Goal: Task Accomplishment & Management: Manage account settings

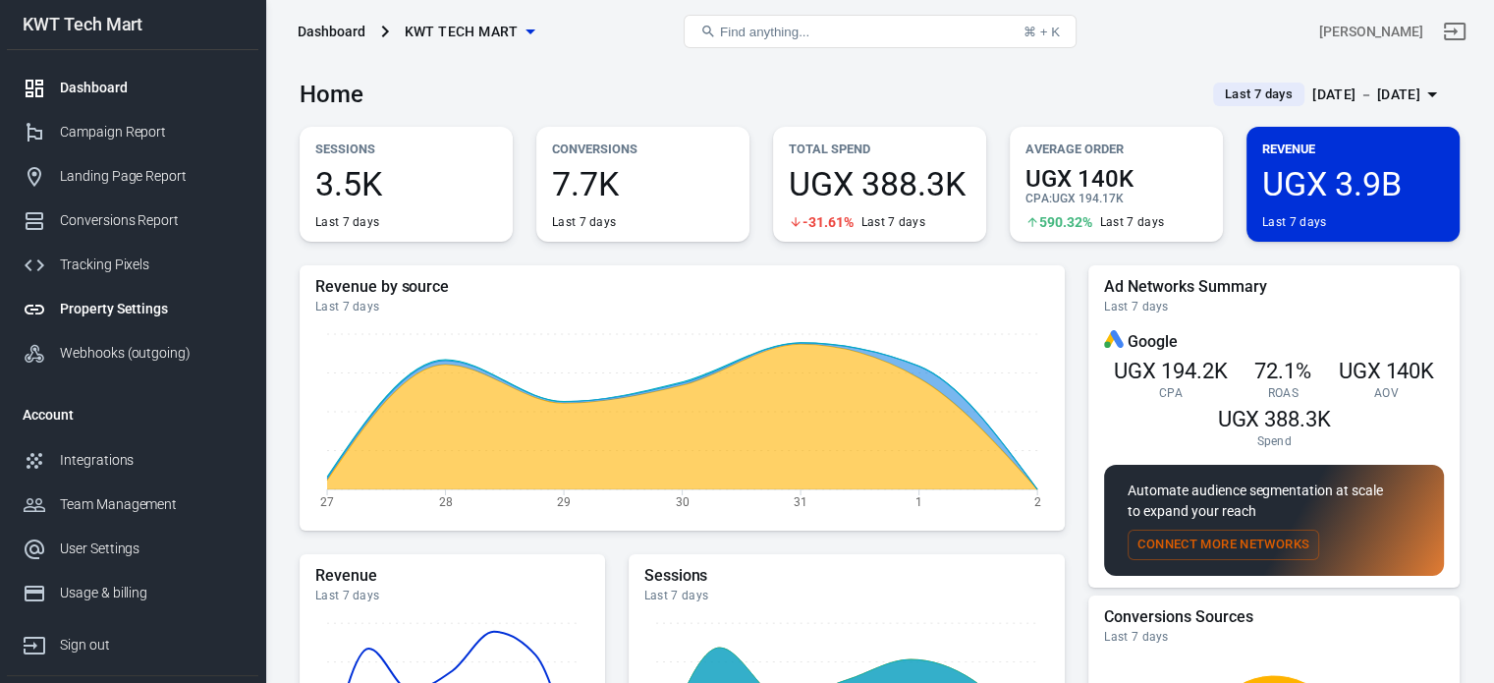
click at [117, 306] on div "Property Settings" at bounding box center [151, 309] width 183 height 21
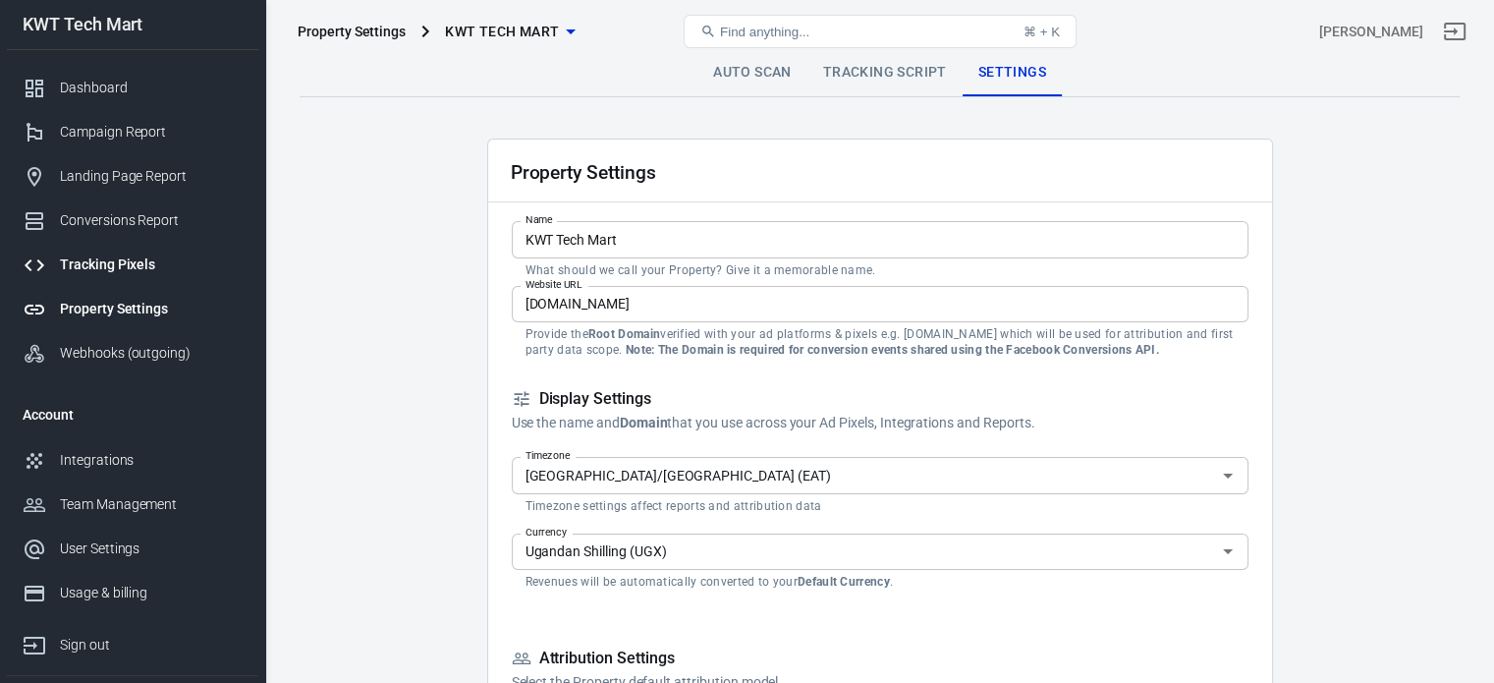
click at [117, 269] on div "Tracking Pixels" at bounding box center [151, 264] width 183 height 21
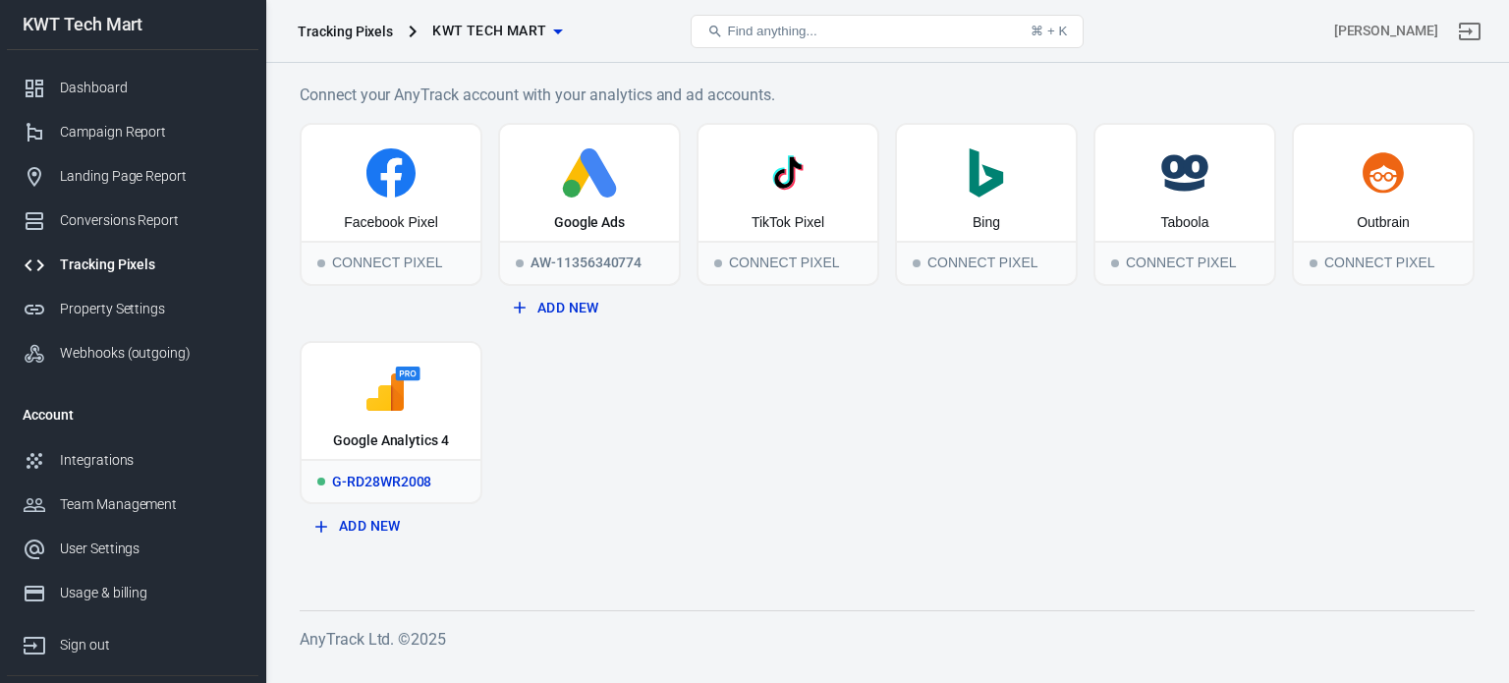
click at [387, 412] on rect at bounding box center [379, 398] width 30 height 31
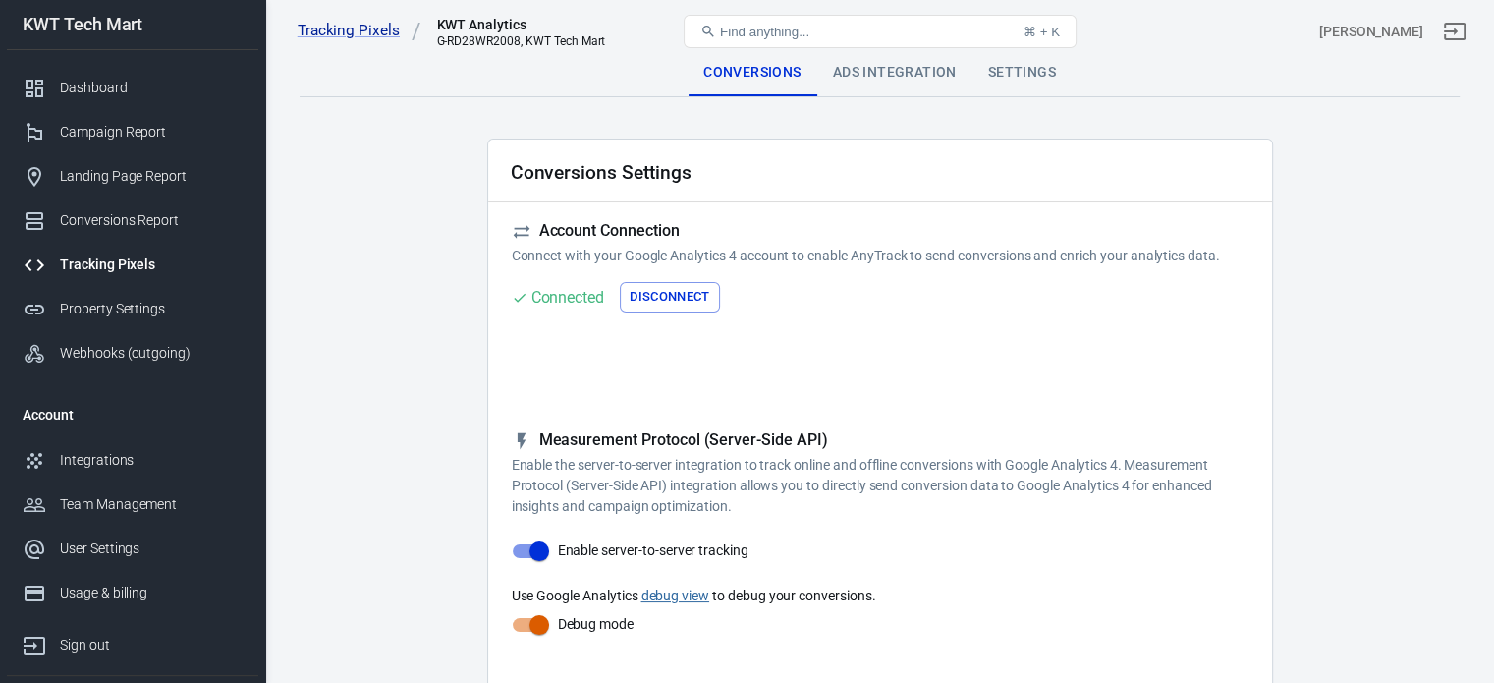
click at [907, 71] on div "Ads Integration" at bounding box center [894, 72] width 155 height 47
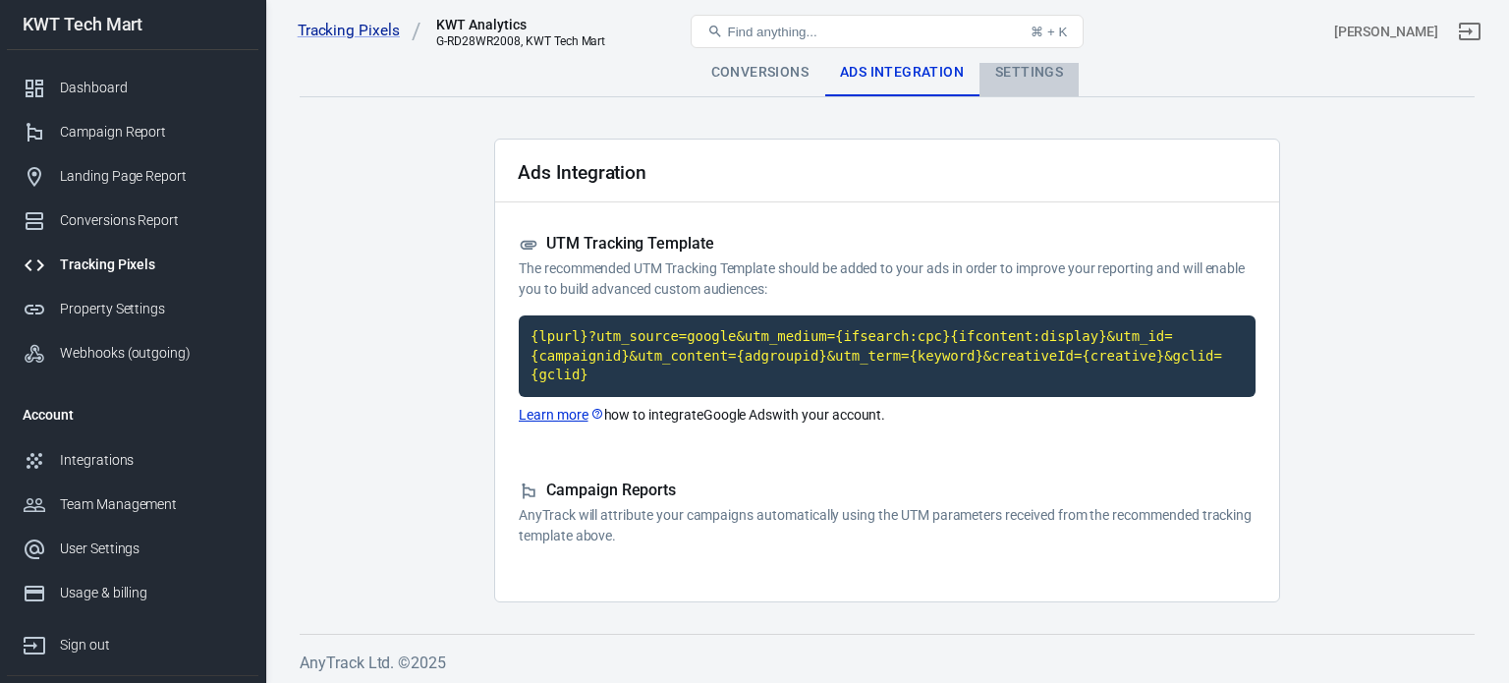
click at [1026, 80] on div "Settings" at bounding box center [1028, 72] width 99 height 47
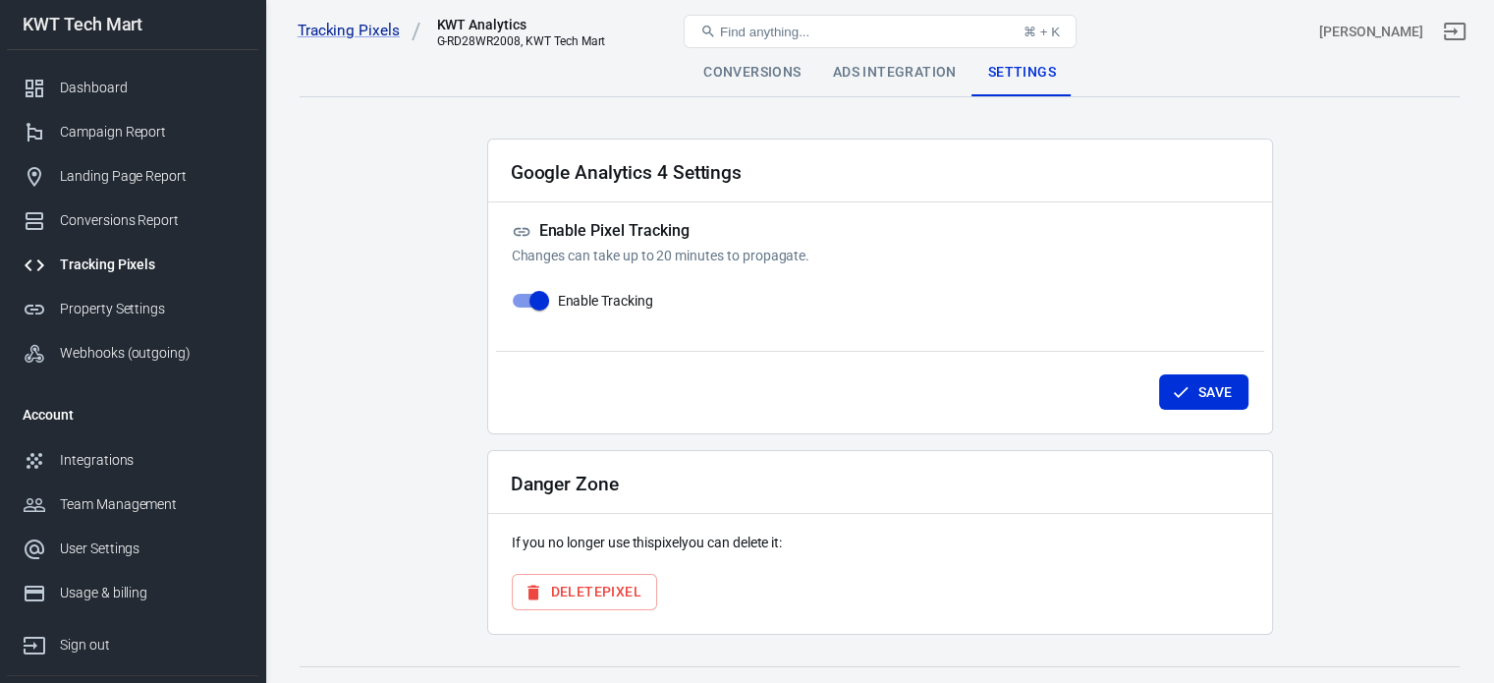
click at [81, 261] on div "Tracking Pixels" at bounding box center [151, 264] width 183 height 21
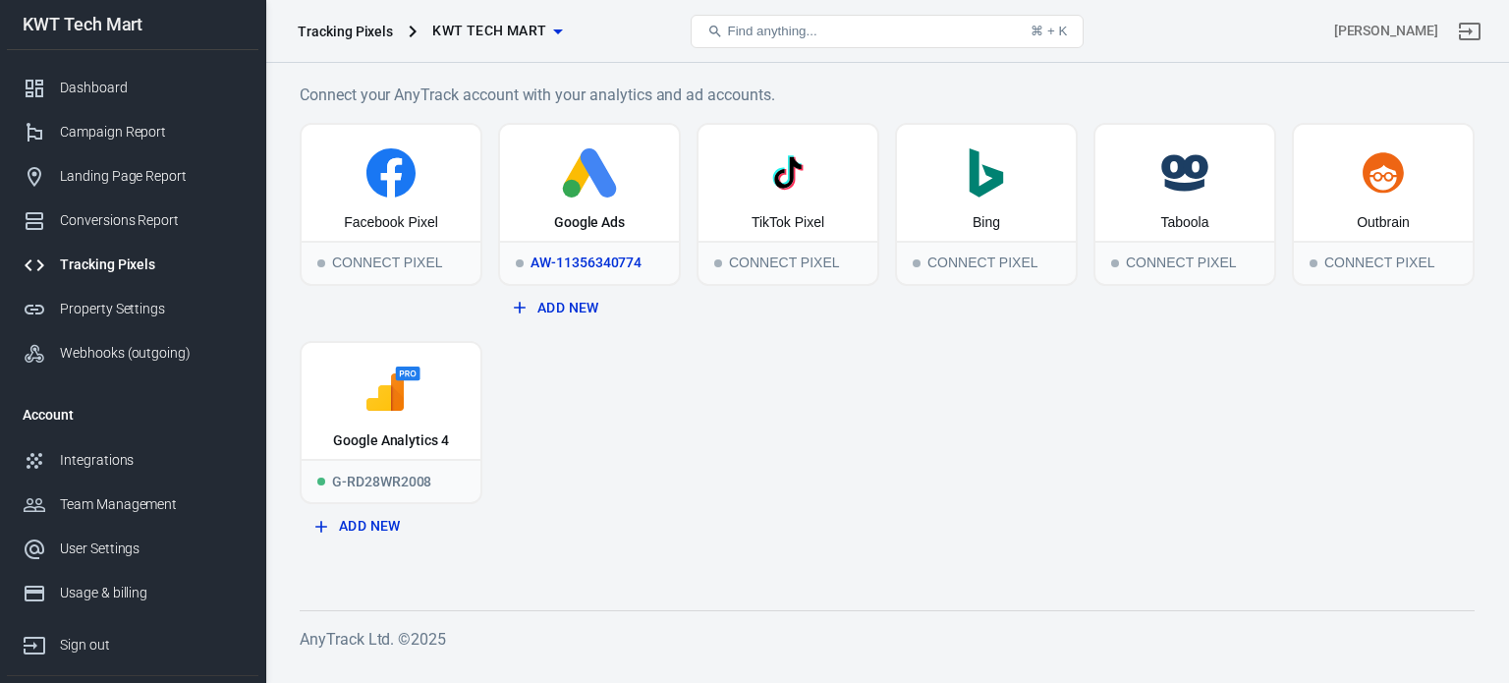
click at [556, 184] on icon at bounding box center [589, 172] width 163 height 49
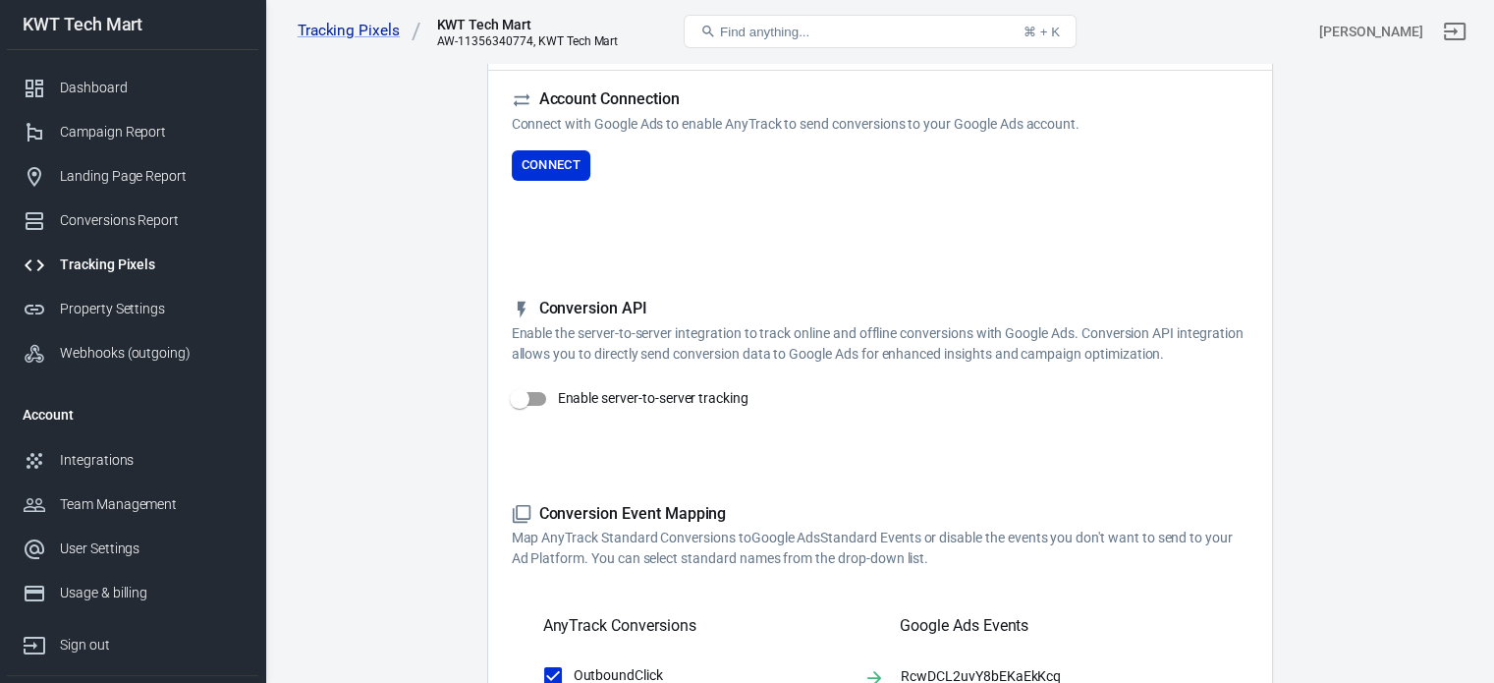
scroll to position [98, 0]
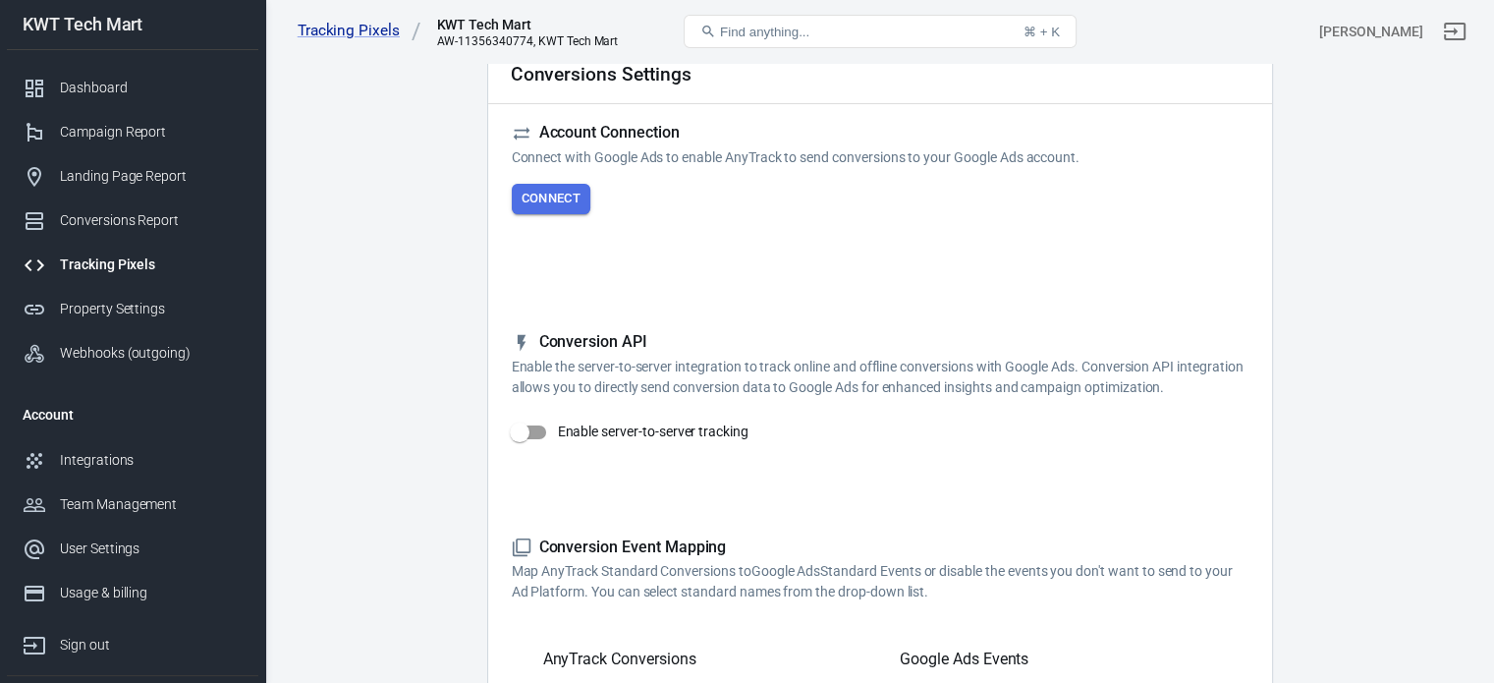
click at [557, 202] on button "Connect" at bounding box center [552, 199] width 80 height 30
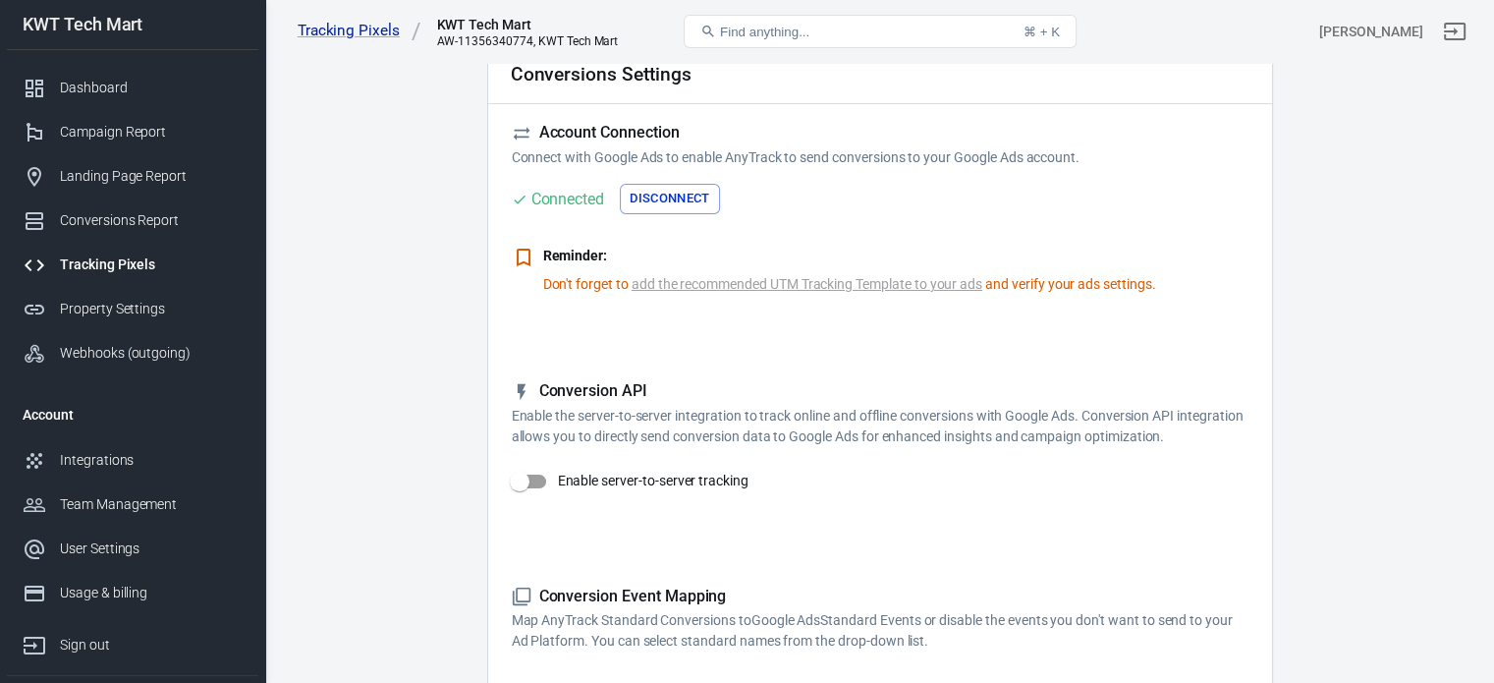
click at [517, 477] on input "Enable server-to-server tracking" at bounding box center [520, 481] width 112 height 37
checkbox input "true"
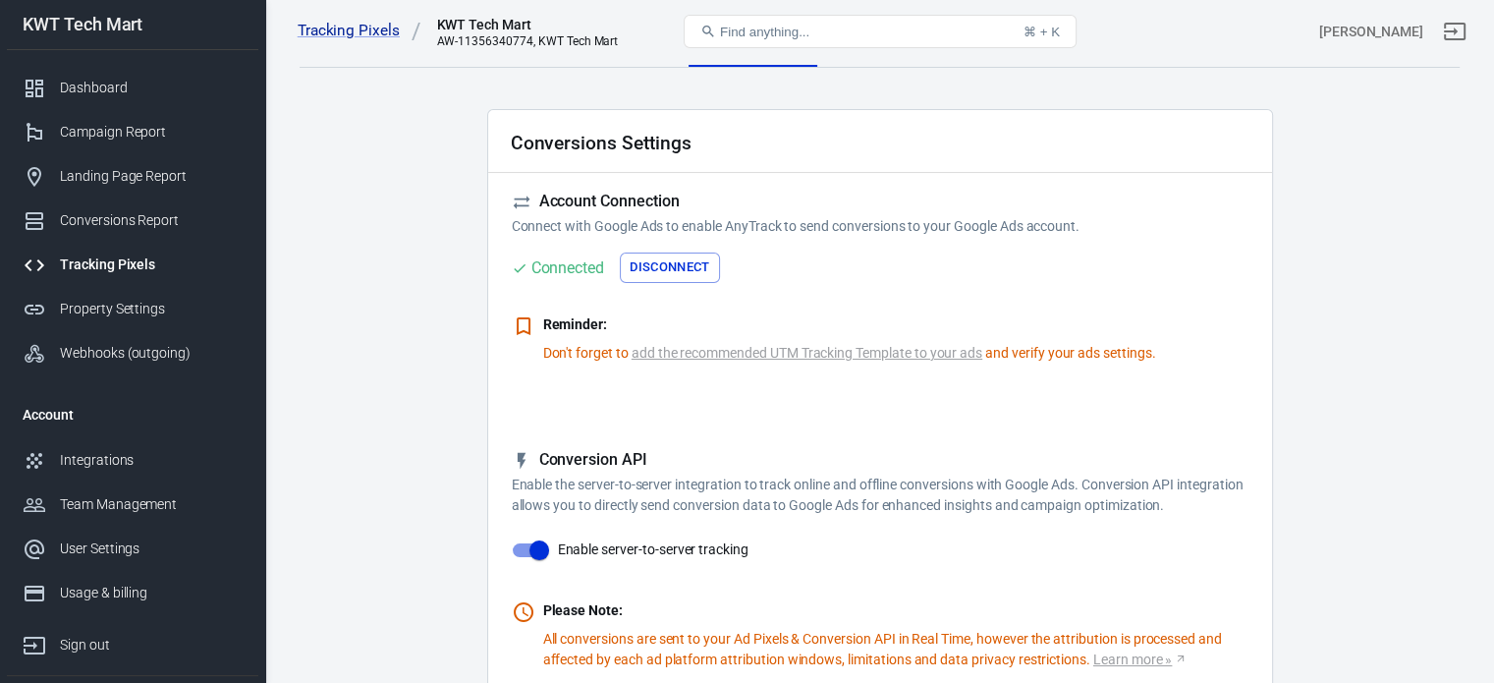
scroll to position [0, 0]
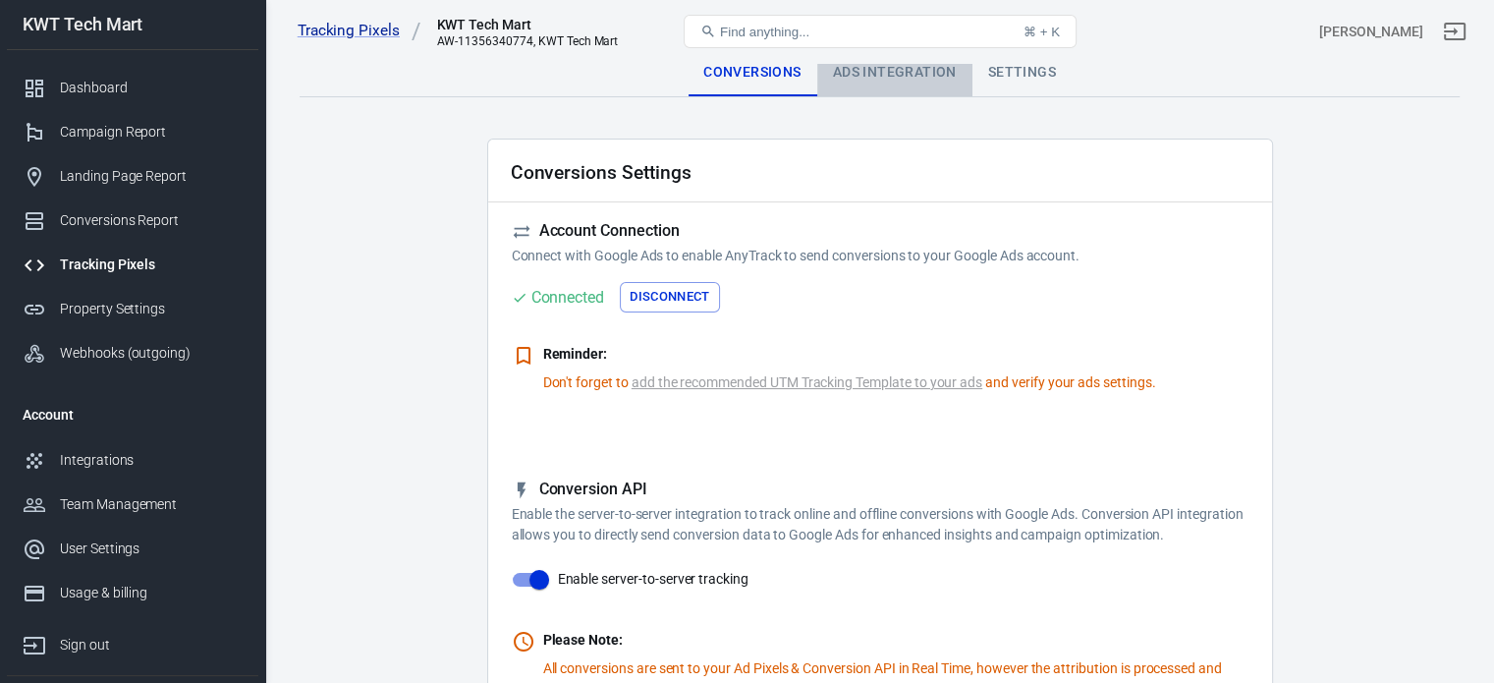
click at [884, 76] on div "Ads Integration" at bounding box center [894, 72] width 155 height 47
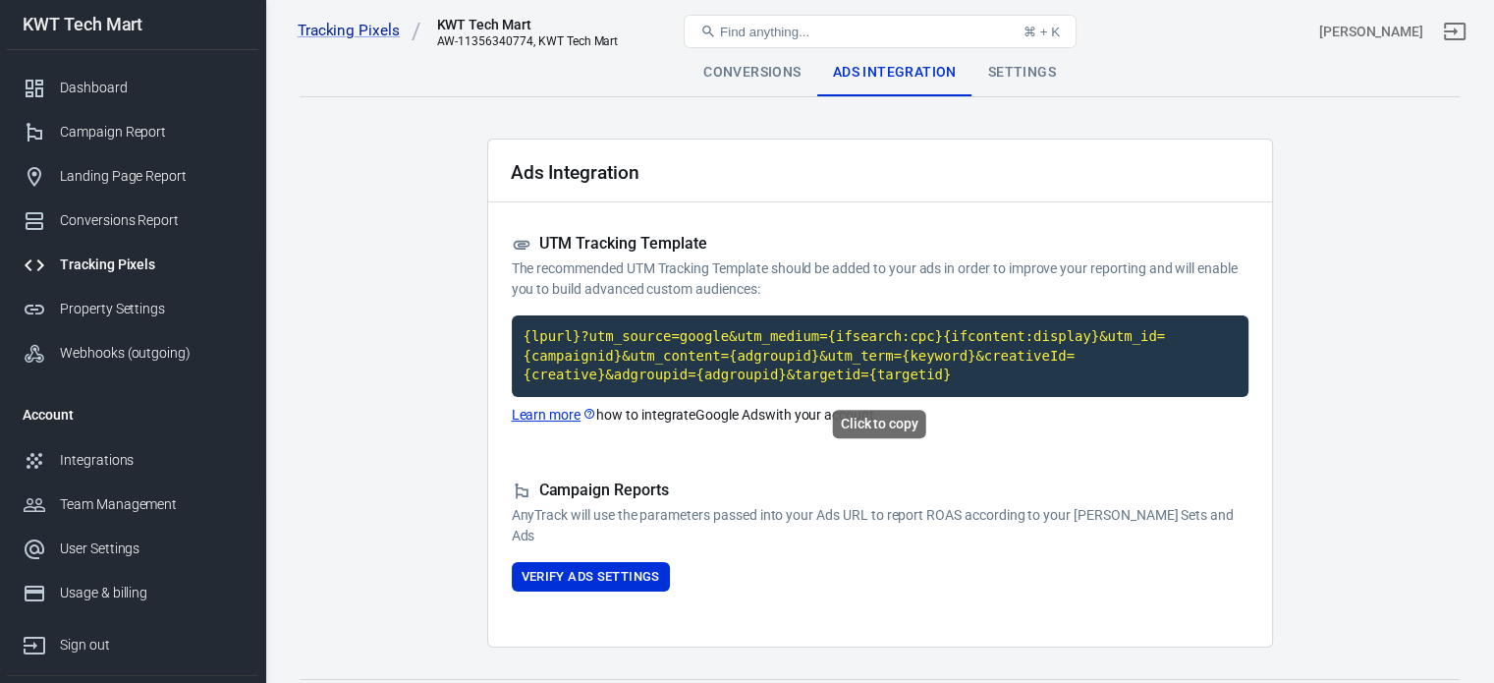
click at [593, 347] on code "{lpurl}?utm_source=google&utm_medium={ifsearch:cpc}{ifcontent:display}&utm_id={…" at bounding box center [880, 356] width 737 height 82
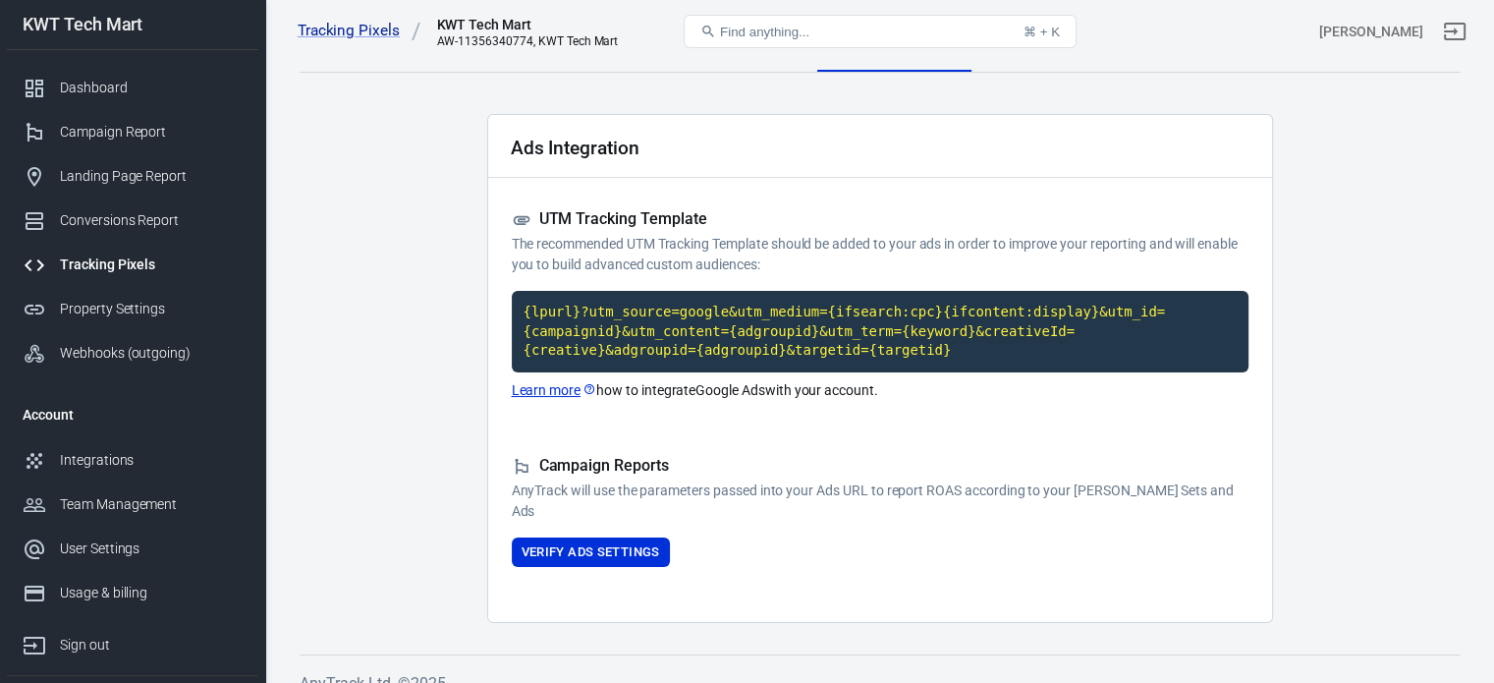
scroll to position [48, 0]
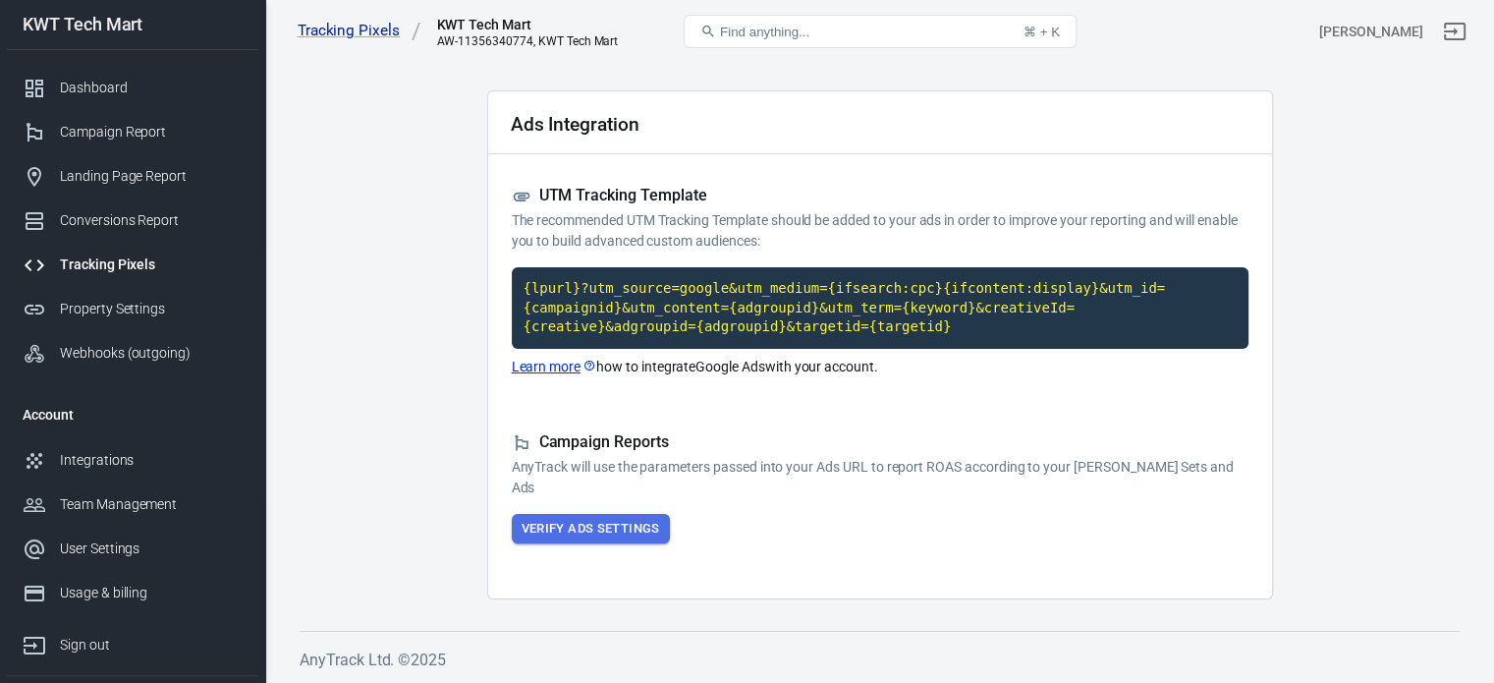
click at [599, 521] on button "Verify Ads Settings" at bounding box center [591, 529] width 158 height 30
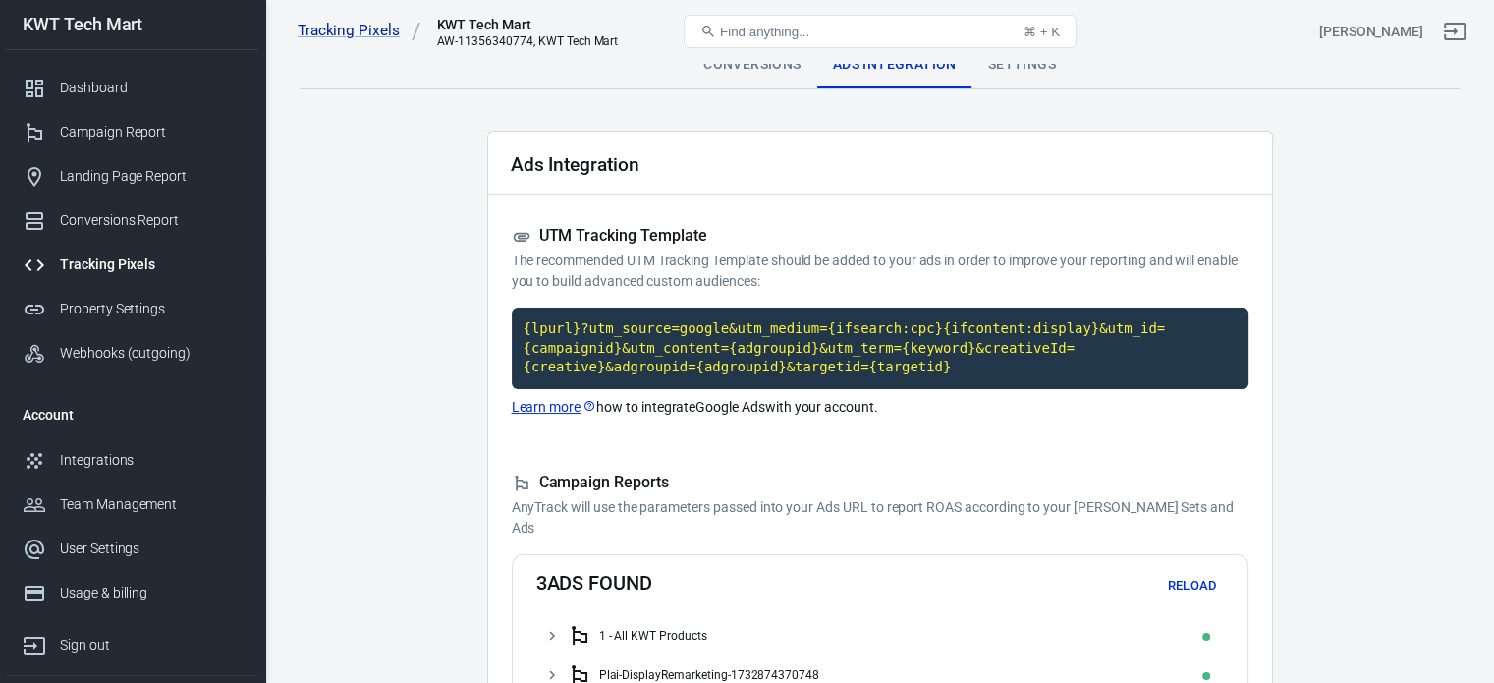
scroll to position [0, 0]
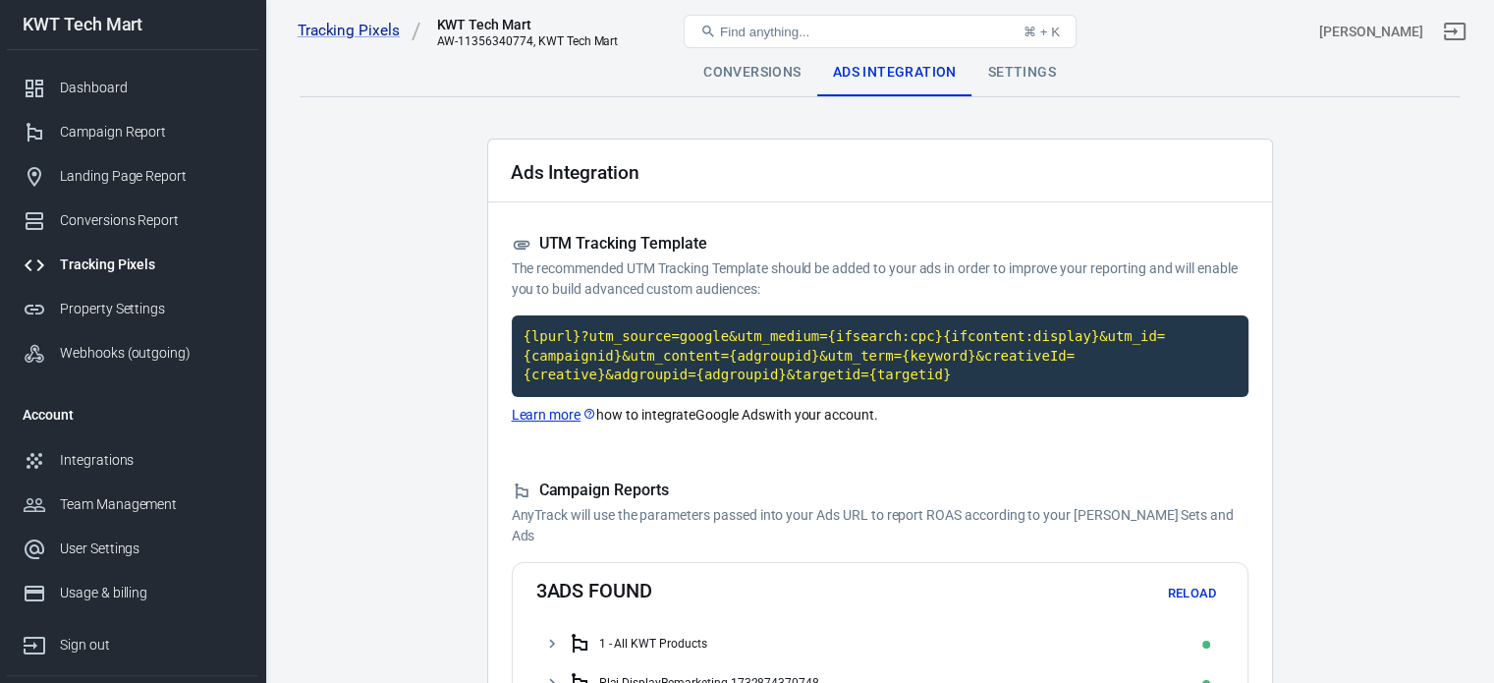
click at [1009, 84] on div "Settings" at bounding box center [1022, 72] width 99 height 47
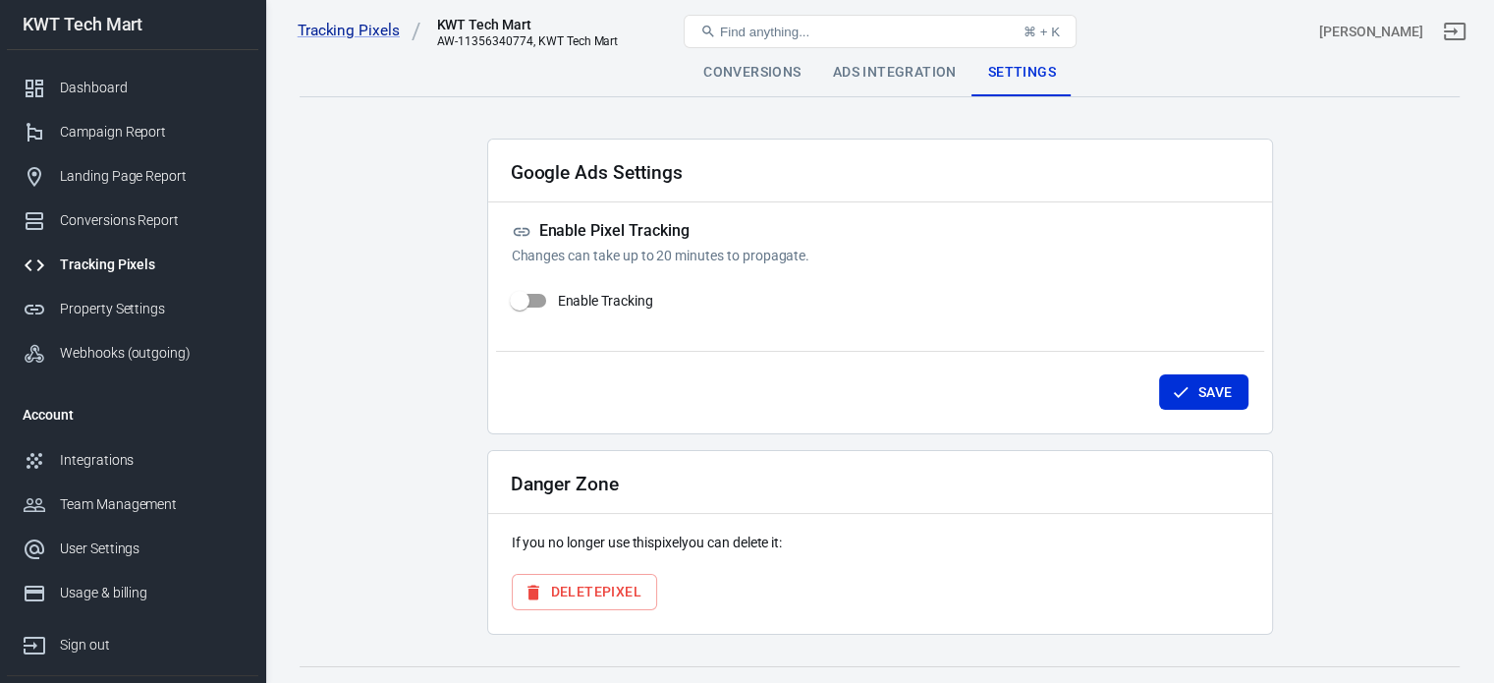
click at [519, 294] on input "Enable Tracking" at bounding box center [520, 300] width 112 height 37
checkbox input "true"
click at [1223, 396] on button "Save" at bounding box center [1203, 392] width 89 height 36
click at [754, 66] on div "Conversions" at bounding box center [752, 72] width 129 height 47
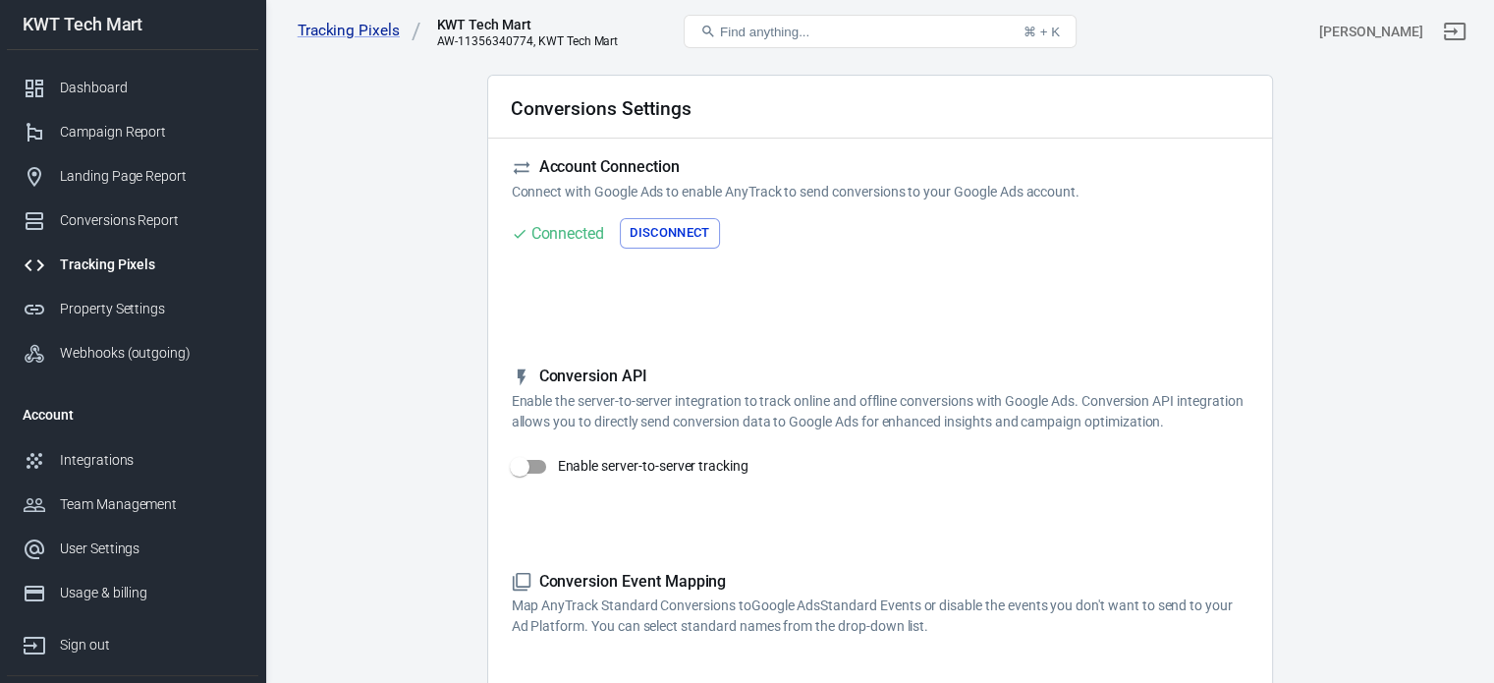
scroll to position [98, 0]
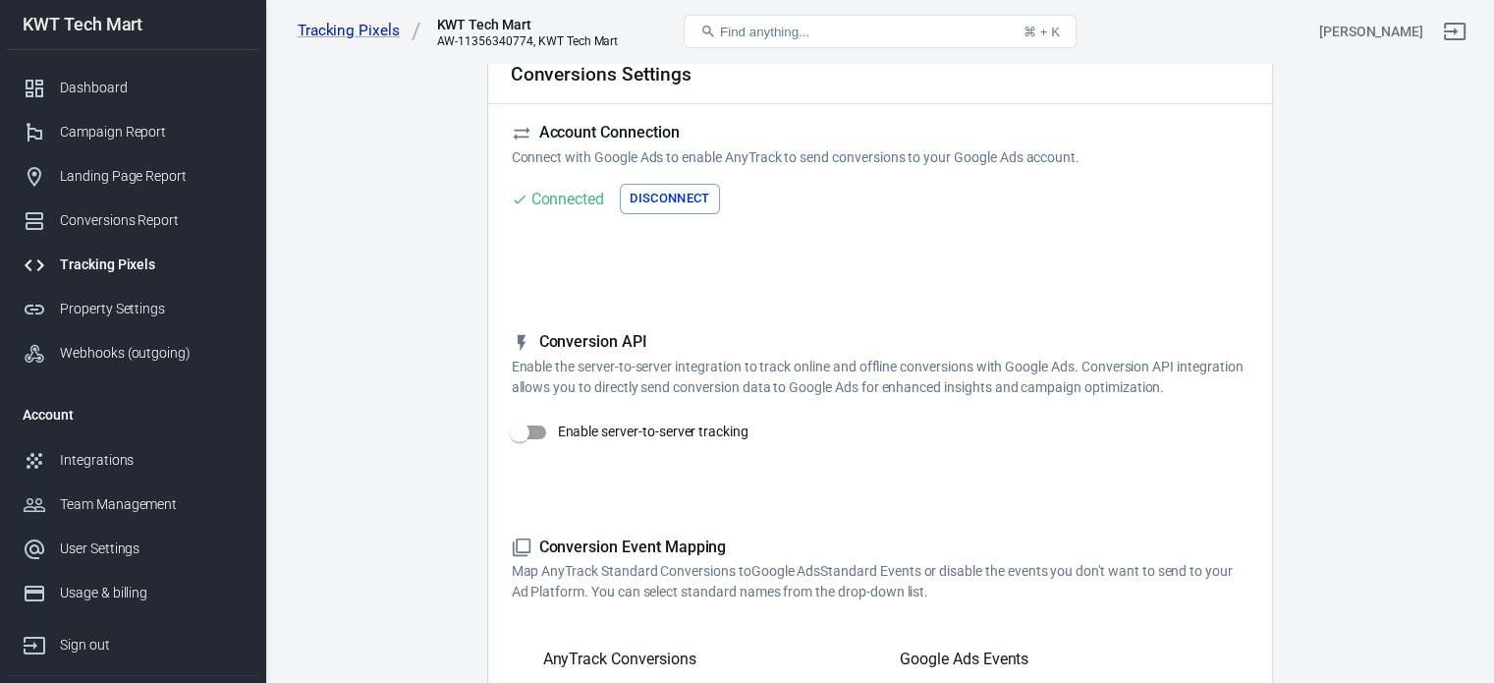
click at [528, 434] on input "Enable server-to-server tracking" at bounding box center [520, 432] width 112 height 37
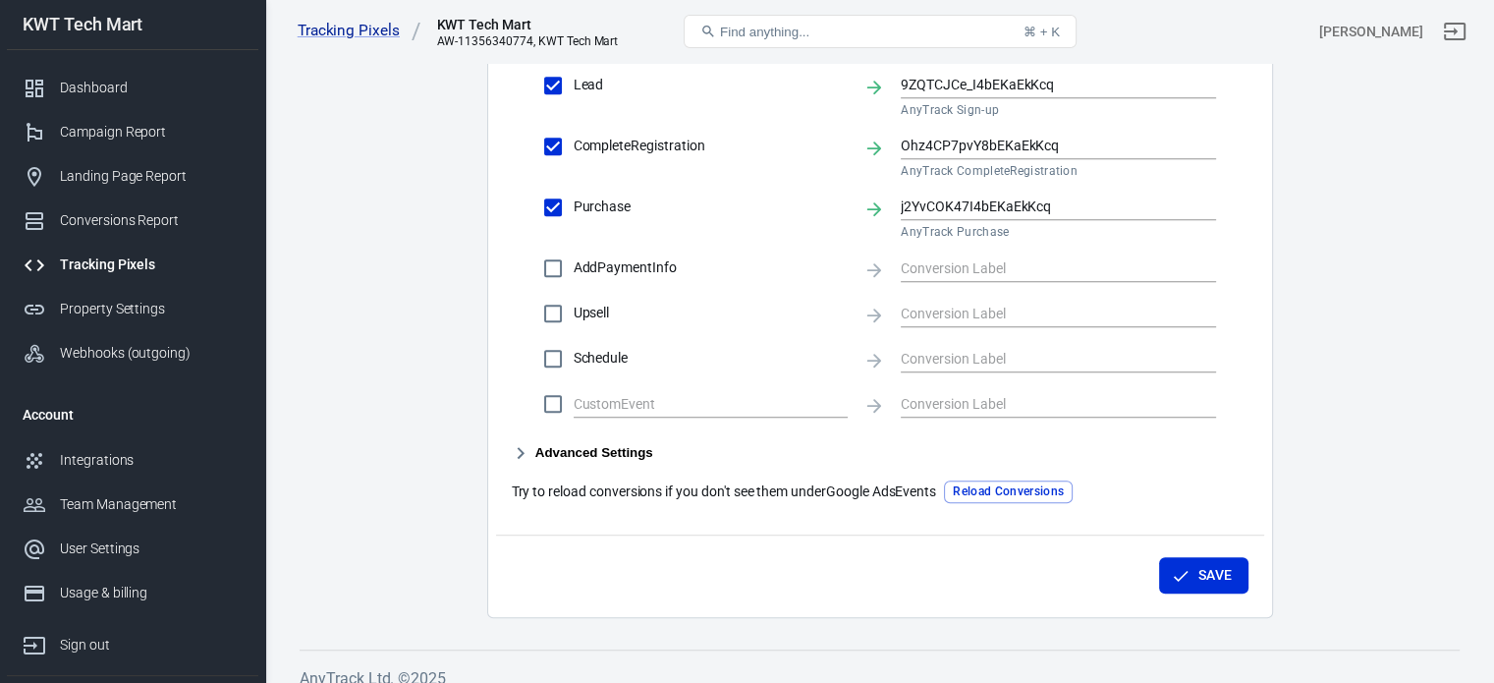
scroll to position [1115, 0]
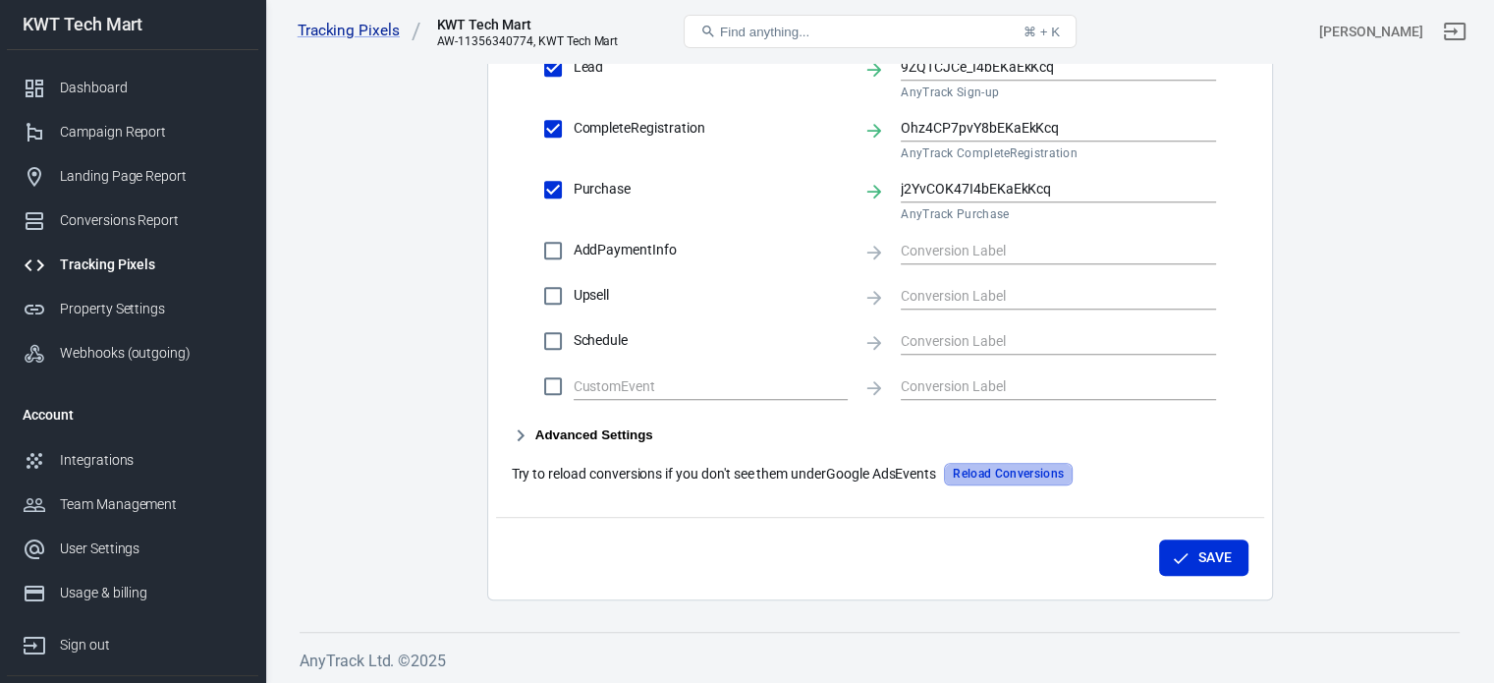
click at [998, 468] on button "Reload Conversions" at bounding box center [1008, 474] width 129 height 23
click at [1208, 549] on button "Save" at bounding box center [1203, 557] width 89 height 36
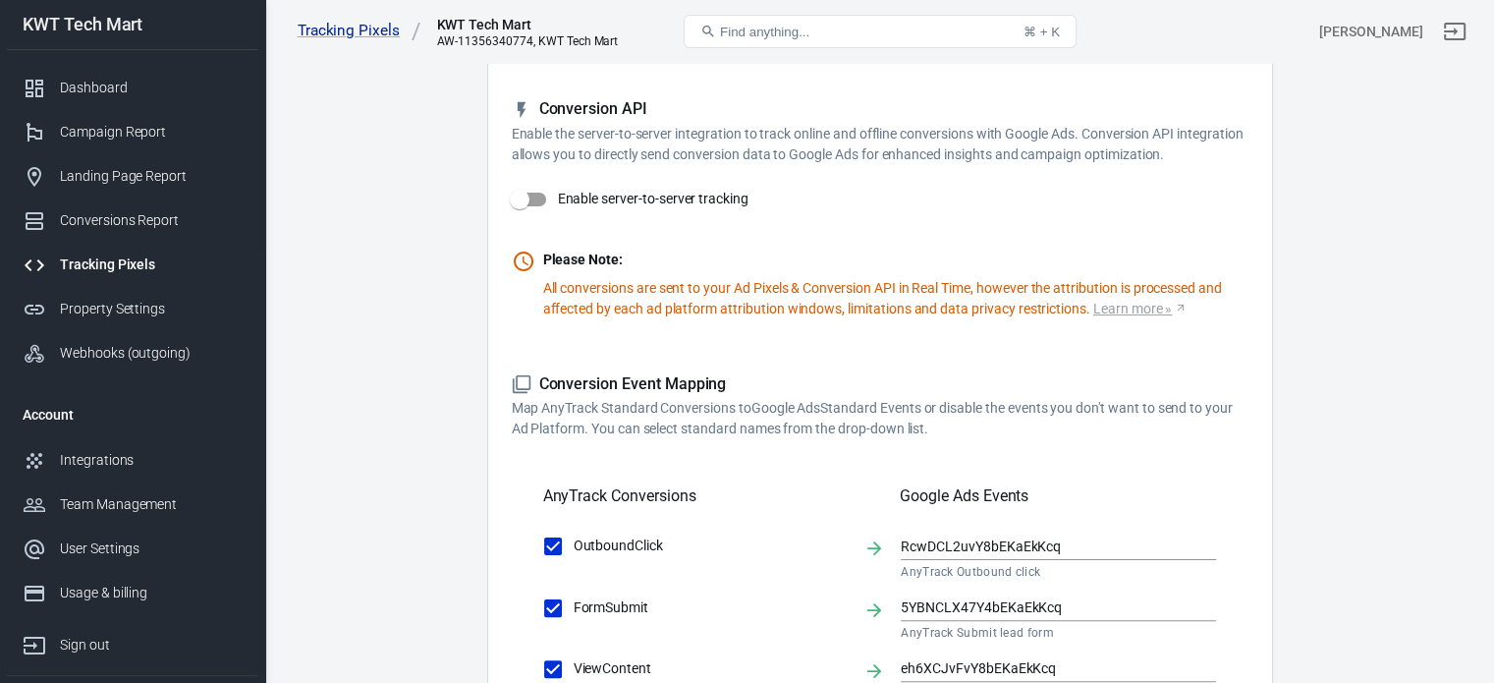
scroll to position [329, 0]
click at [525, 205] on input "Enable server-to-server tracking" at bounding box center [520, 201] width 112 height 37
checkbox input "true"
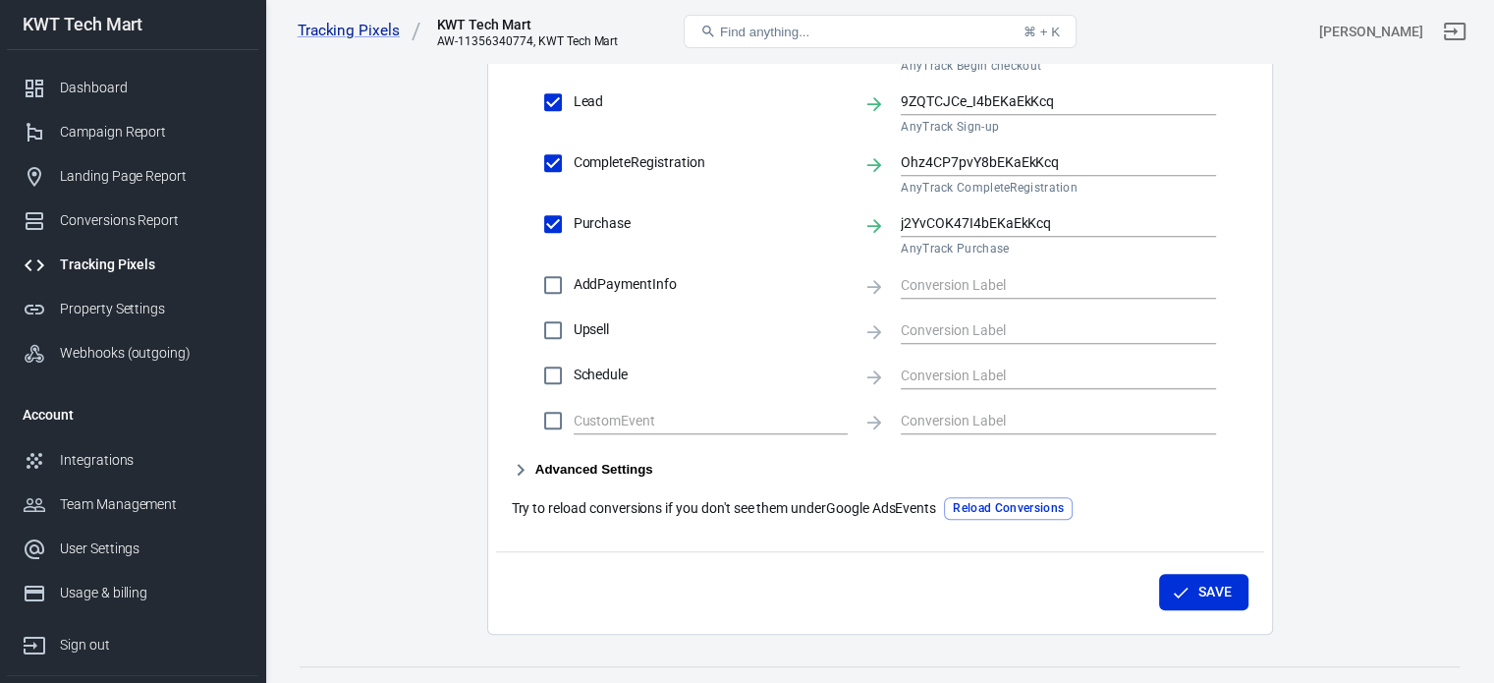
scroll to position [1115, 0]
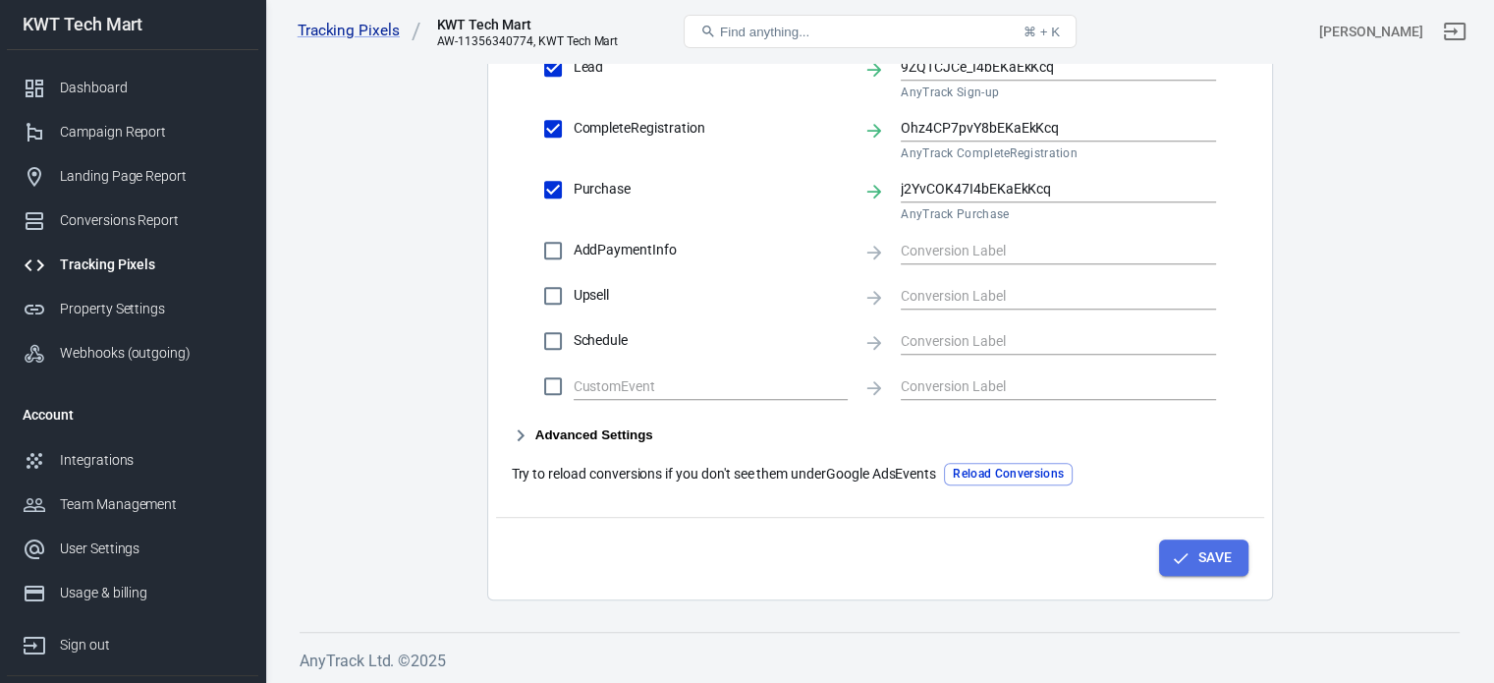
click at [1195, 557] on button "Save" at bounding box center [1203, 557] width 89 height 36
click at [1010, 472] on button "Reload Conversions" at bounding box center [1008, 474] width 129 height 23
click at [1199, 559] on button "Save" at bounding box center [1203, 557] width 89 height 36
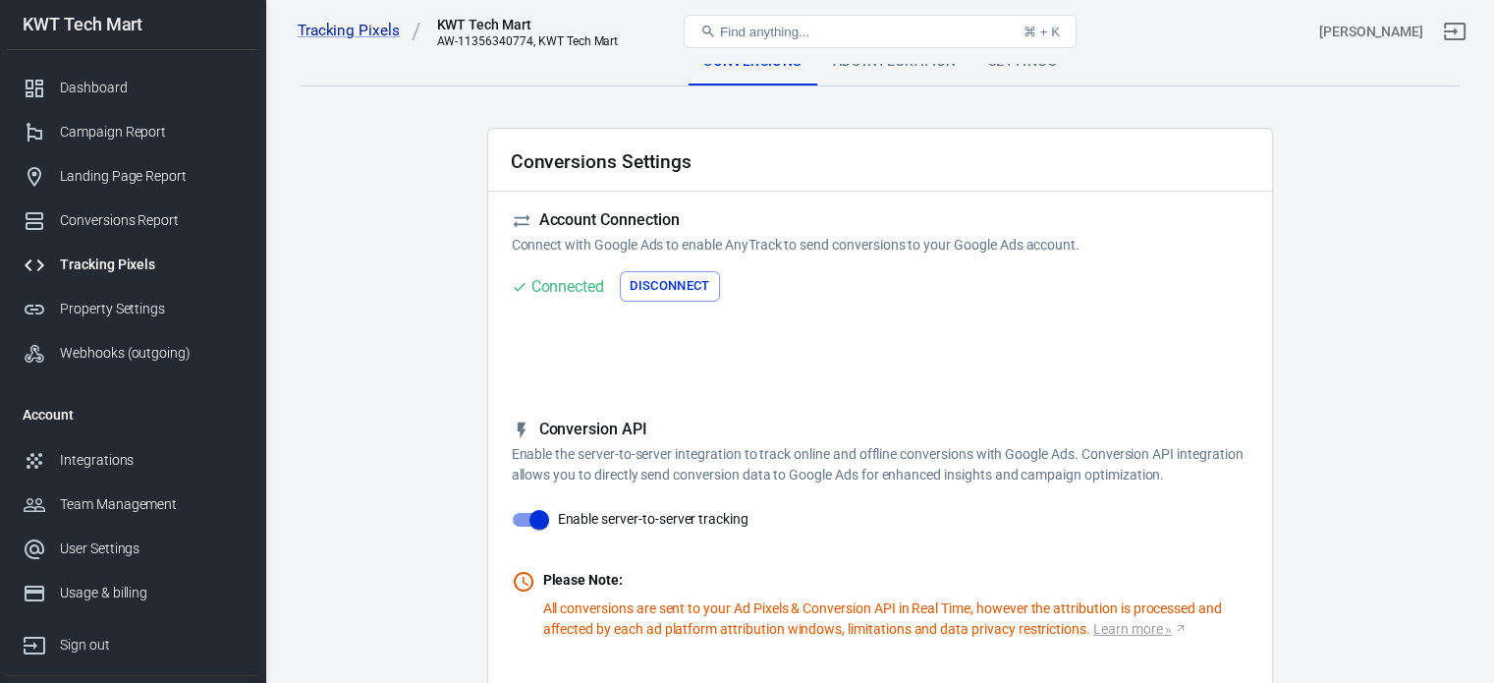
scroll to position [0, 0]
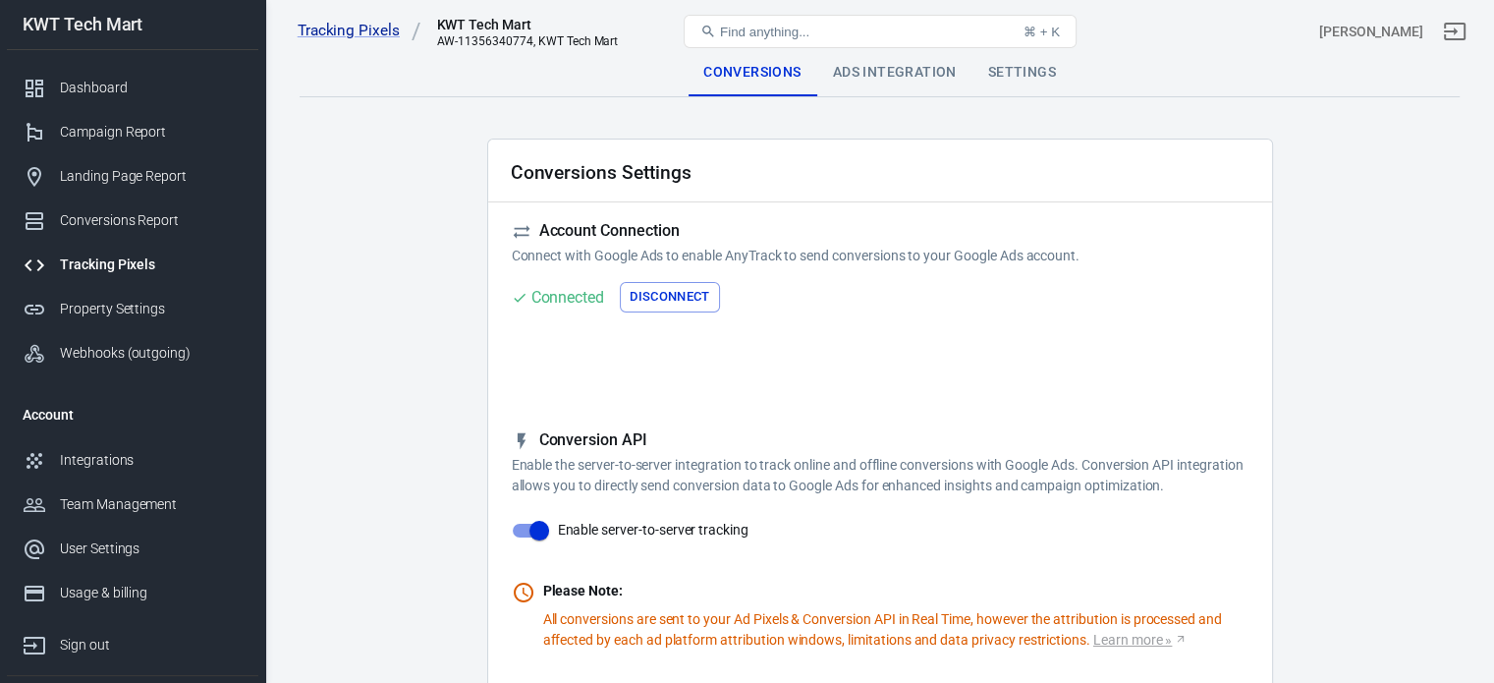
click at [1012, 76] on div "Settings" at bounding box center [1022, 72] width 99 height 47
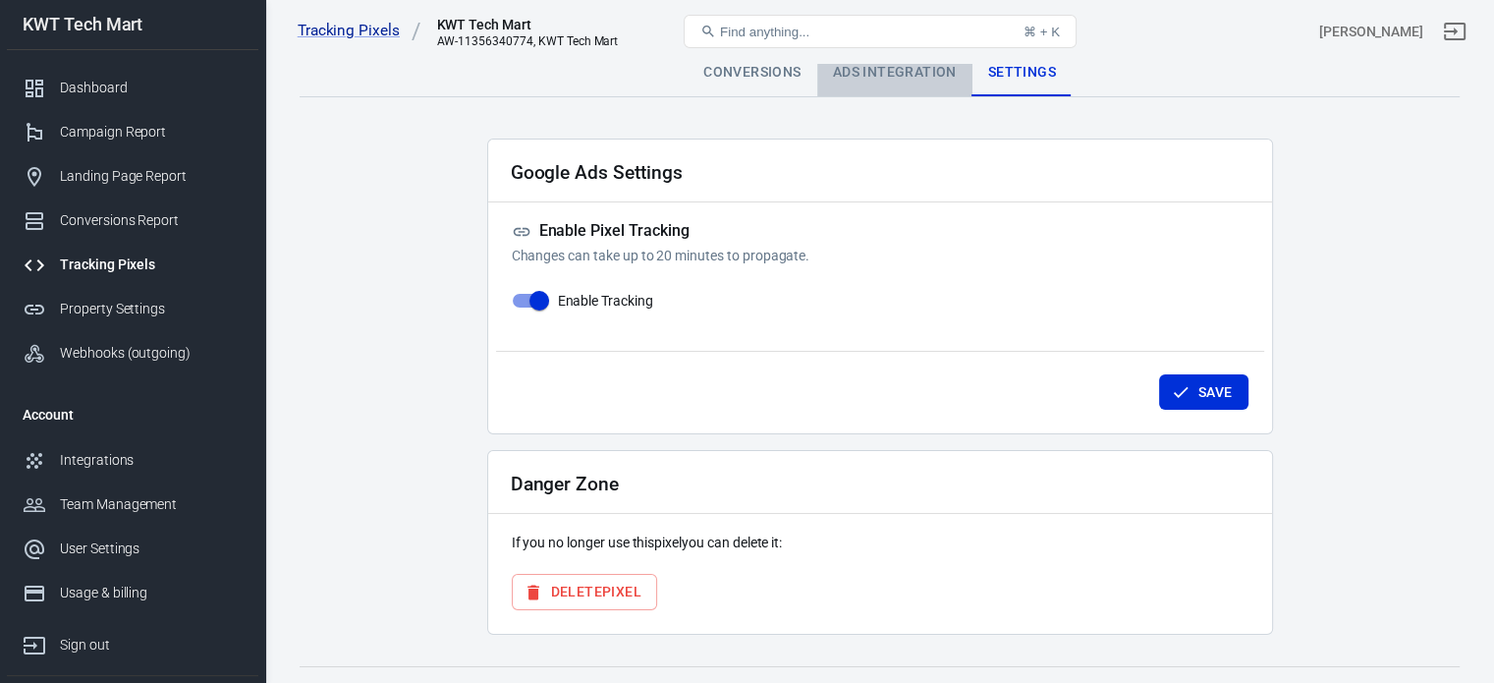
click at [906, 82] on div "Ads Integration" at bounding box center [894, 72] width 155 height 47
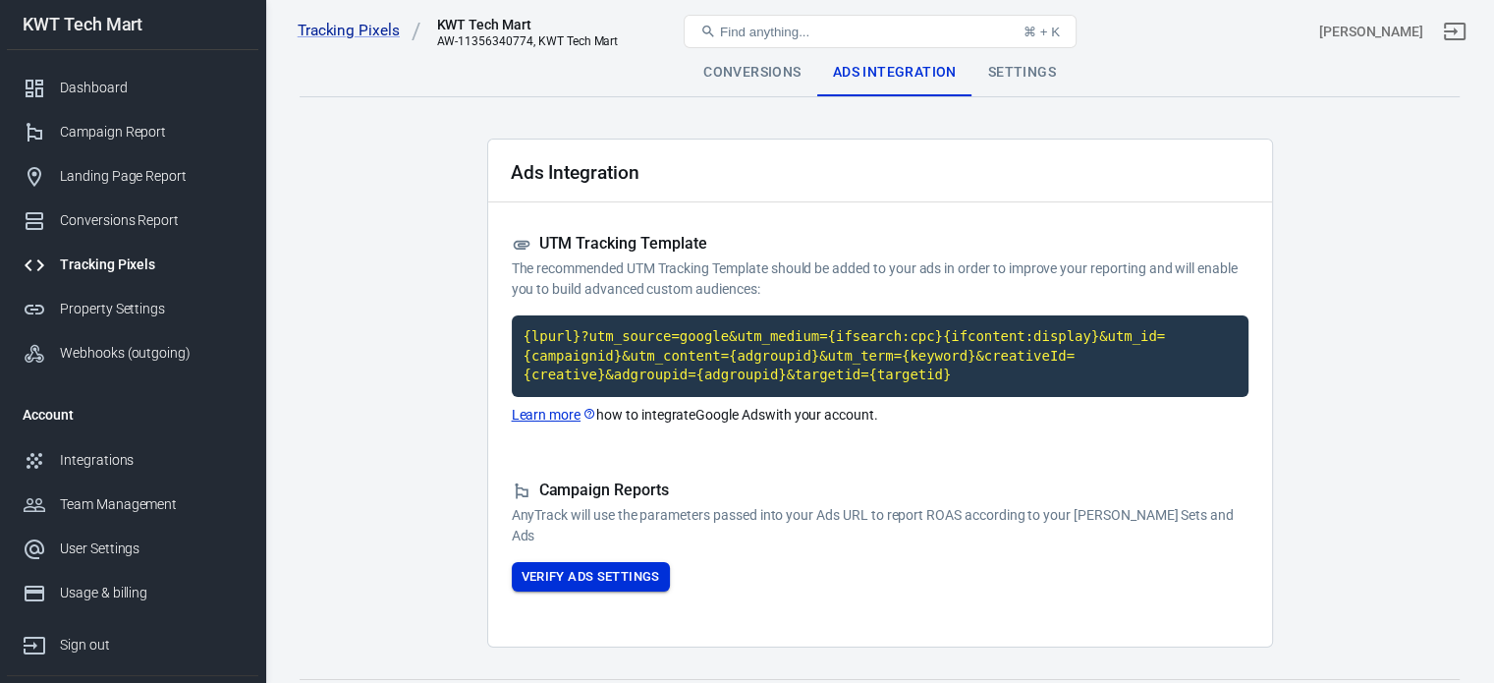
click at [627, 577] on button "Verify Ads Settings" at bounding box center [591, 577] width 158 height 30
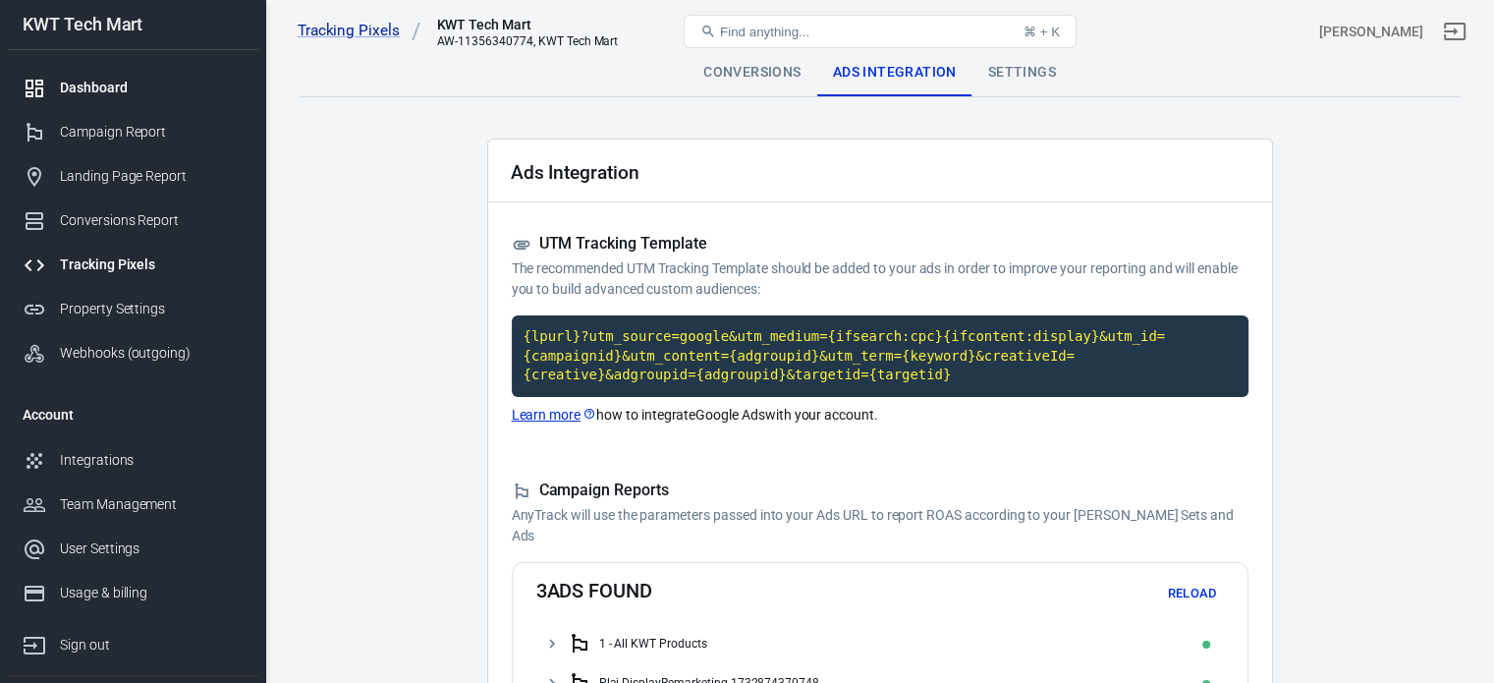
click at [96, 92] on div "Dashboard" at bounding box center [151, 88] width 183 height 21
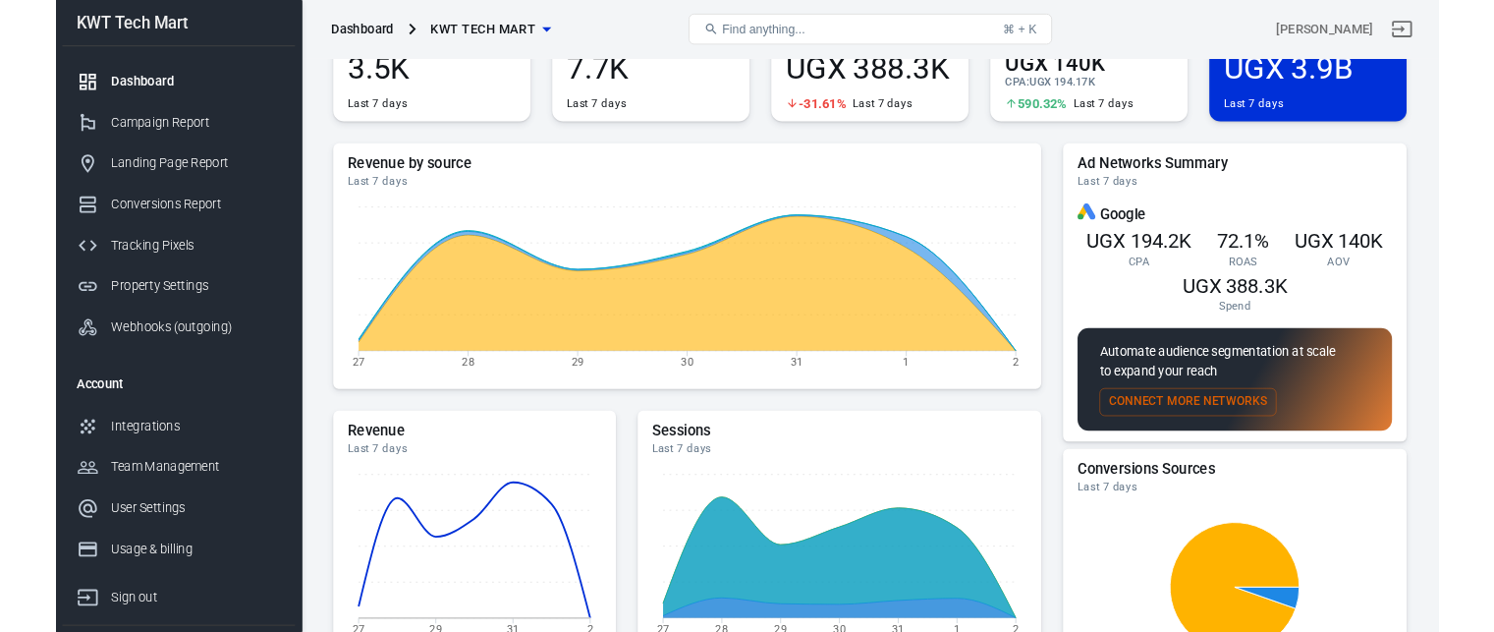
scroll to position [98, 0]
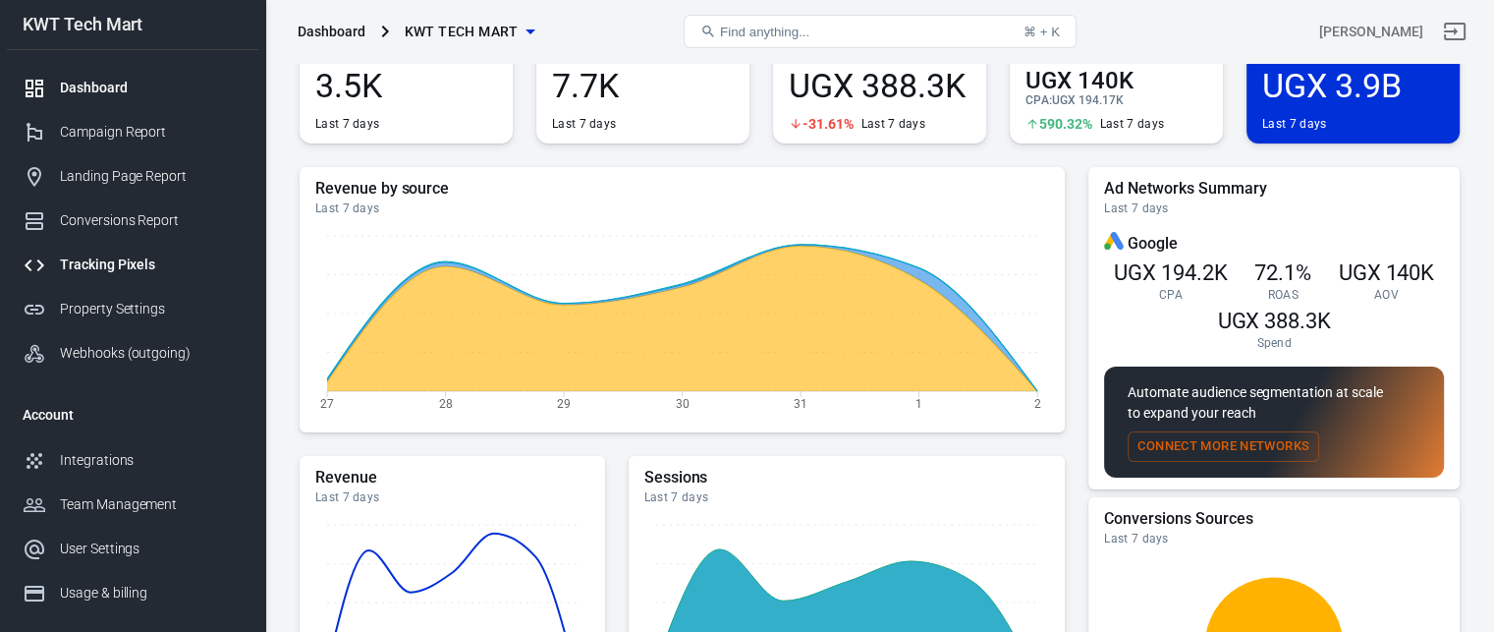
click at [110, 268] on div "Tracking Pixels" at bounding box center [151, 264] width 183 height 21
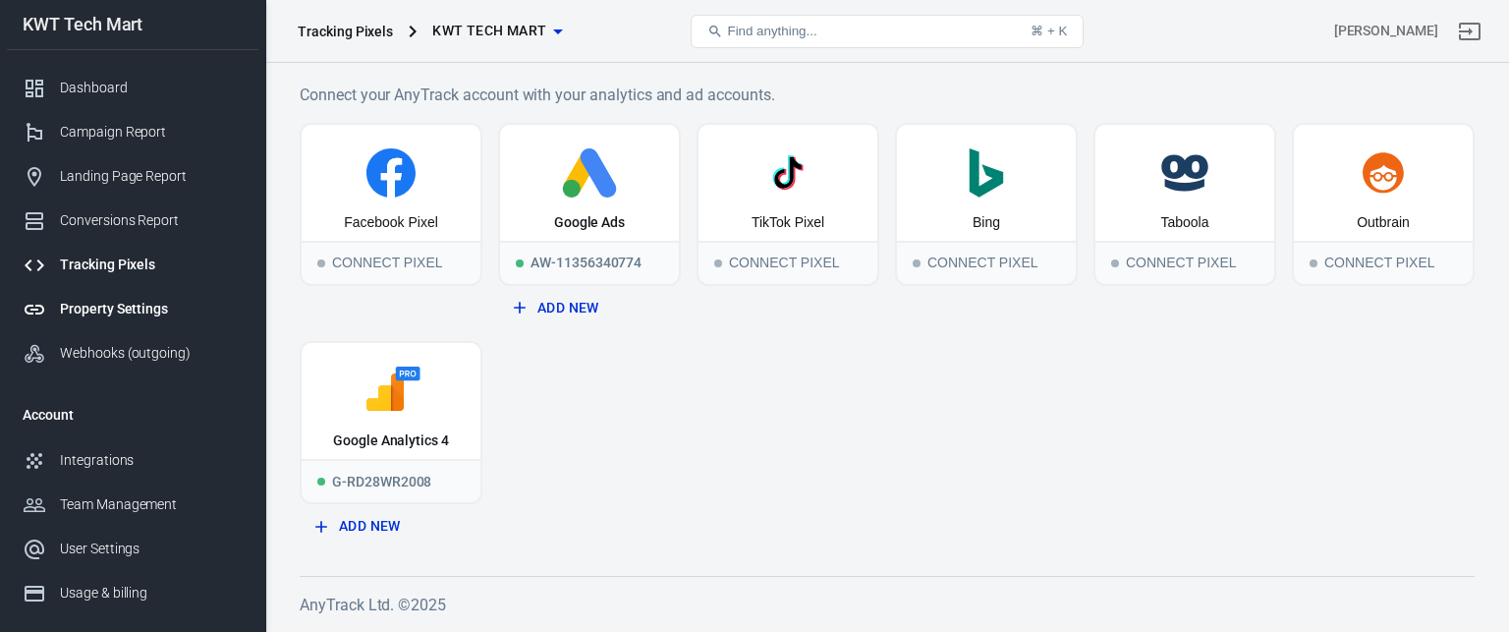
click at [122, 313] on div "Property Settings" at bounding box center [151, 309] width 183 height 21
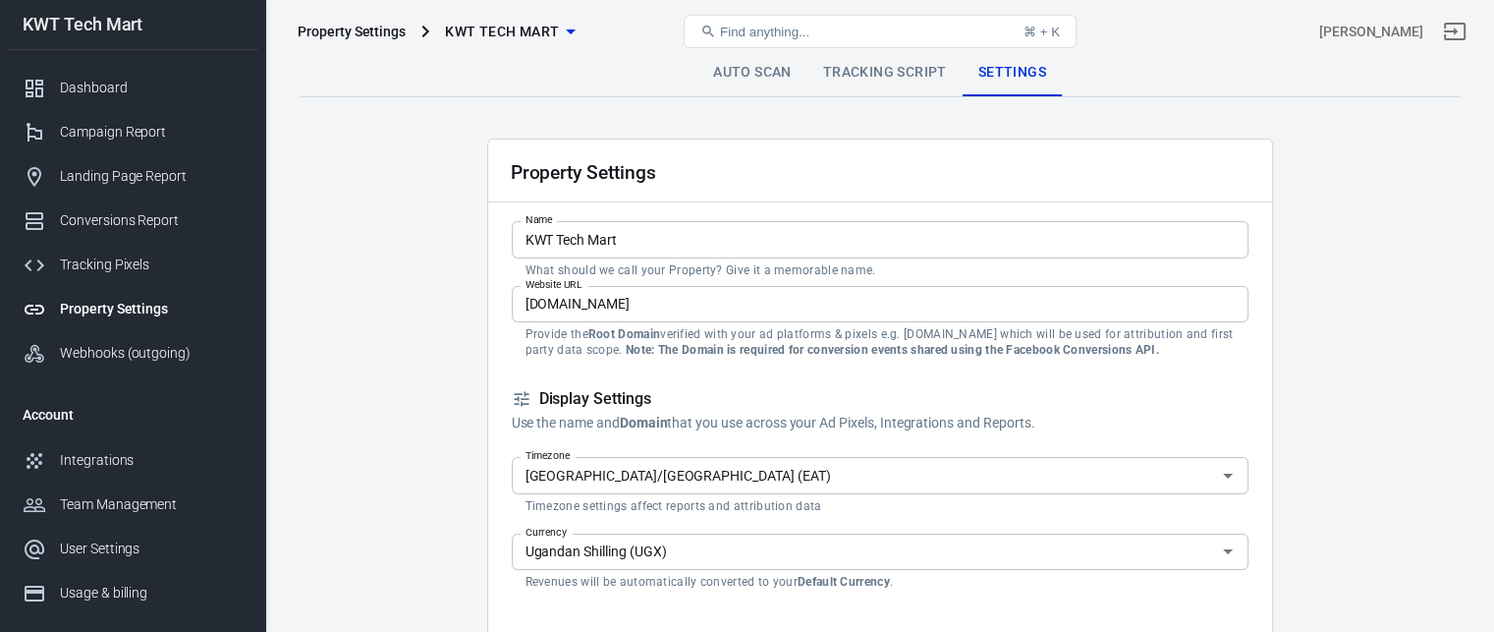
click at [107, 307] on div "Property Settings" at bounding box center [151, 309] width 183 height 21
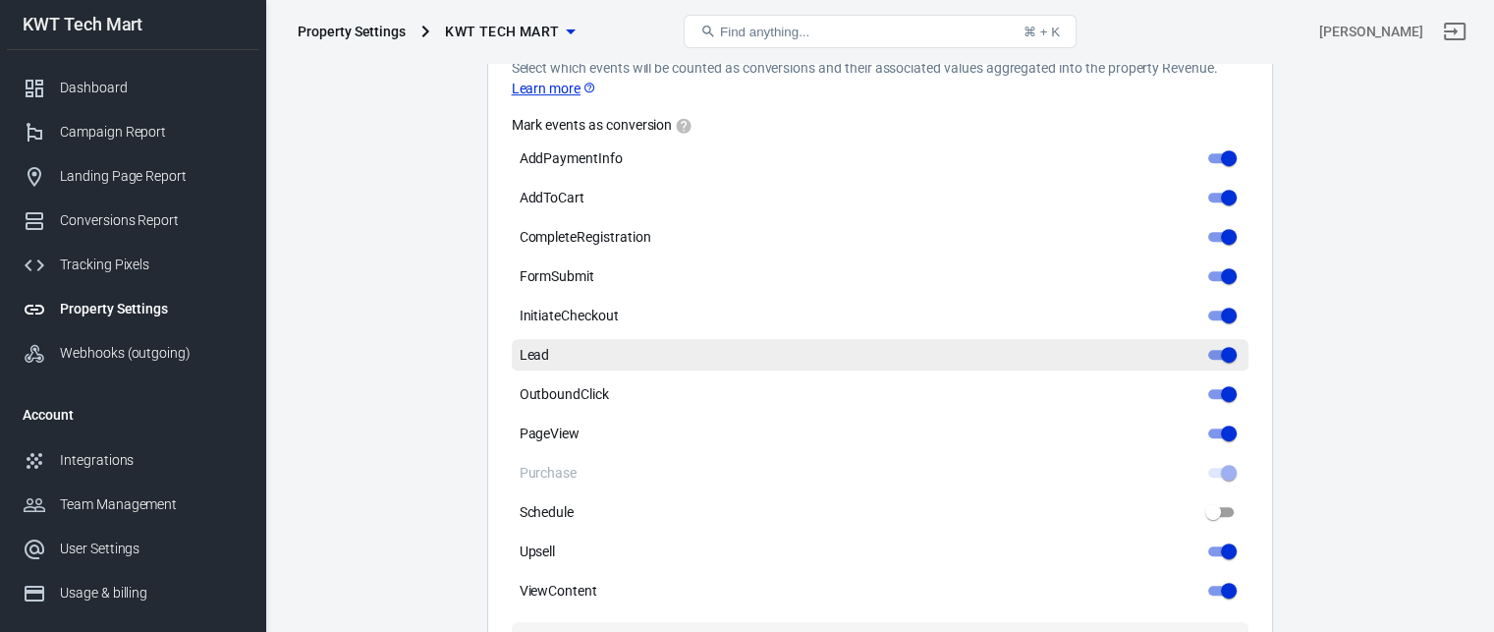
scroll to position [982, 0]
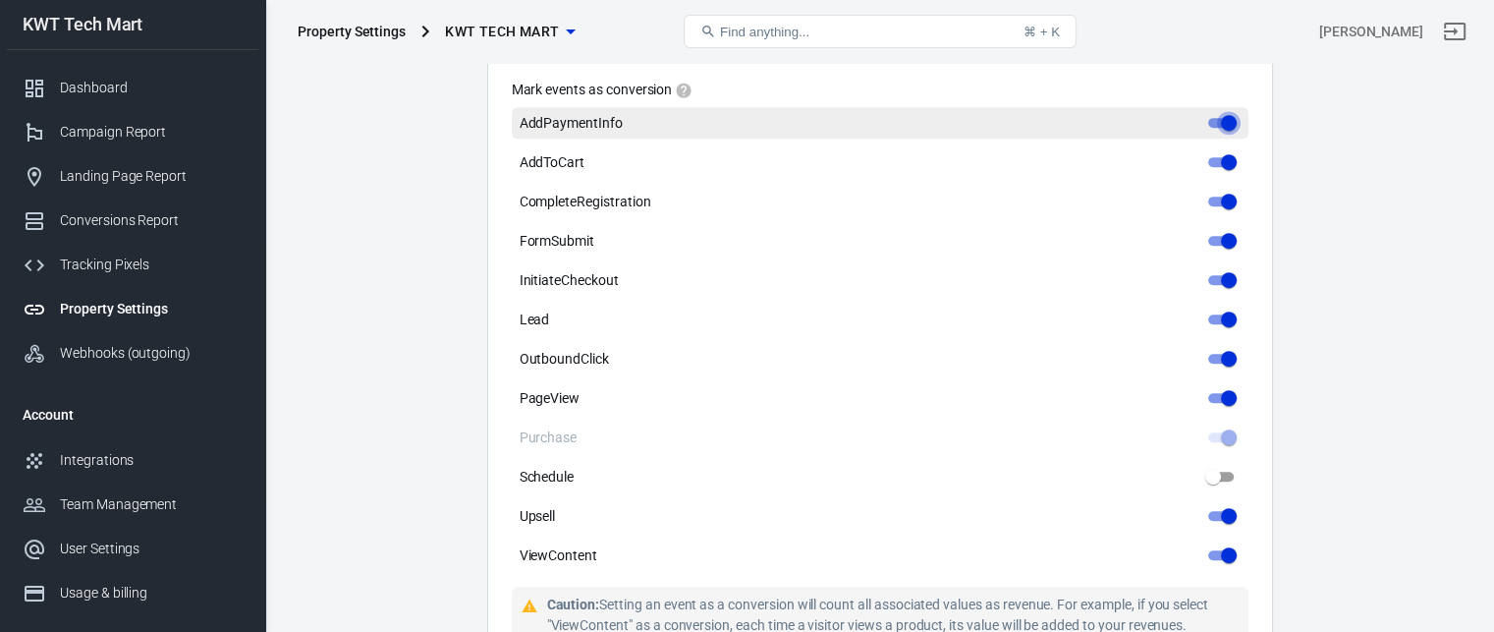
click at [1222, 121] on input "AddPaymentInfo" at bounding box center [1229, 123] width 71 height 24
checkbox input "false"
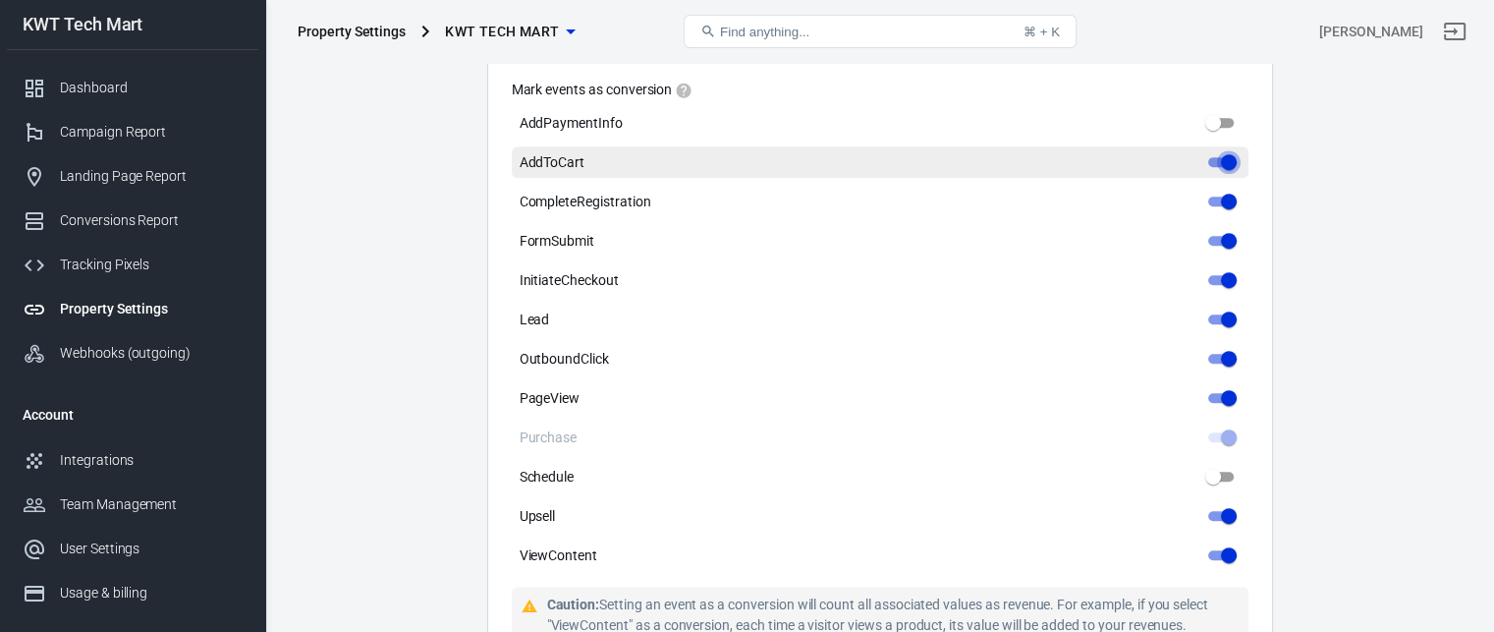
drag, startPoint x: 1226, startPoint y: 153, endPoint x: 1222, endPoint y: 170, distance: 17.2
click at [1226, 154] on input "AddToCart" at bounding box center [1229, 162] width 71 height 24
checkbox input "false"
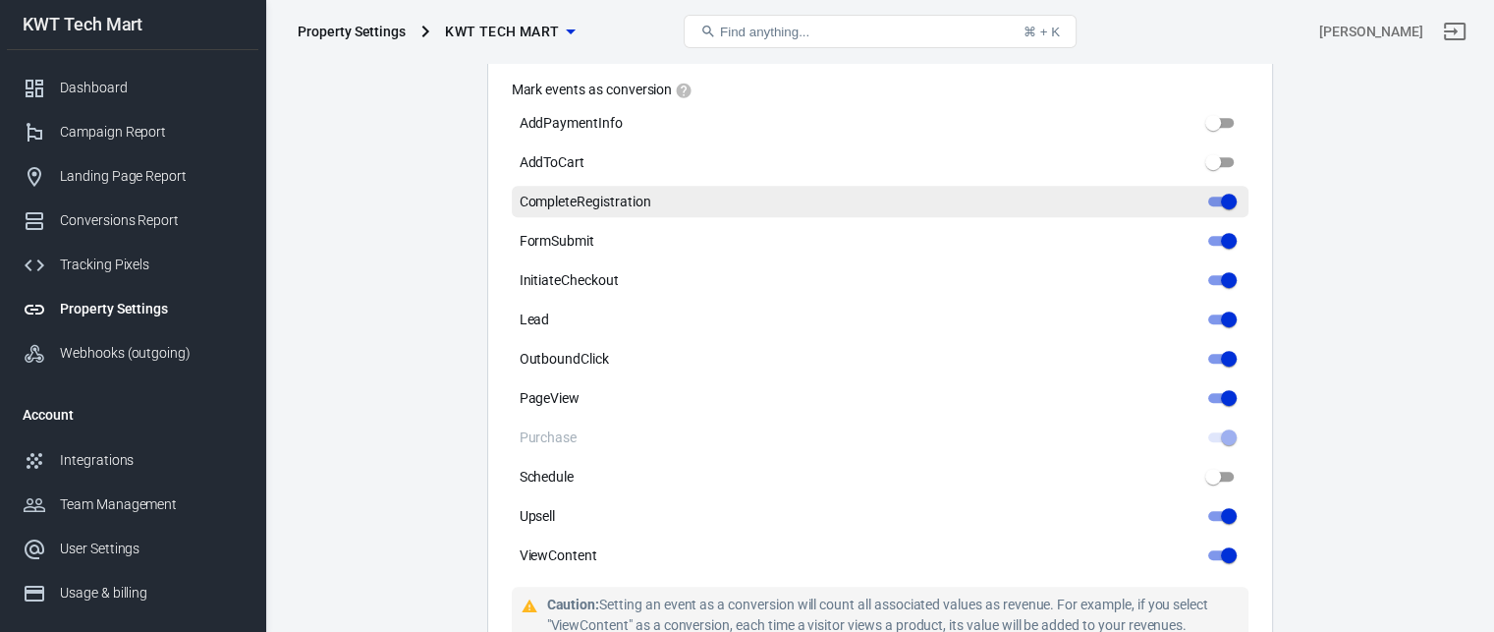
click at [1222, 194] on input "CompleteRegistration" at bounding box center [1229, 202] width 71 height 24
checkbox input "false"
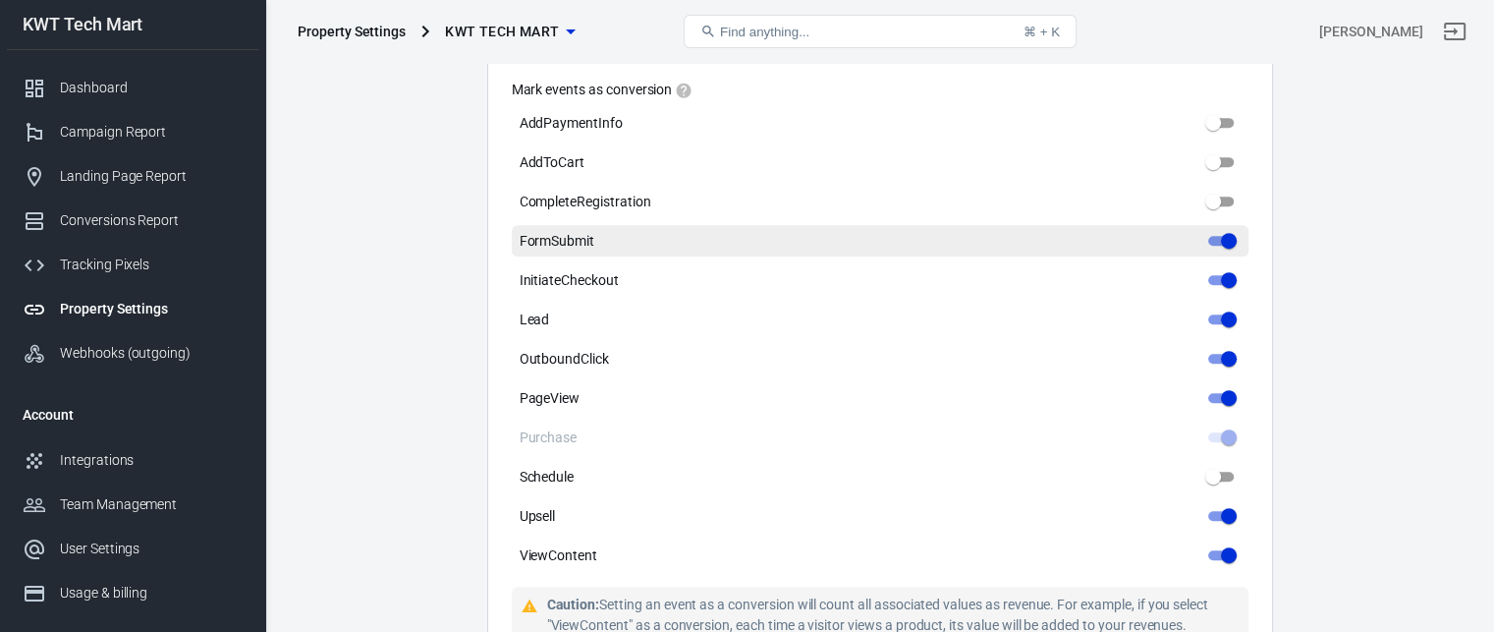
click at [1231, 235] on input "FormSubmit" at bounding box center [1229, 241] width 71 height 24
checkbox input "false"
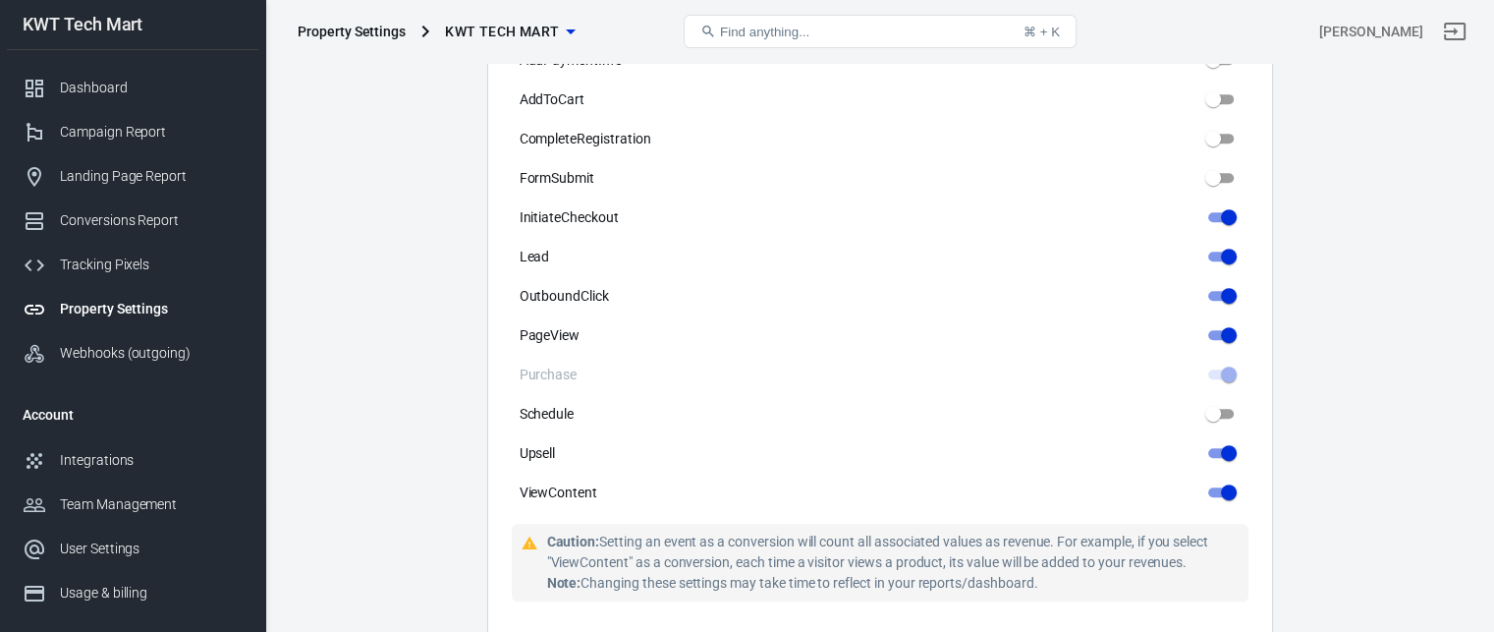
scroll to position [1081, 0]
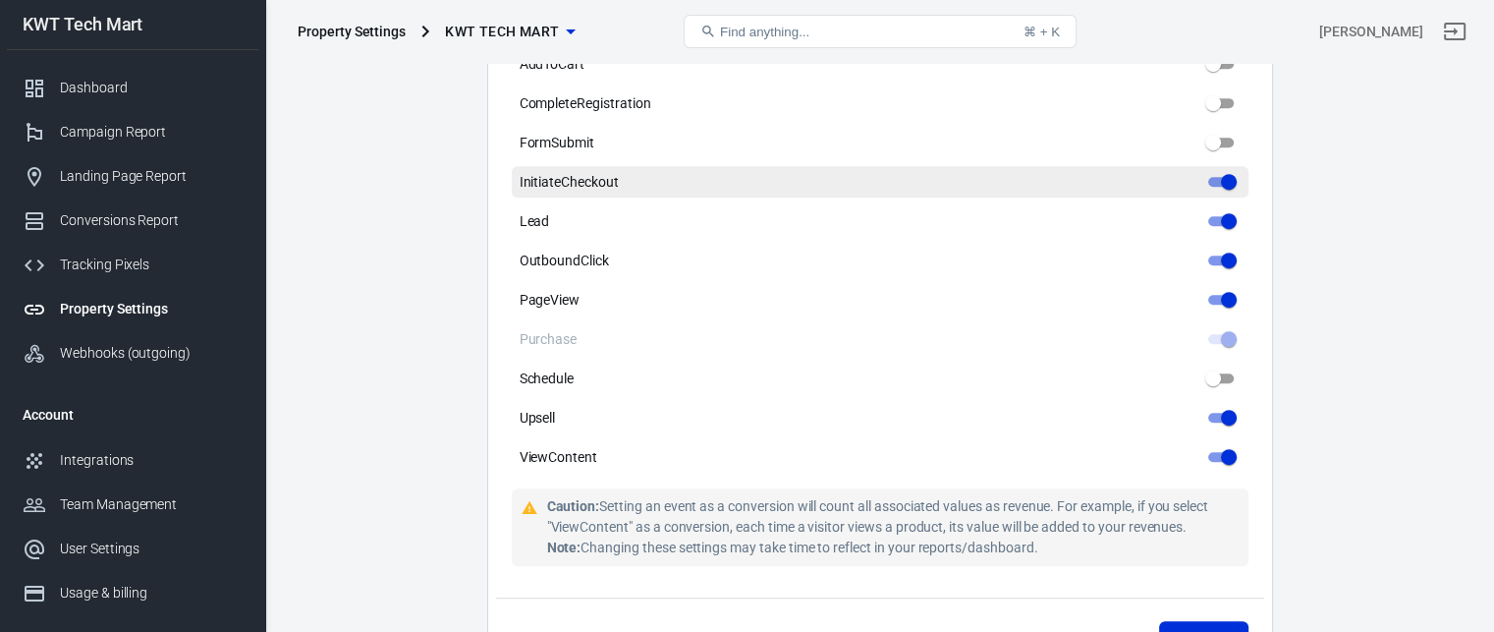
click at [1228, 188] on input "InitiateCheckout" at bounding box center [1229, 182] width 71 height 24
checkbox input "false"
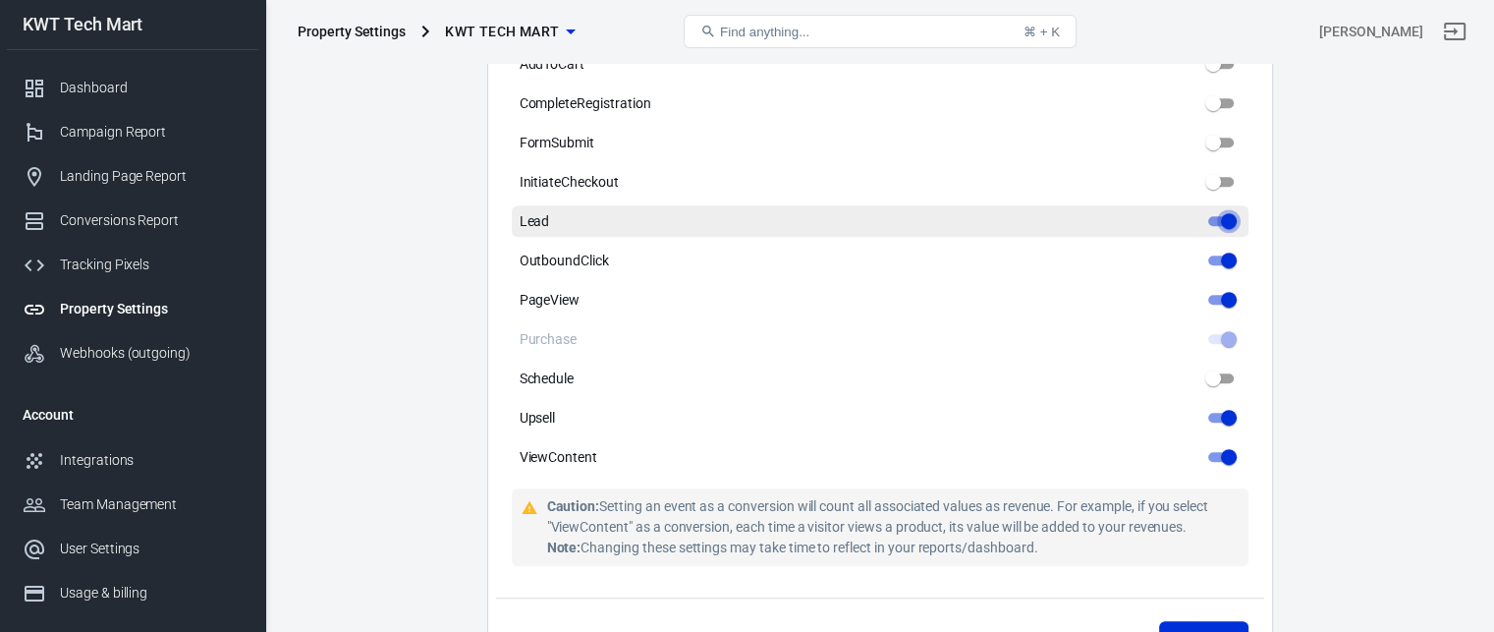
click at [1230, 215] on input "Lead" at bounding box center [1229, 221] width 71 height 24
checkbox input "false"
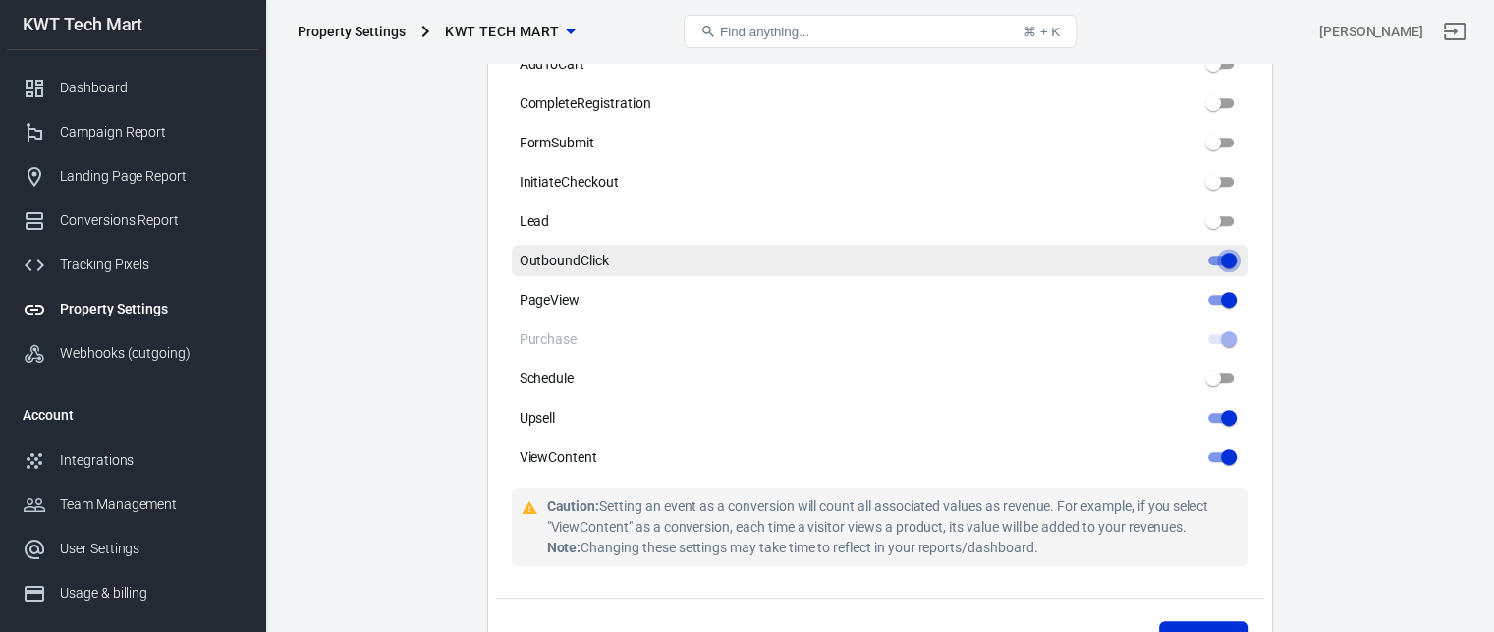
click at [1234, 255] on input "OutboundClick" at bounding box center [1229, 261] width 71 height 24
checkbox input "false"
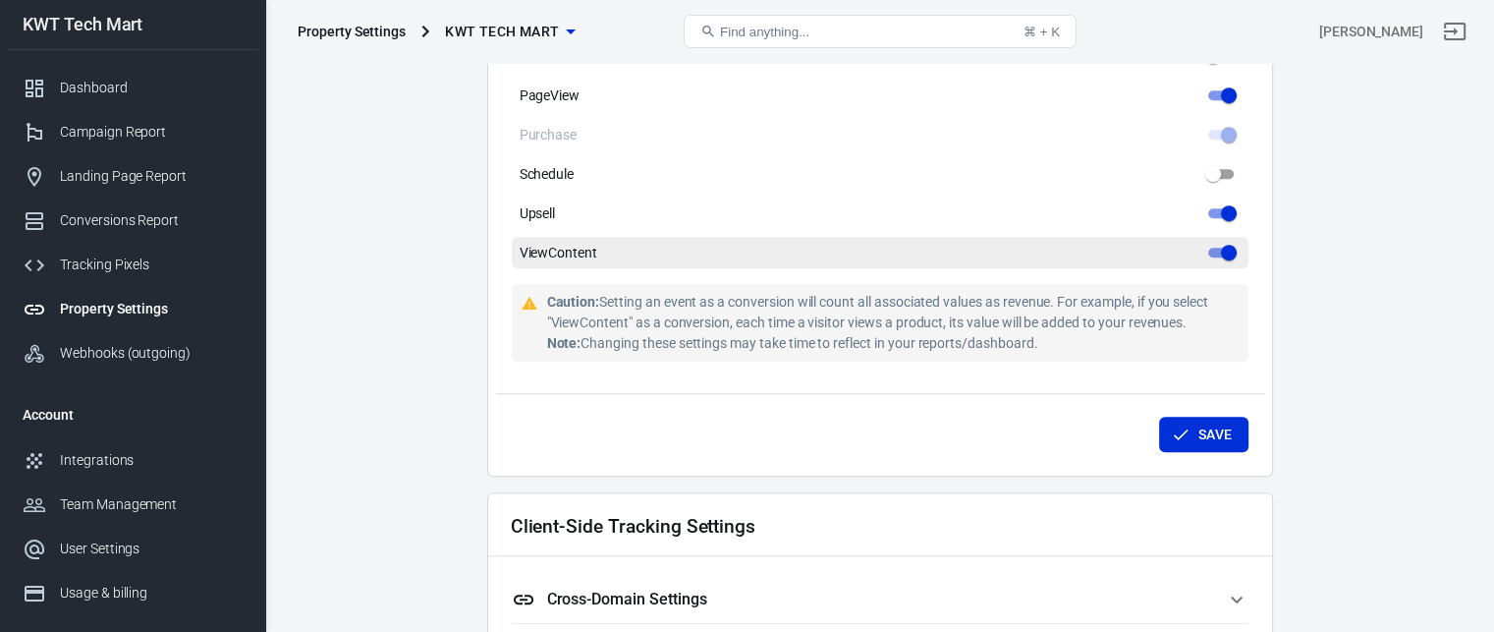
scroll to position [1179, 0]
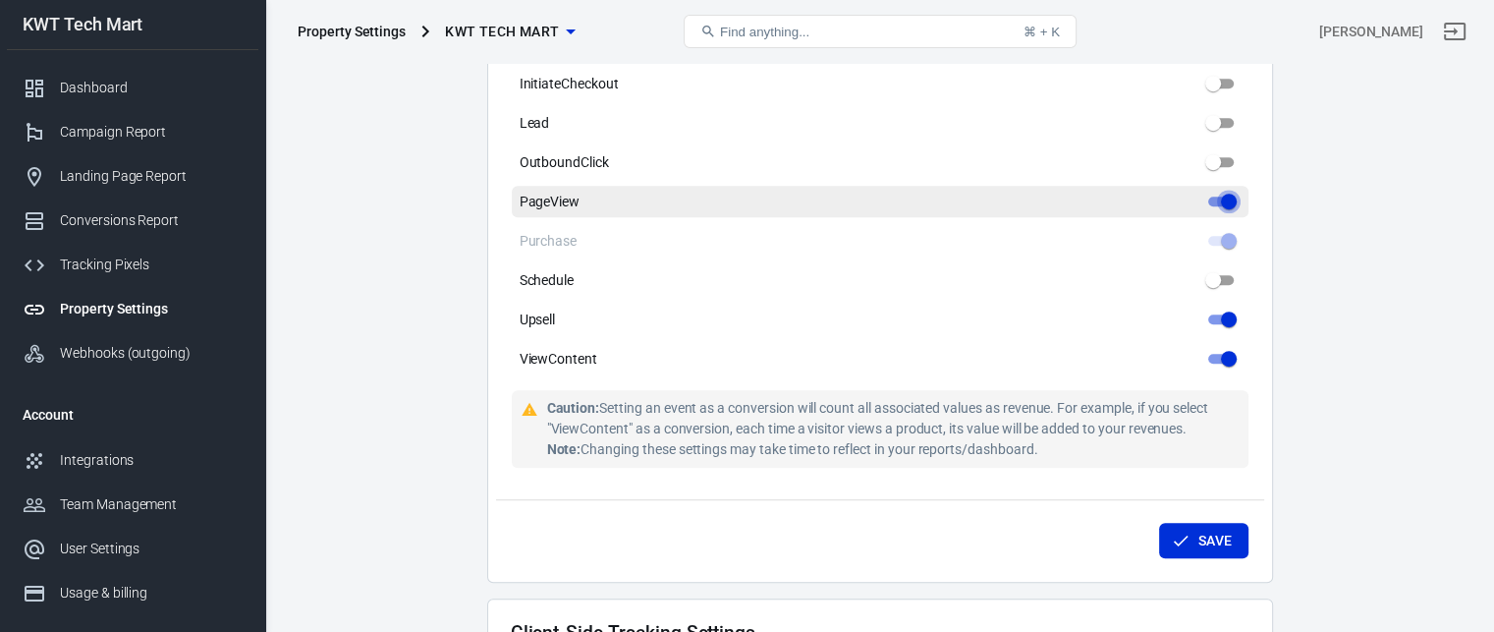
click at [1219, 202] on input "PageView" at bounding box center [1229, 202] width 71 height 24
checkbox input "false"
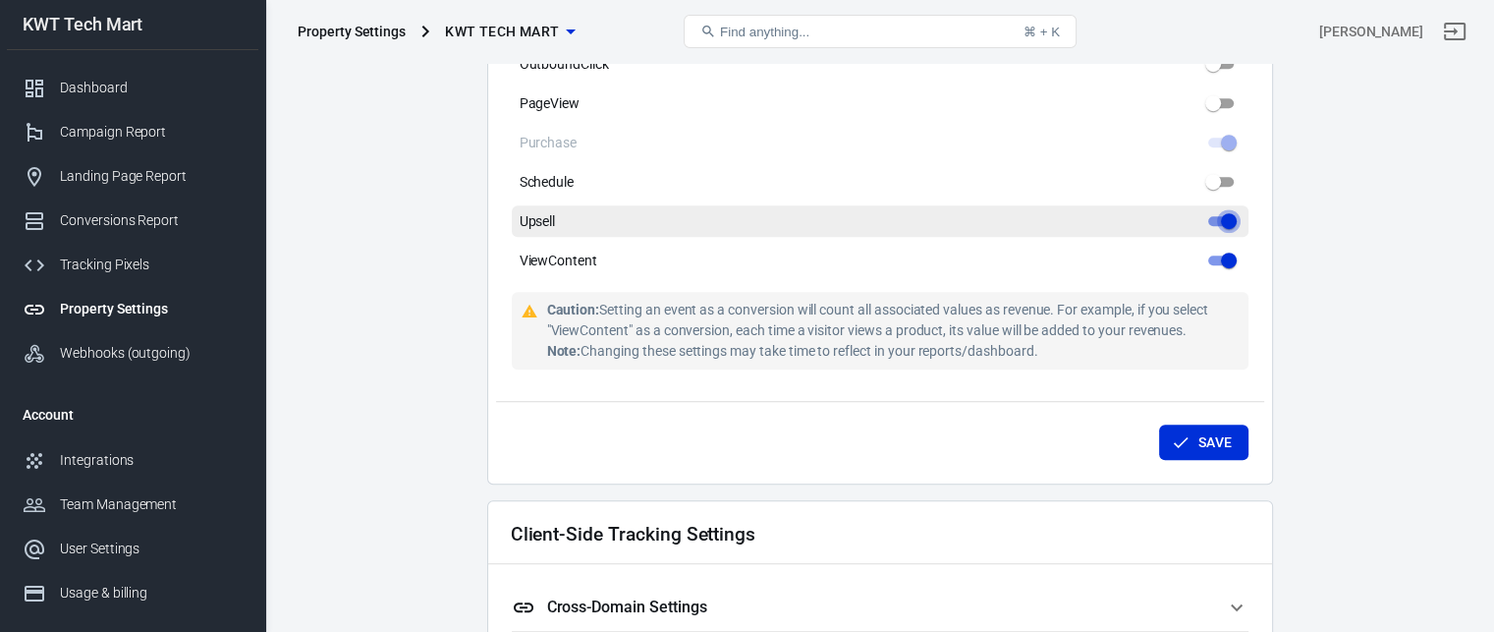
click at [1222, 221] on input "Upsell" at bounding box center [1229, 221] width 71 height 24
checkbox input "false"
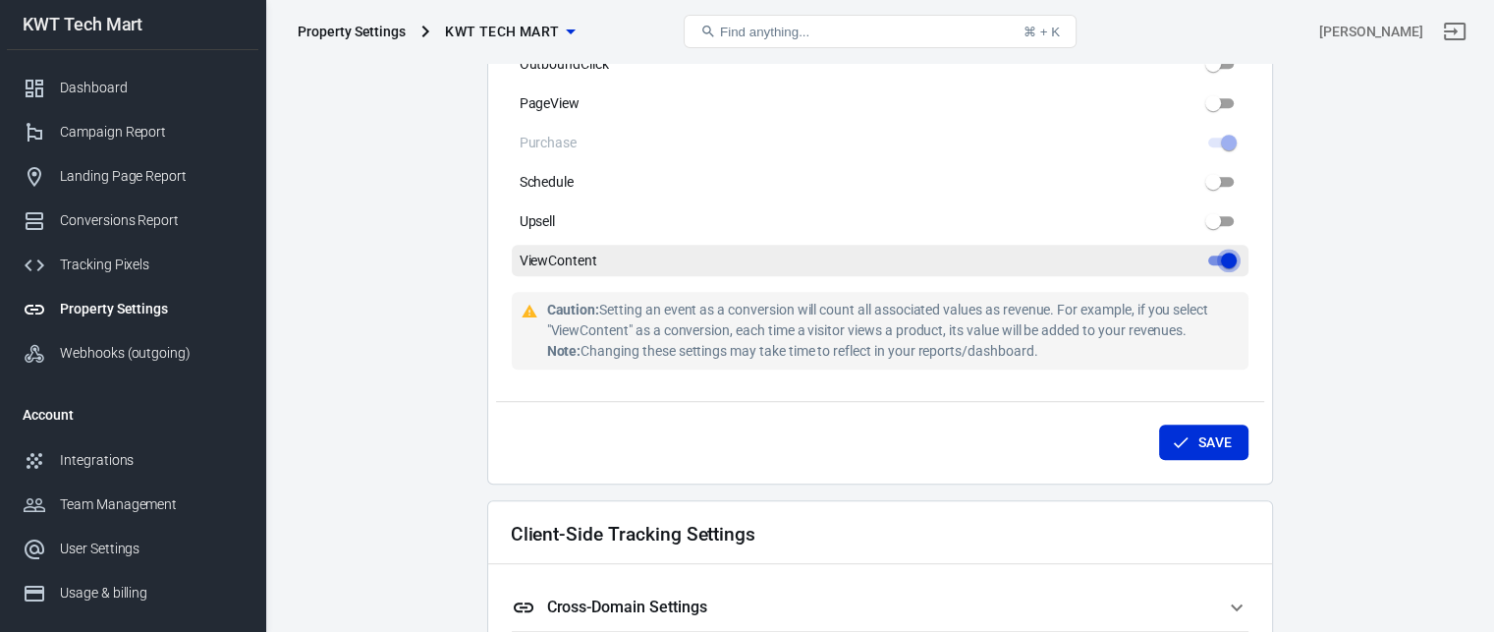
drag, startPoint x: 1227, startPoint y: 255, endPoint x: 1179, endPoint y: 245, distance: 49.3
click at [1221, 255] on input "ViewContent" at bounding box center [1229, 261] width 71 height 24
checkbox input "false"
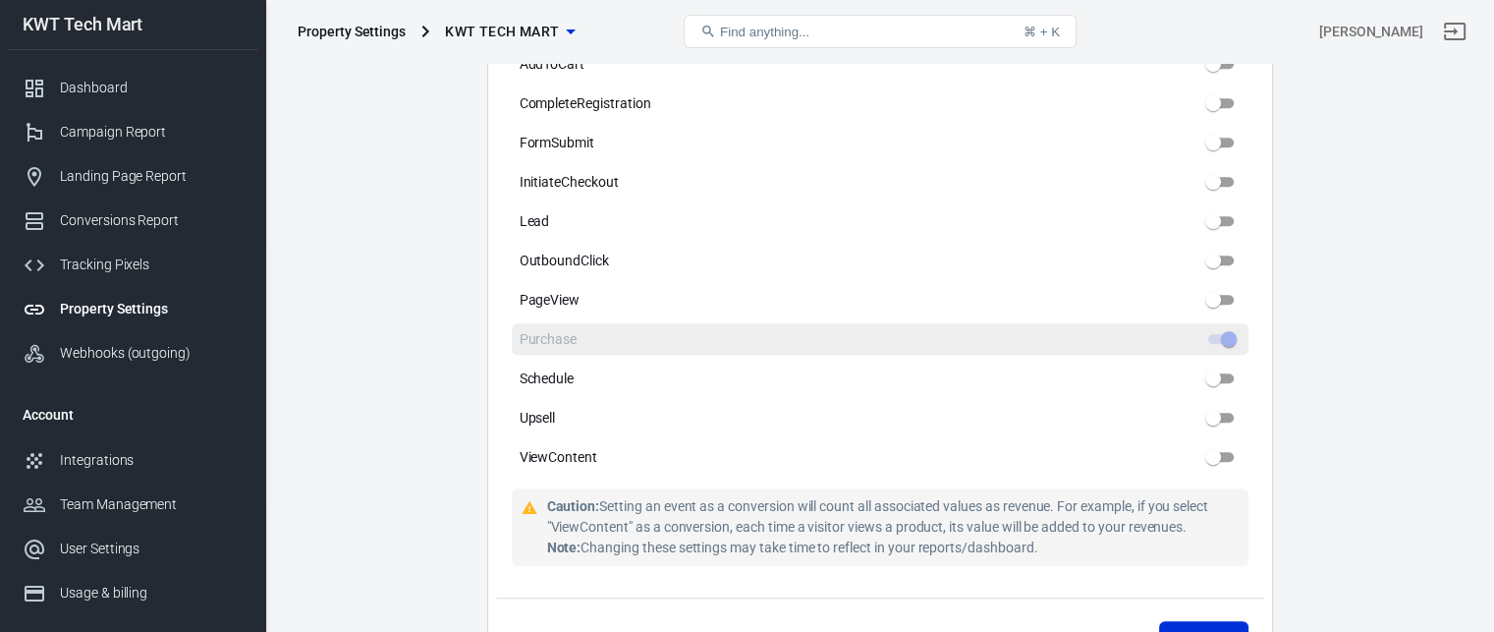
scroll to position [1179, 0]
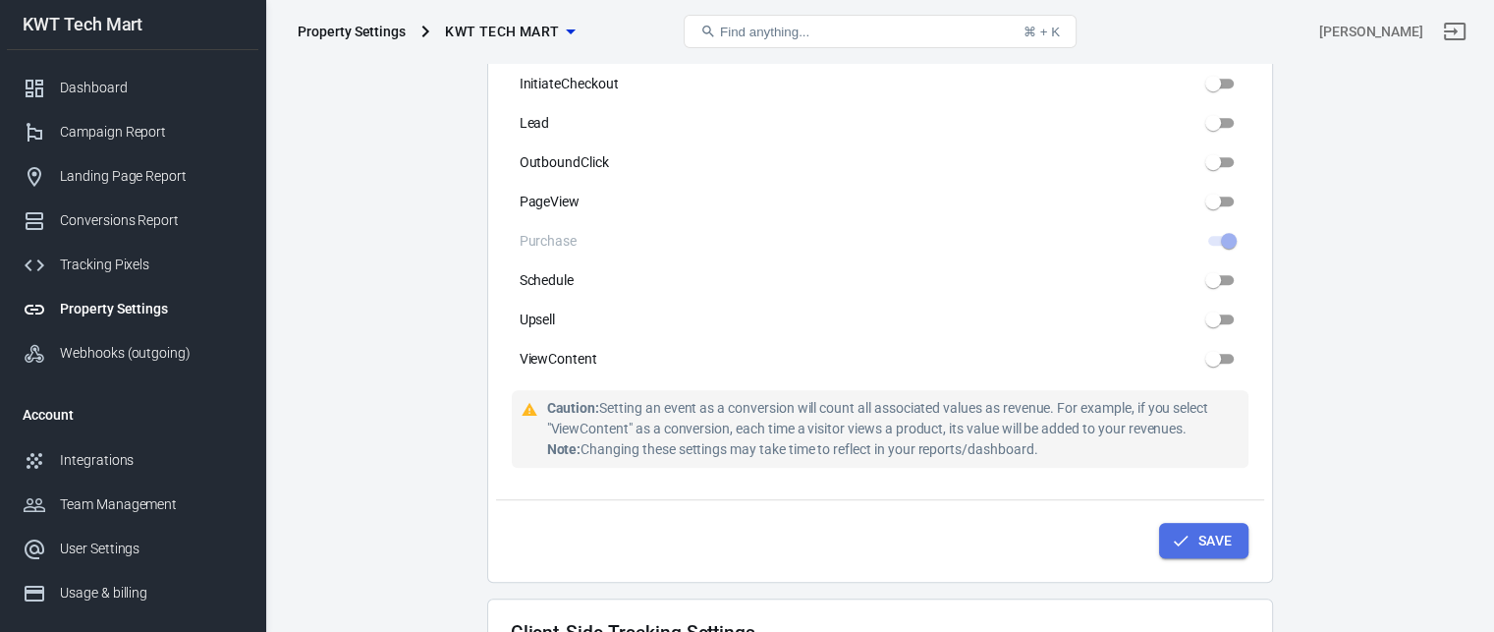
click at [1197, 542] on button "Save" at bounding box center [1203, 541] width 89 height 36
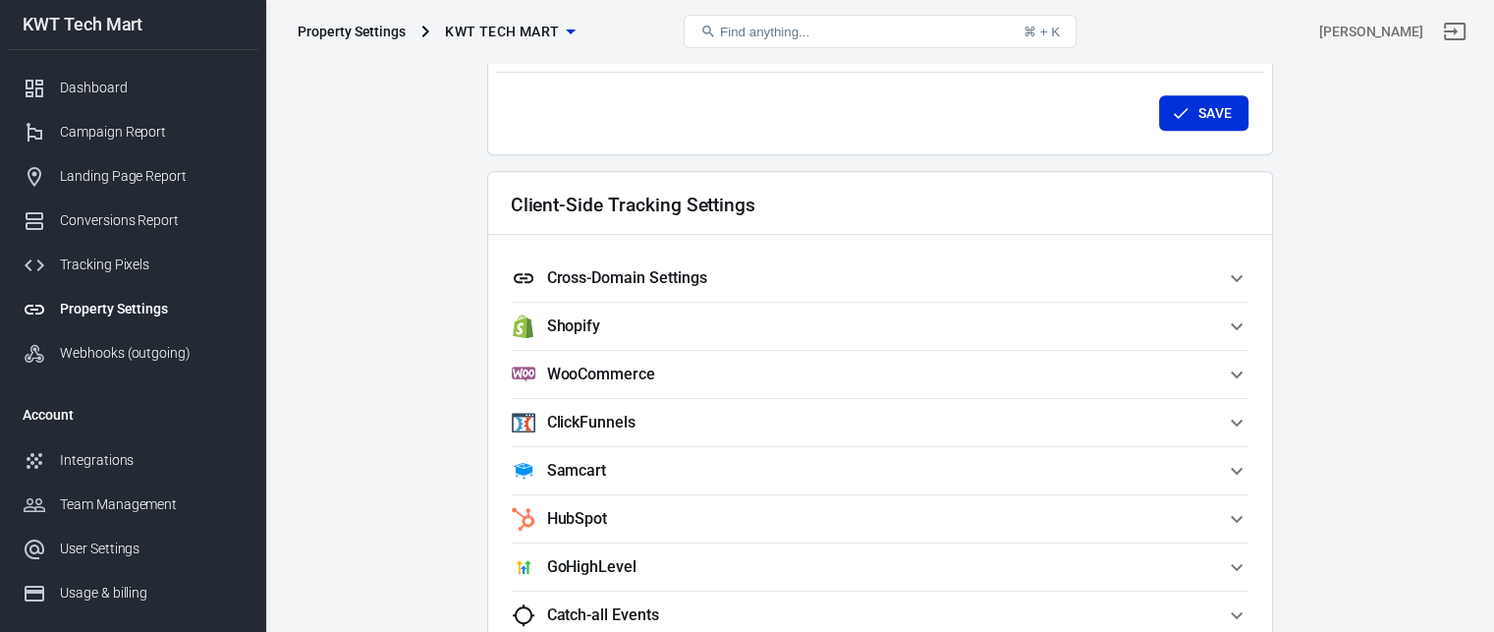
scroll to position [1572, 0]
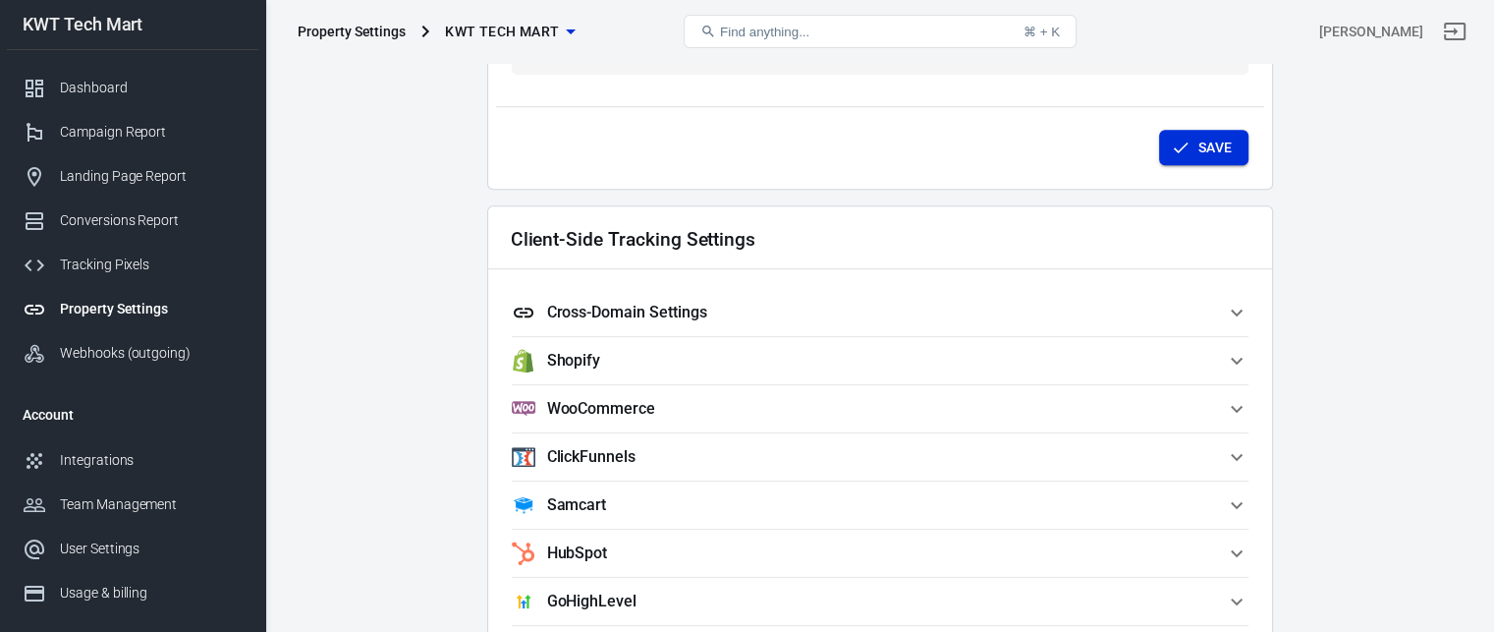
click at [1183, 139] on icon "submit" at bounding box center [1181, 148] width 20 height 20
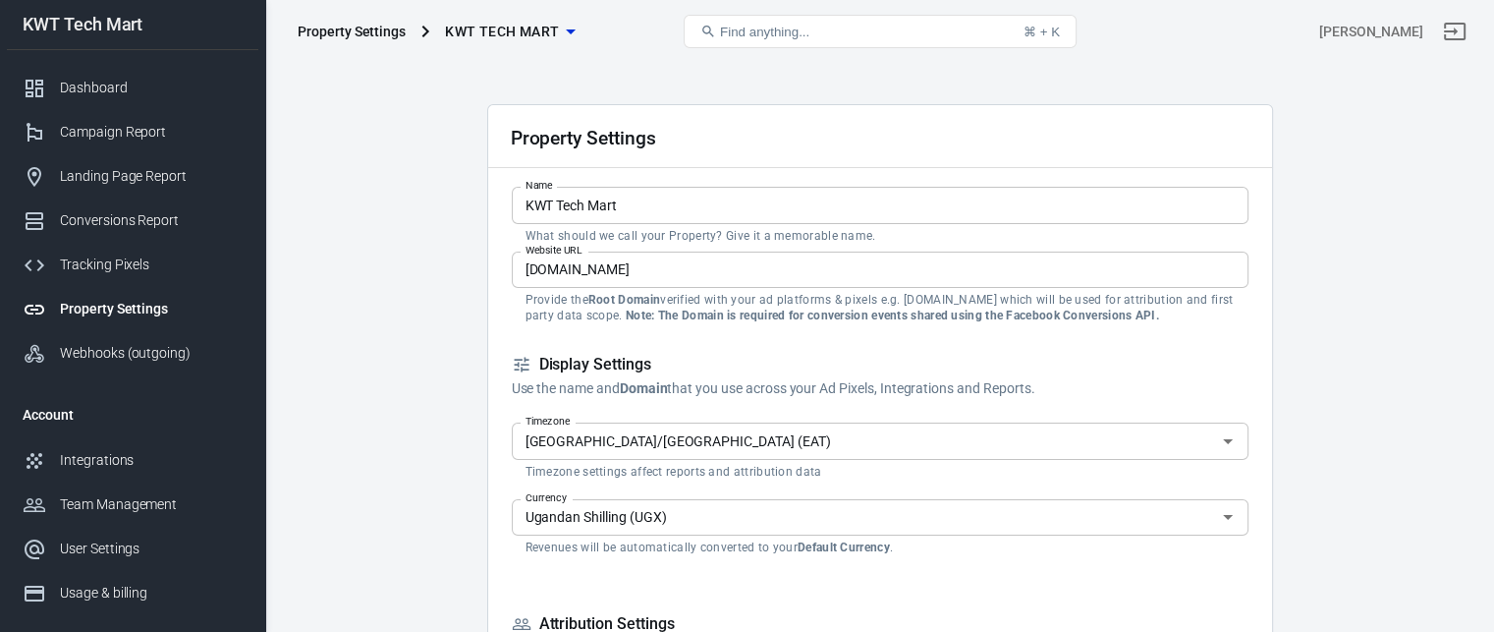
scroll to position [0, 0]
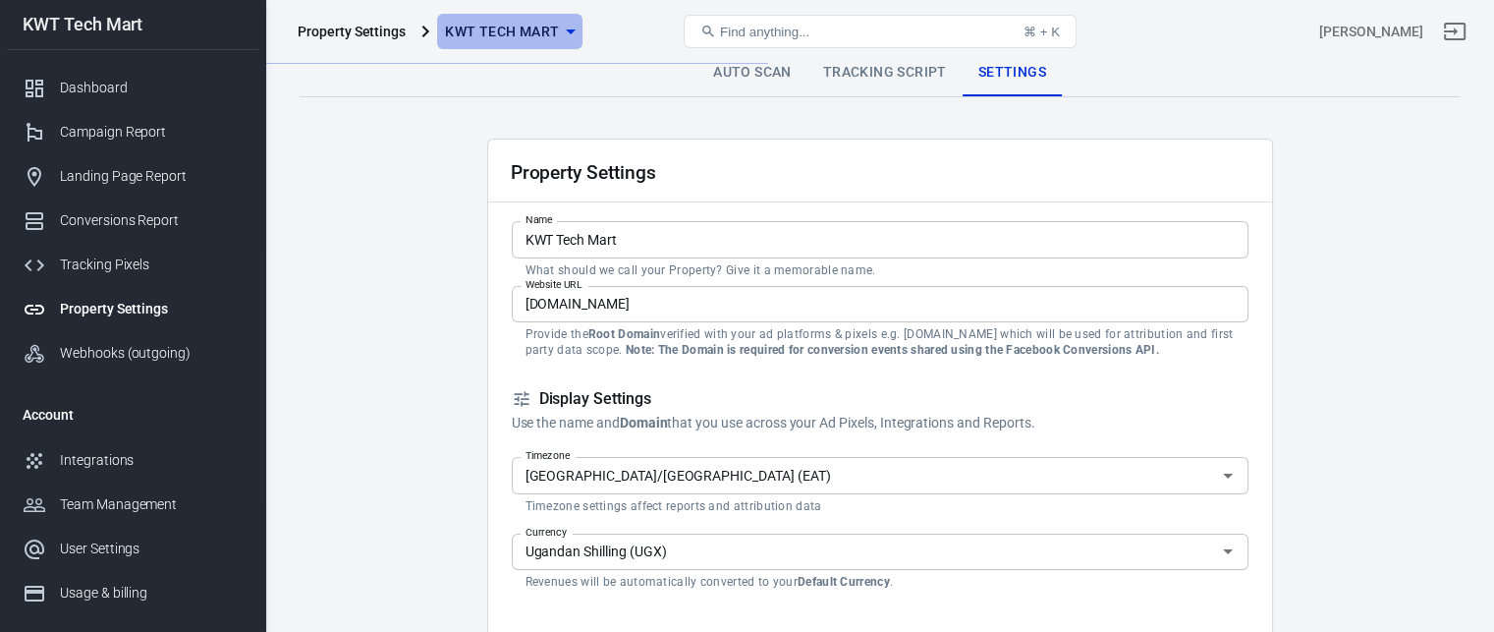
click at [548, 34] on span "KWT Tech Mart" at bounding box center [502, 32] width 114 height 25
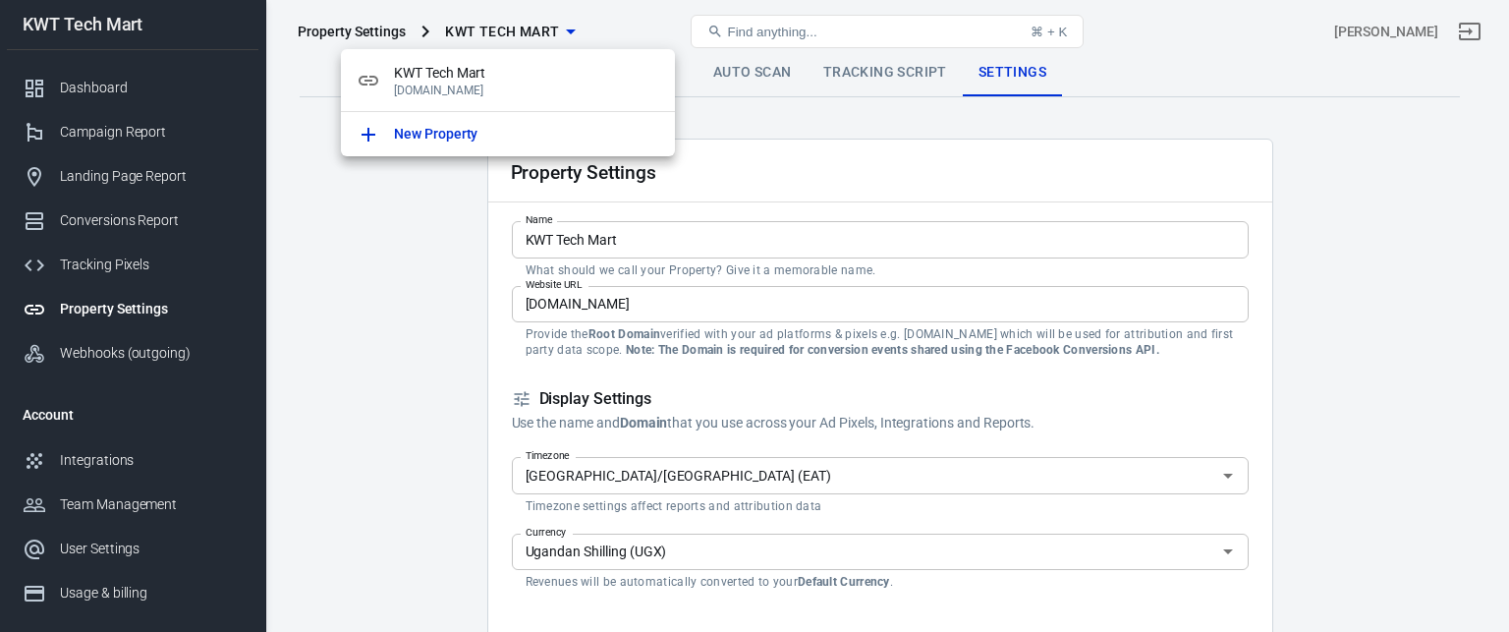
click at [412, 207] on div at bounding box center [754, 316] width 1509 height 632
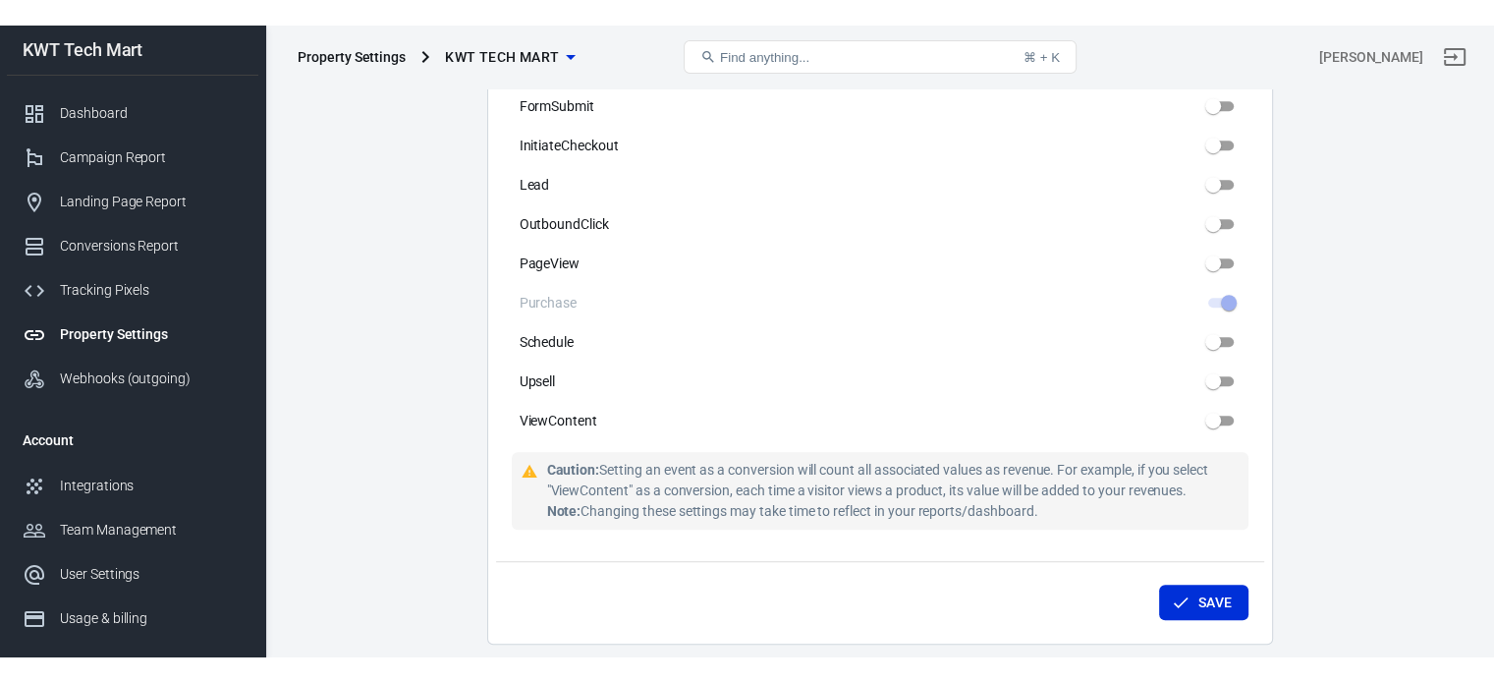
scroll to position [1219, 0]
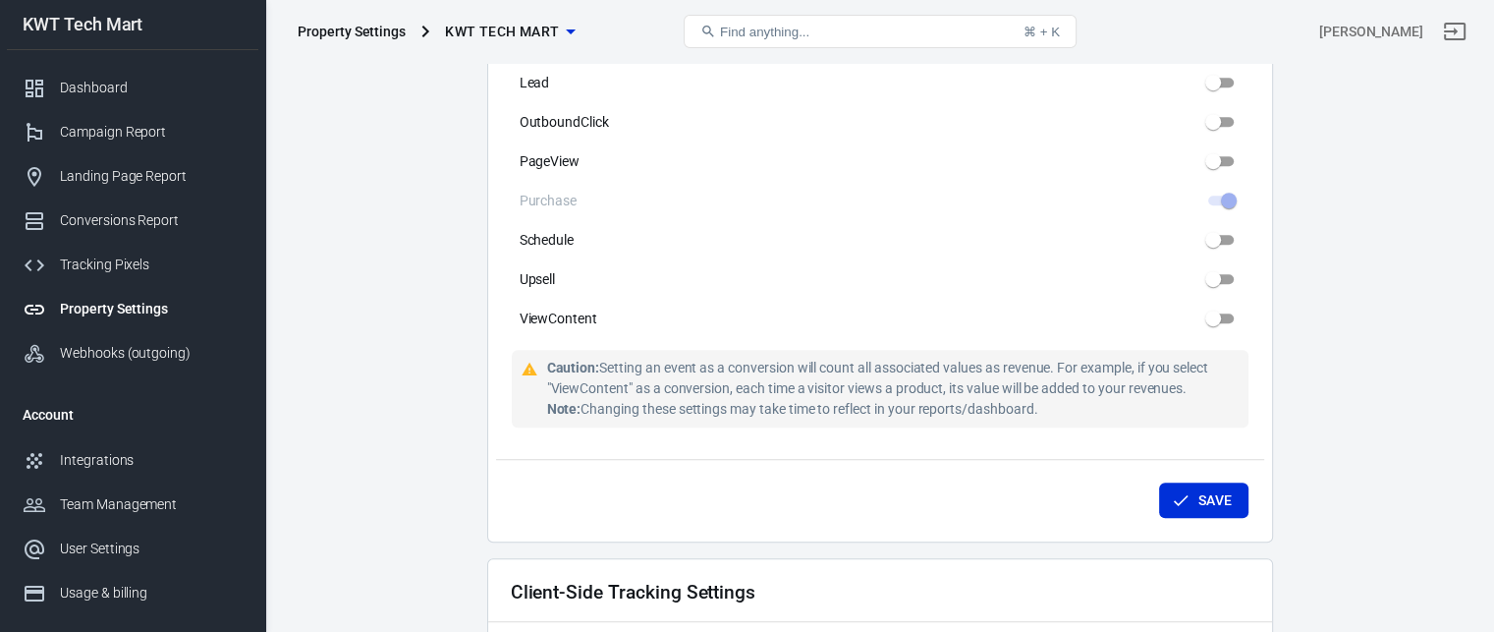
click at [1383, 259] on main "Auto Scan Tracking Script Settings Property Settings Name KWT Tech Mart Name Wh…" at bounding box center [880, 81] width 1160 height 2502
click at [1363, 278] on main "Auto Scan Tracking Script Settings Property Settings Name KWT Tech Mart Name Wh…" at bounding box center [880, 81] width 1160 height 2502
click at [1336, 216] on main "Auto Scan Tracking Script Settings Property Settings Name KWT Tech Mart Name Wh…" at bounding box center [880, 81] width 1160 height 2502
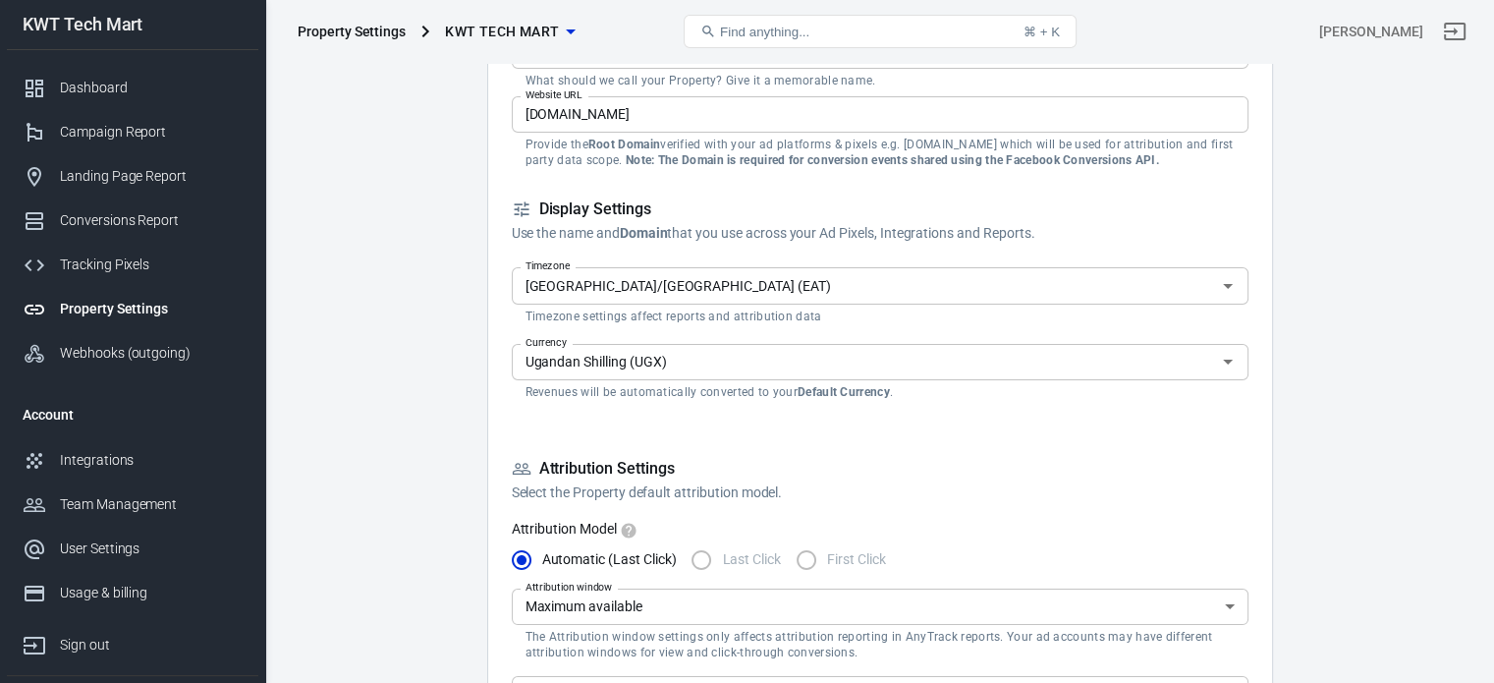
scroll to position [0, 0]
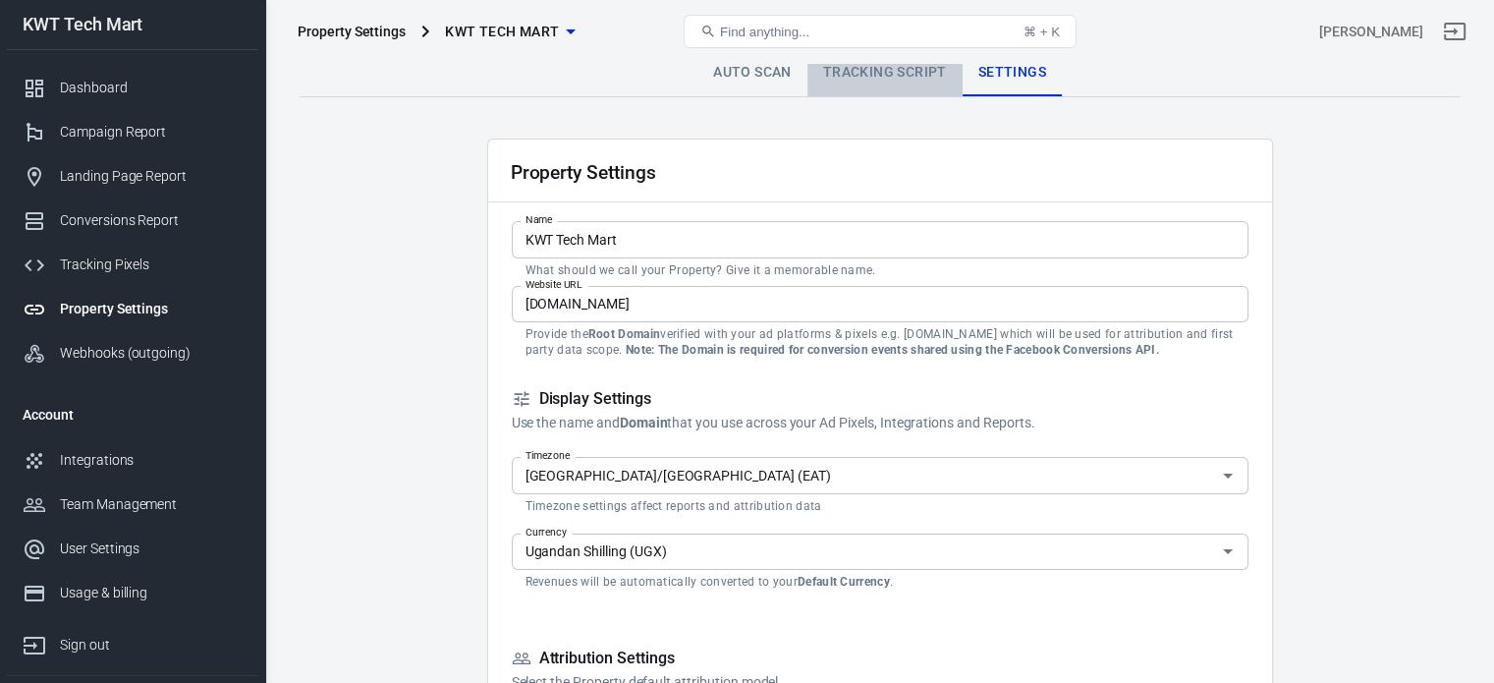
click at [867, 68] on link "Tracking Script" at bounding box center [884, 72] width 155 height 47
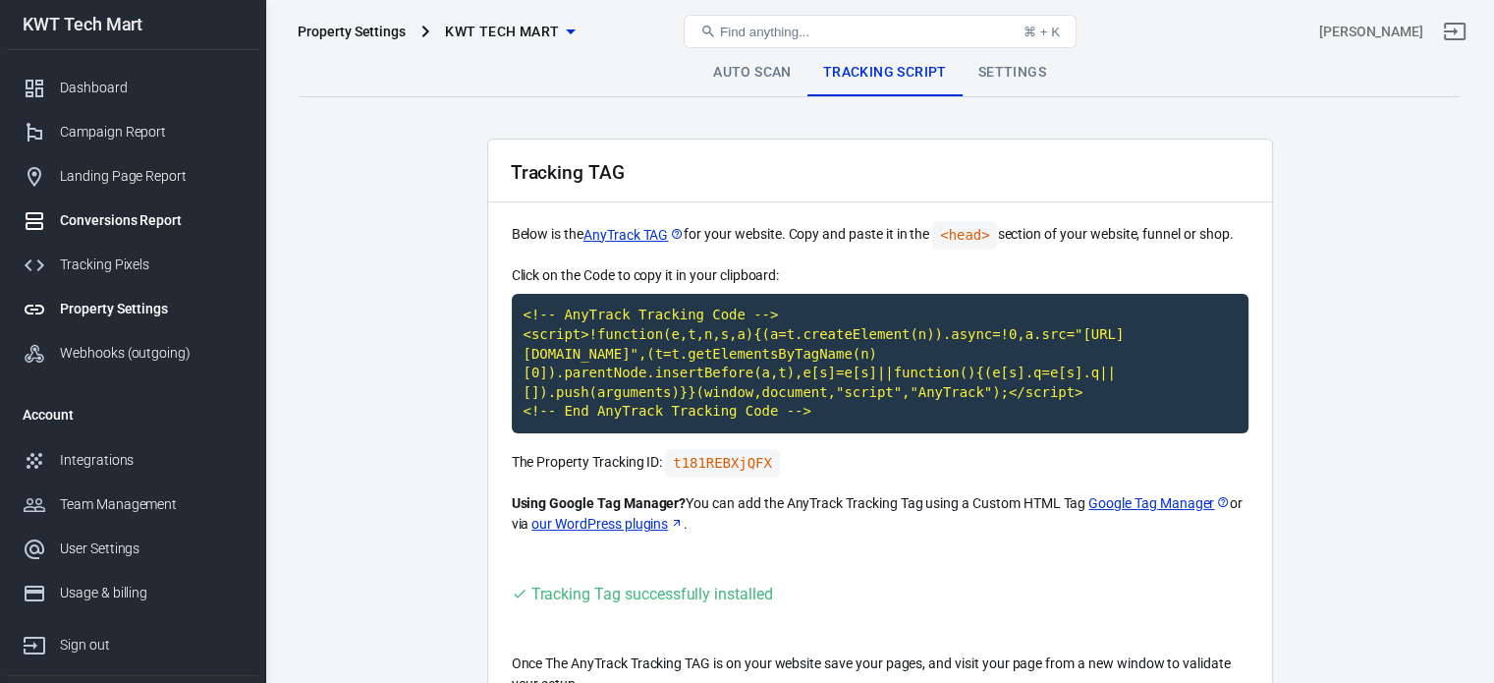
click at [99, 214] on div "Conversions Report" at bounding box center [151, 220] width 183 height 21
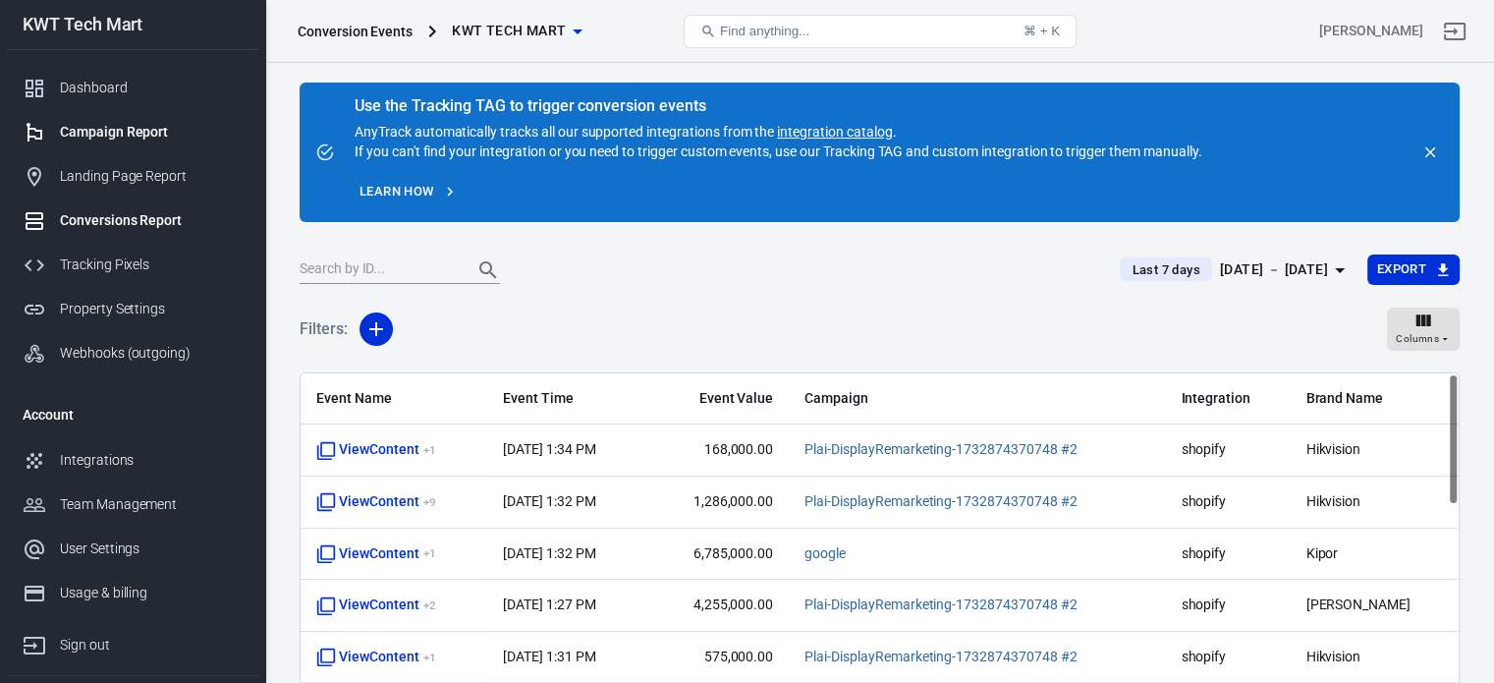
click at [108, 136] on div "Campaign Report" at bounding box center [151, 132] width 183 height 21
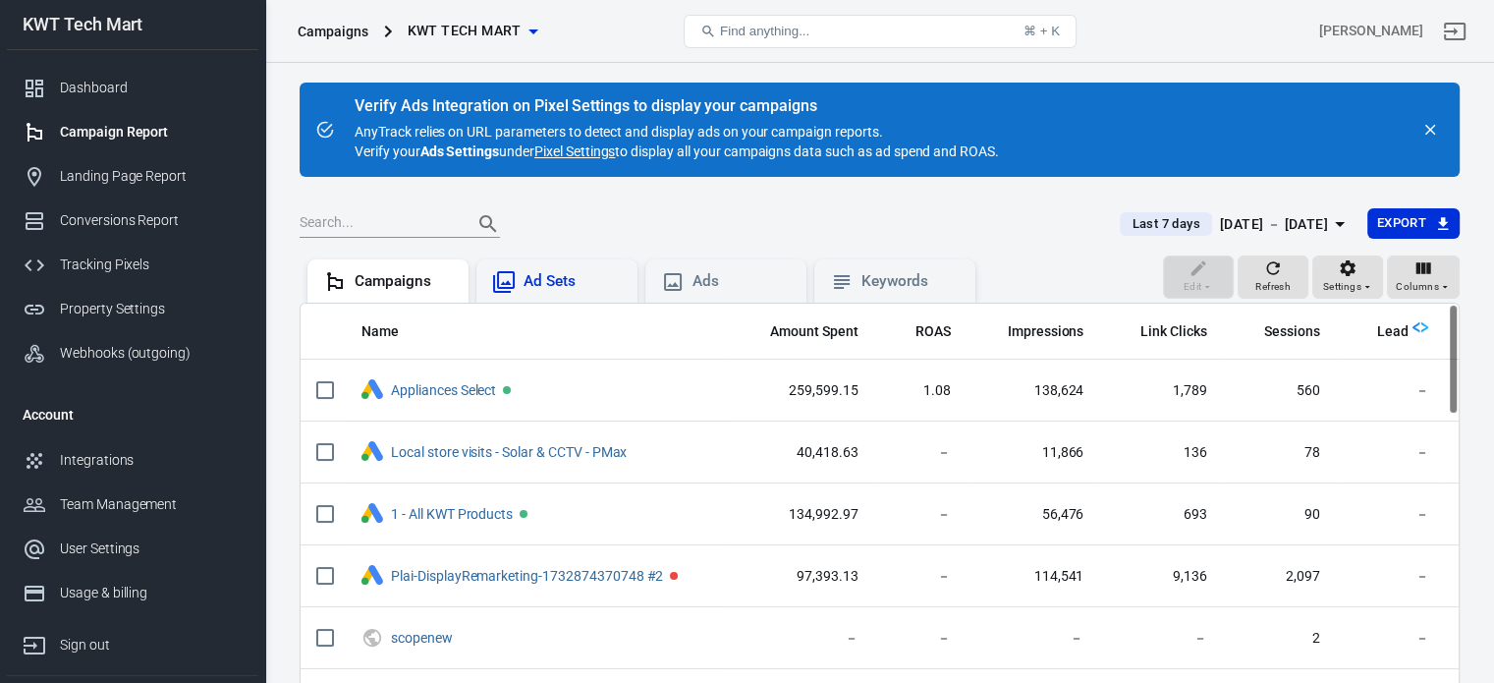
click at [555, 282] on div "Ad Sets" at bounding box center [573, 281] width 98 height 21
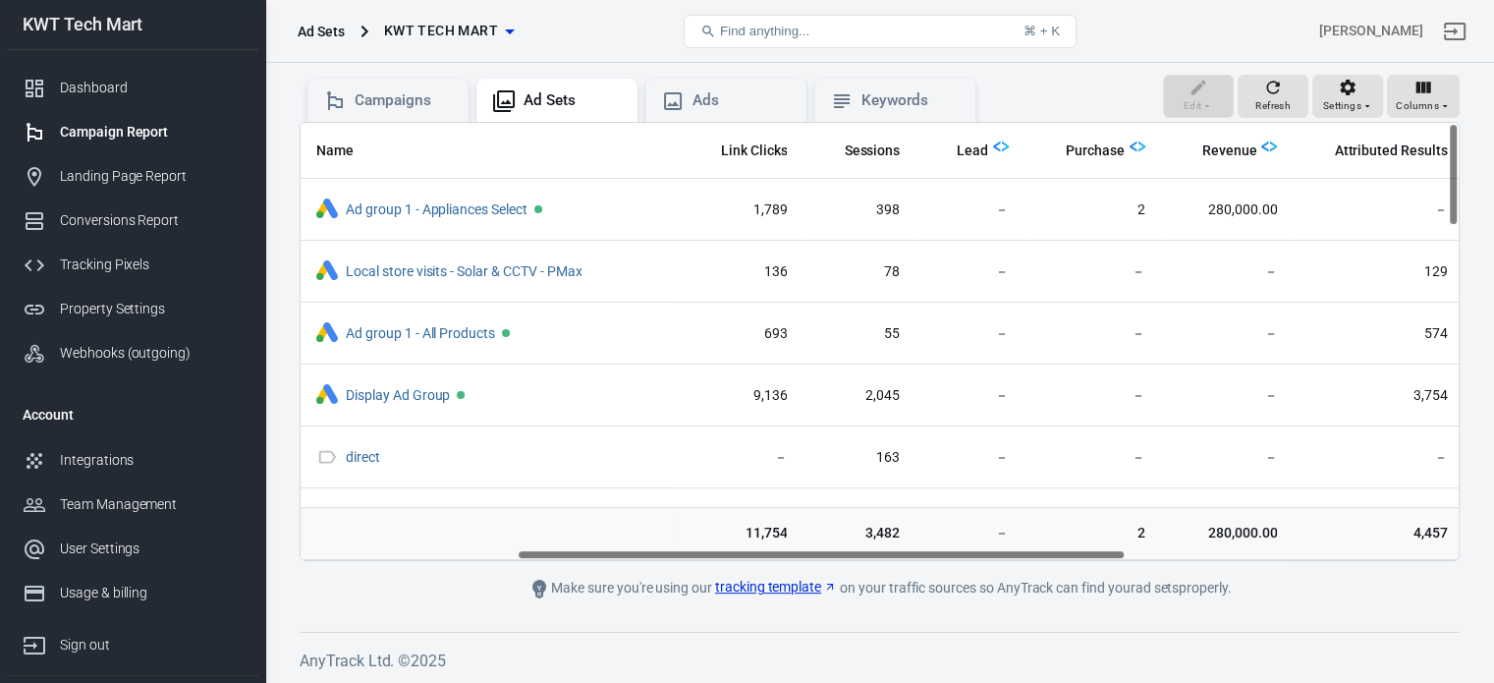
scroll to position [0, 411]
drag, startPoint x: 674, startPoint y: 553, endPoint x: 891, endPoint y: 498, distance: 224.0
click at [891, 498] on div "Name Amount Spent ROAS Impressions Link Clicks Sessions Lead Purchase Revenue A…" at bounding box center [880, 341] width 1160 height 439
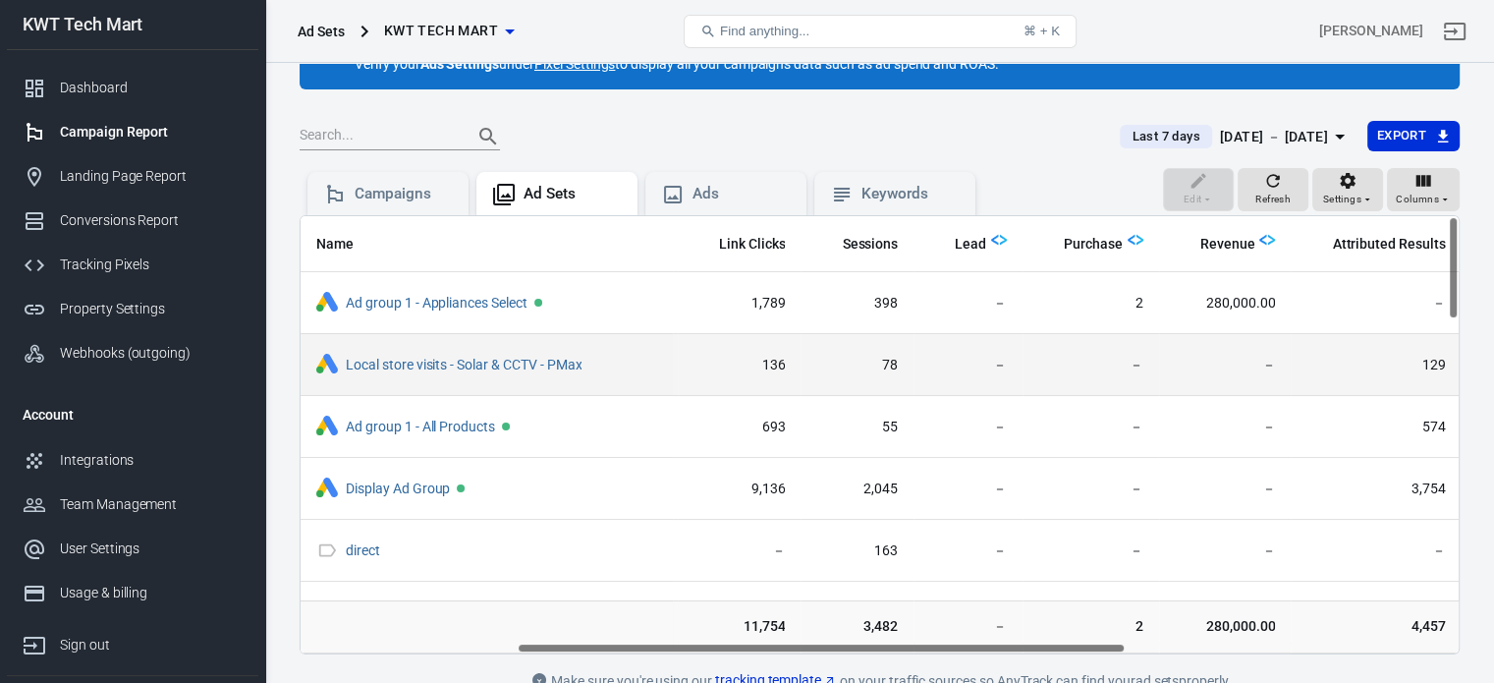
scroll to position [0, 0]
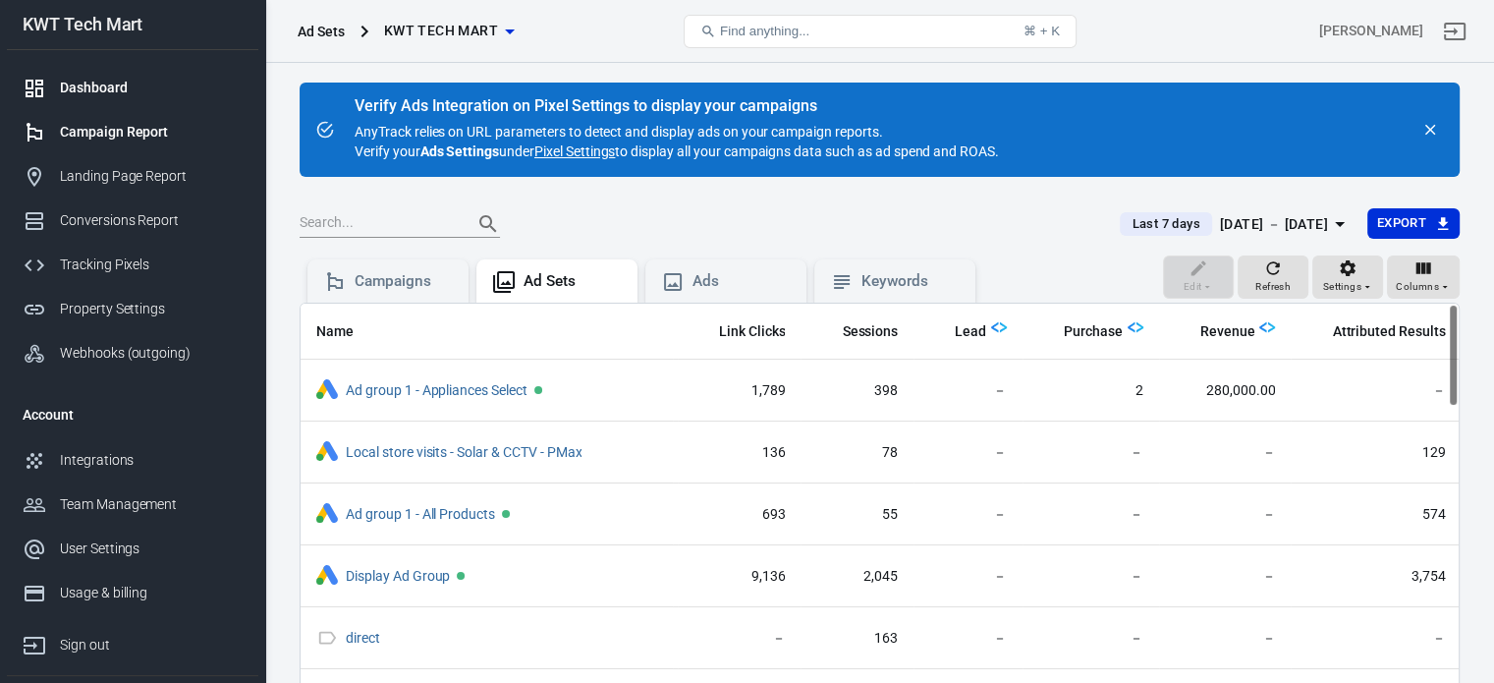
click at [106, 92] on div "Dashboard" at bounding box center [151, 88] width 183 height 21
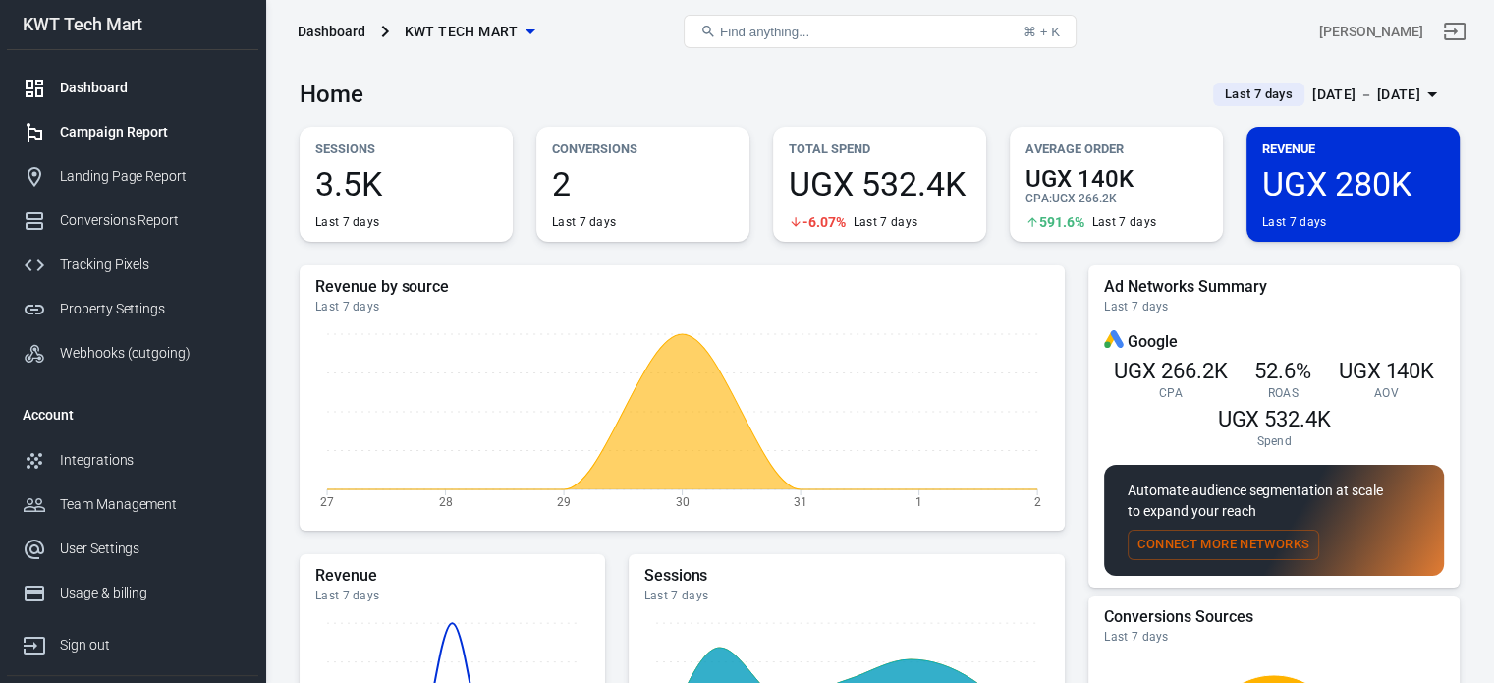
click at [130, 136] on div "Campaign Report" at bounding box center [151, 132] width 183 height 21
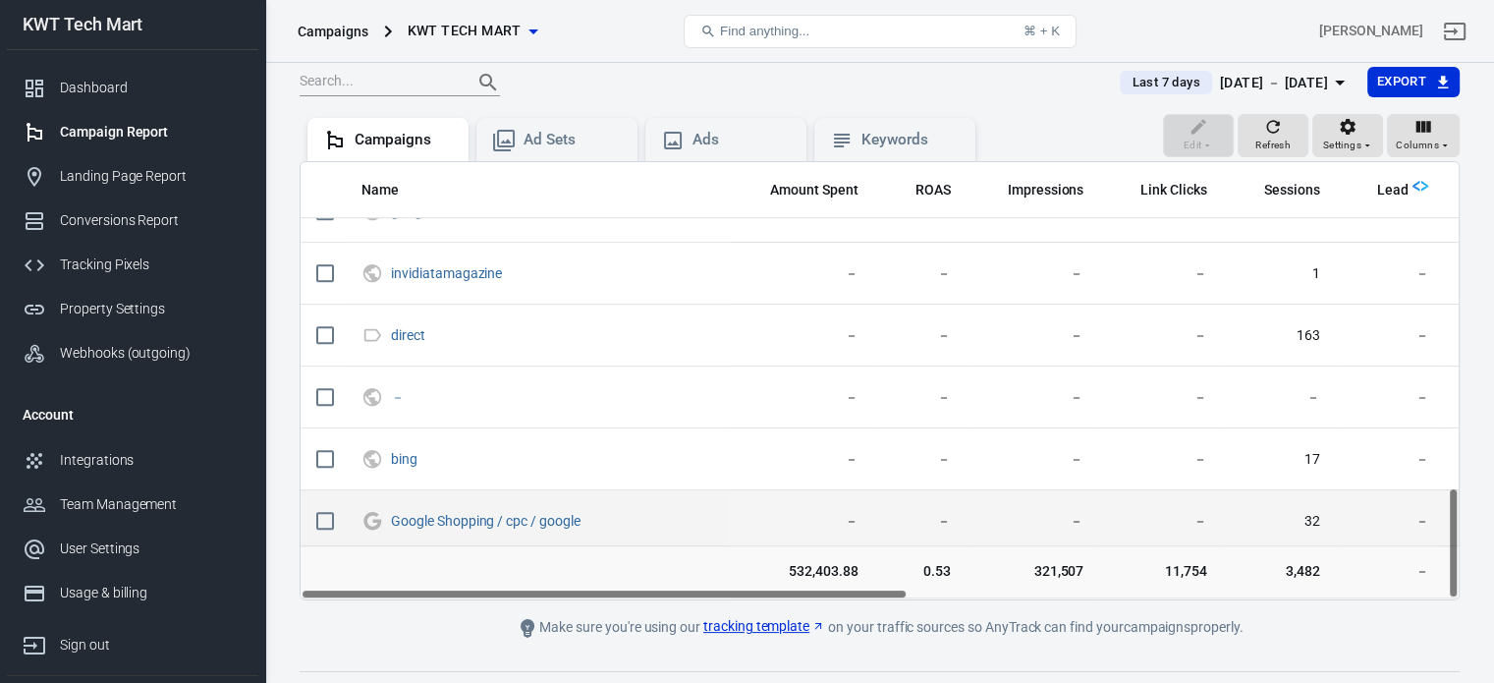
scroll to position [181, 0]
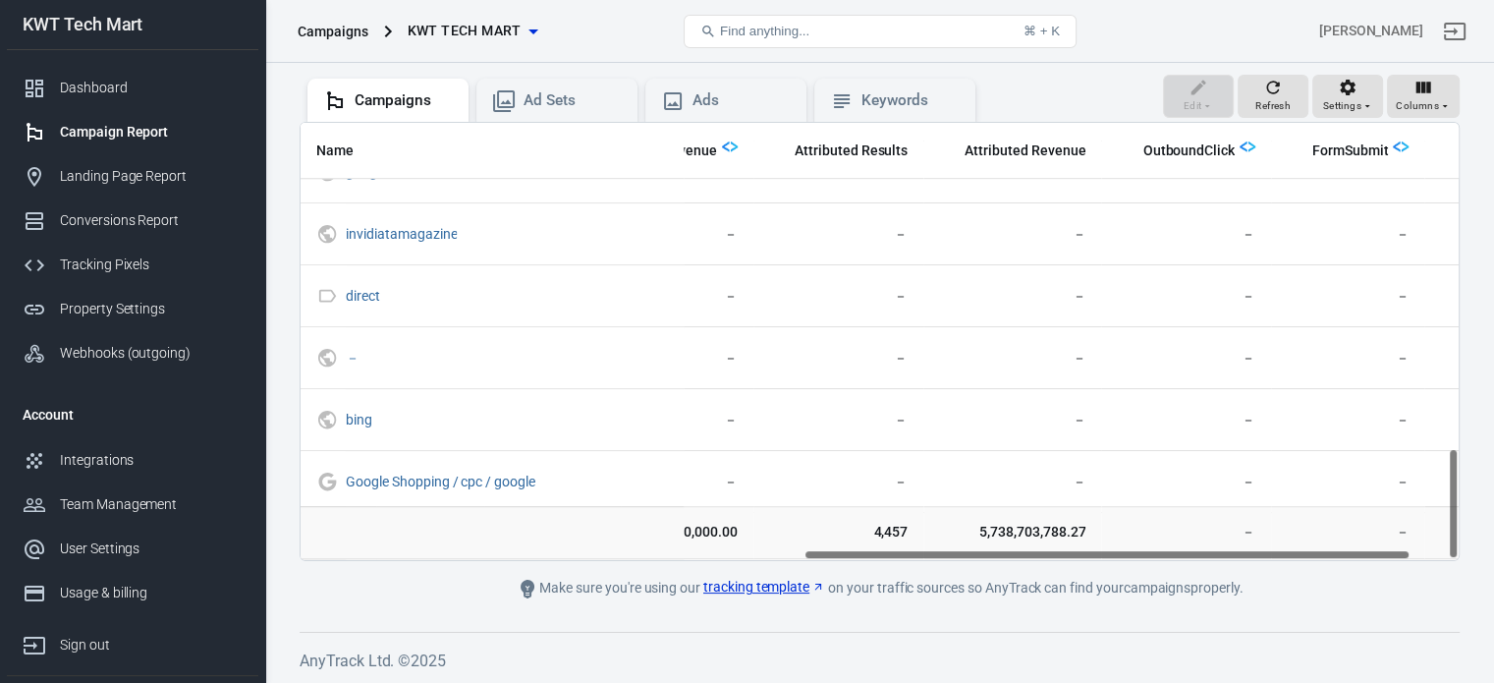
drag, startPoint x: 599, startPoint y: 553, endPoint x: 1103, endPoint y: 564, distance: 504.1
click at [1103, 564] on main "Verify Ads Integration on Pixel Settings to display your campaigns AnyTrack rel…" at bounding box center [880, 251] width 1160 height 698
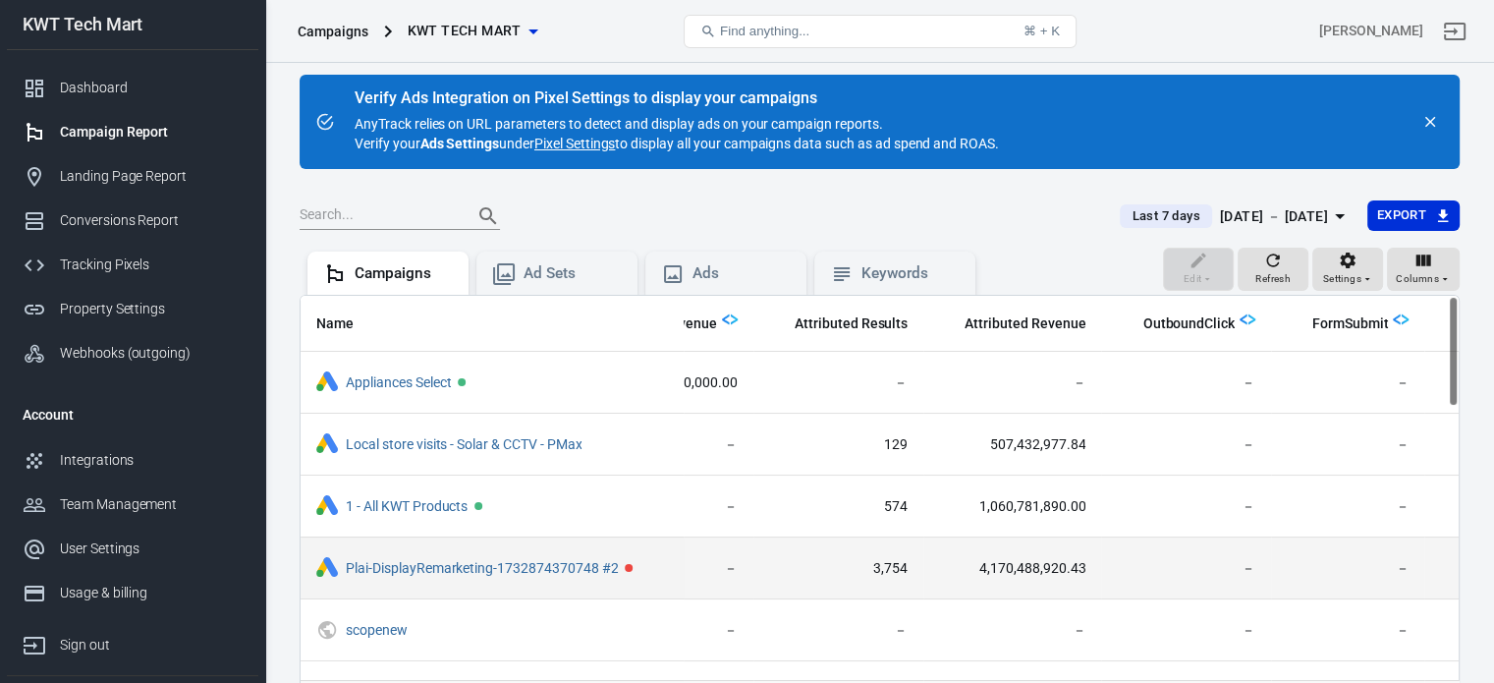
scroll to position [0, 0]
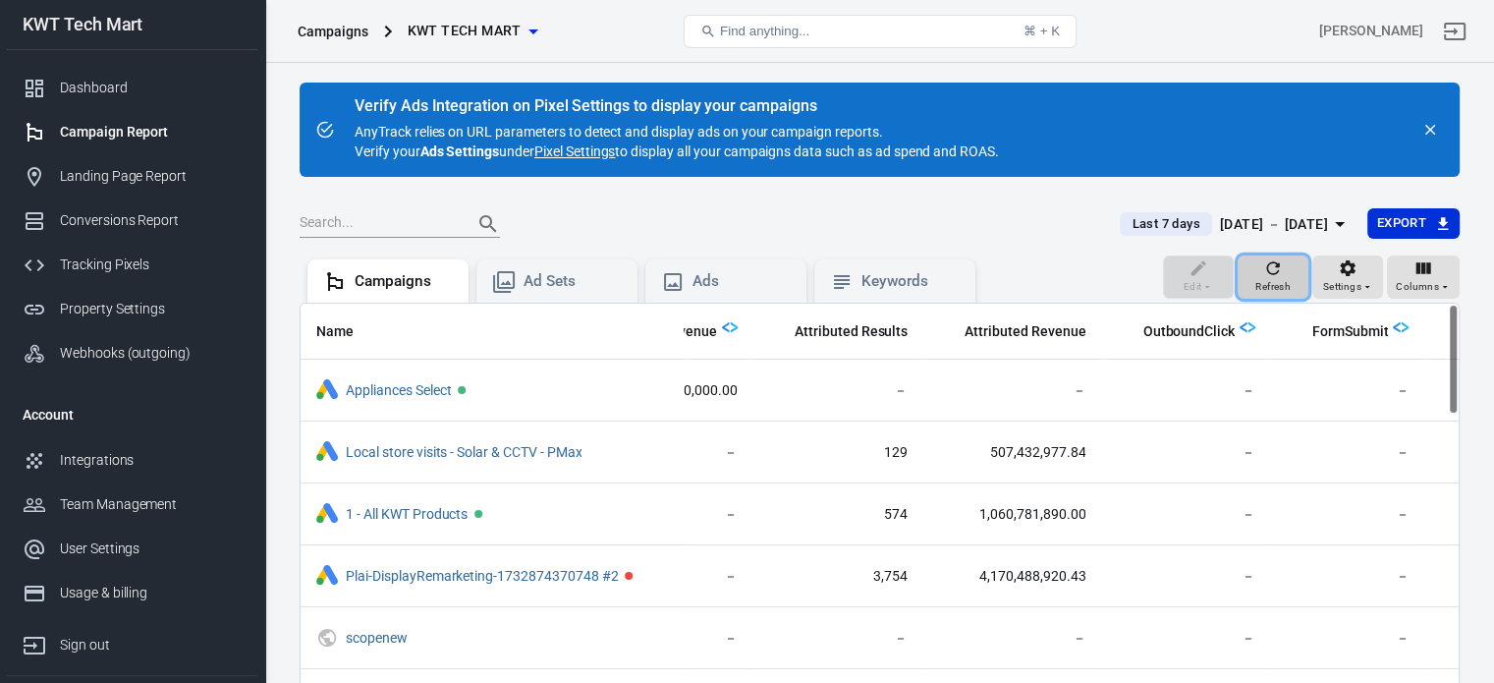
click at [1279, 270] on icon "button" at bounding box center [1273, 267] width 13 height 13
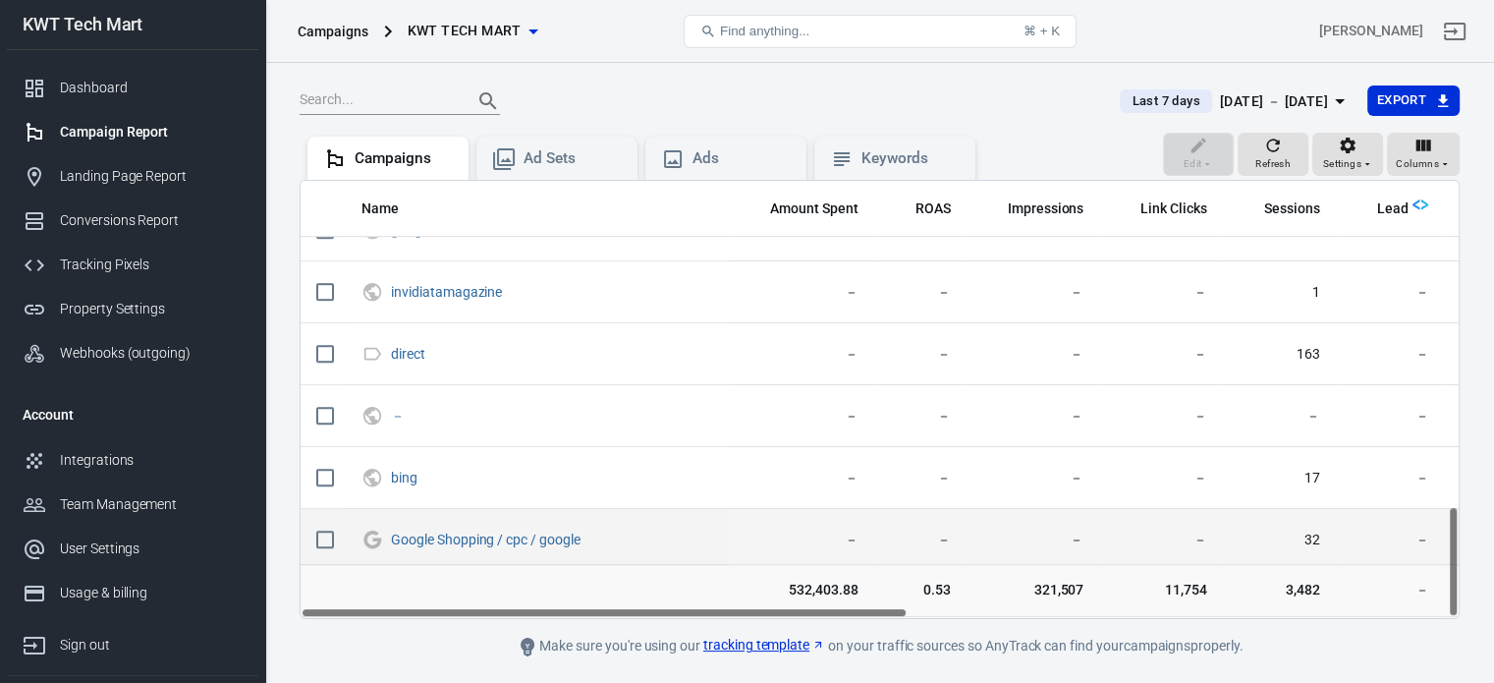
scroll to position [181, 0]
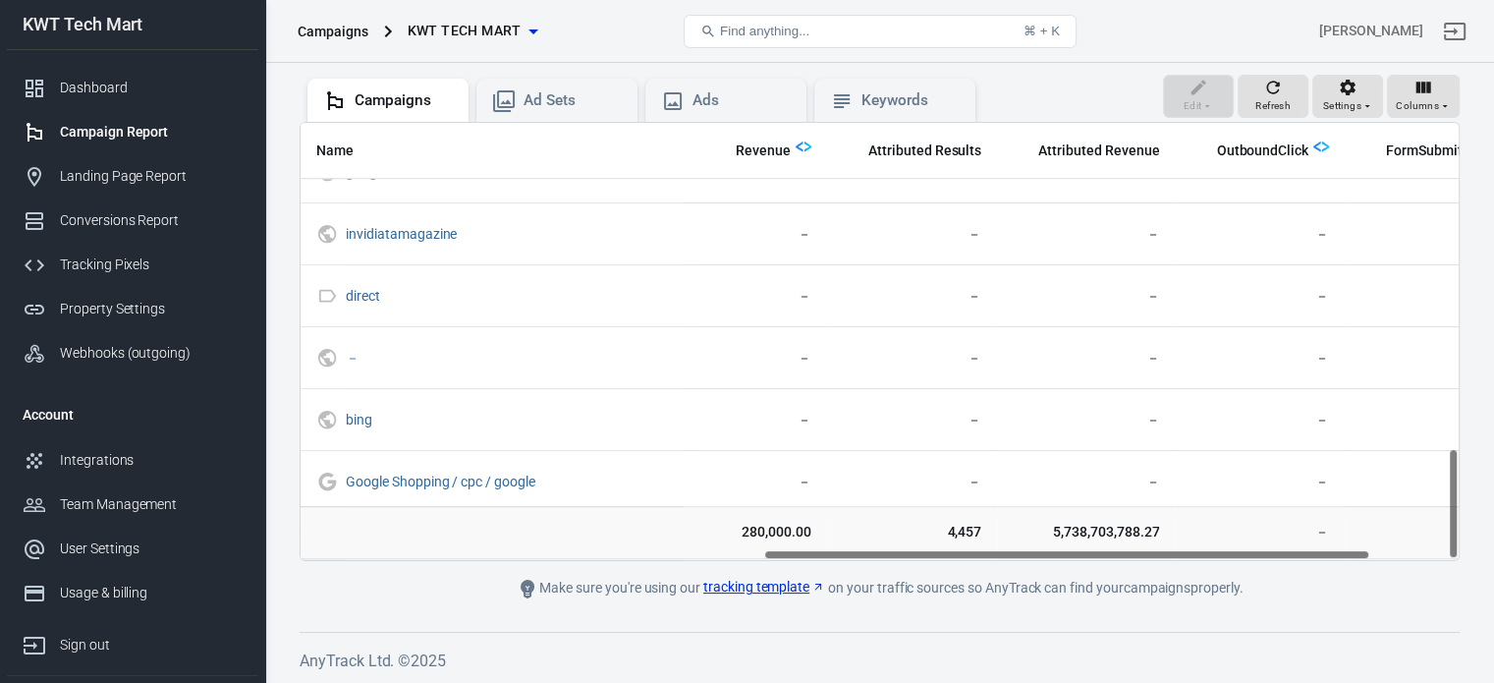
drag, startPoint x: 813, startPoint y: 552, endPoint x: 1279, endPoint y: 545, distance: 465.7
click at [1279, 545] on div "Name Amount Spent ROAS Impressions Link Clicks Sessions Lead Purchase Revenue A…" at bounding box center [880, 341] width 1160 height 439
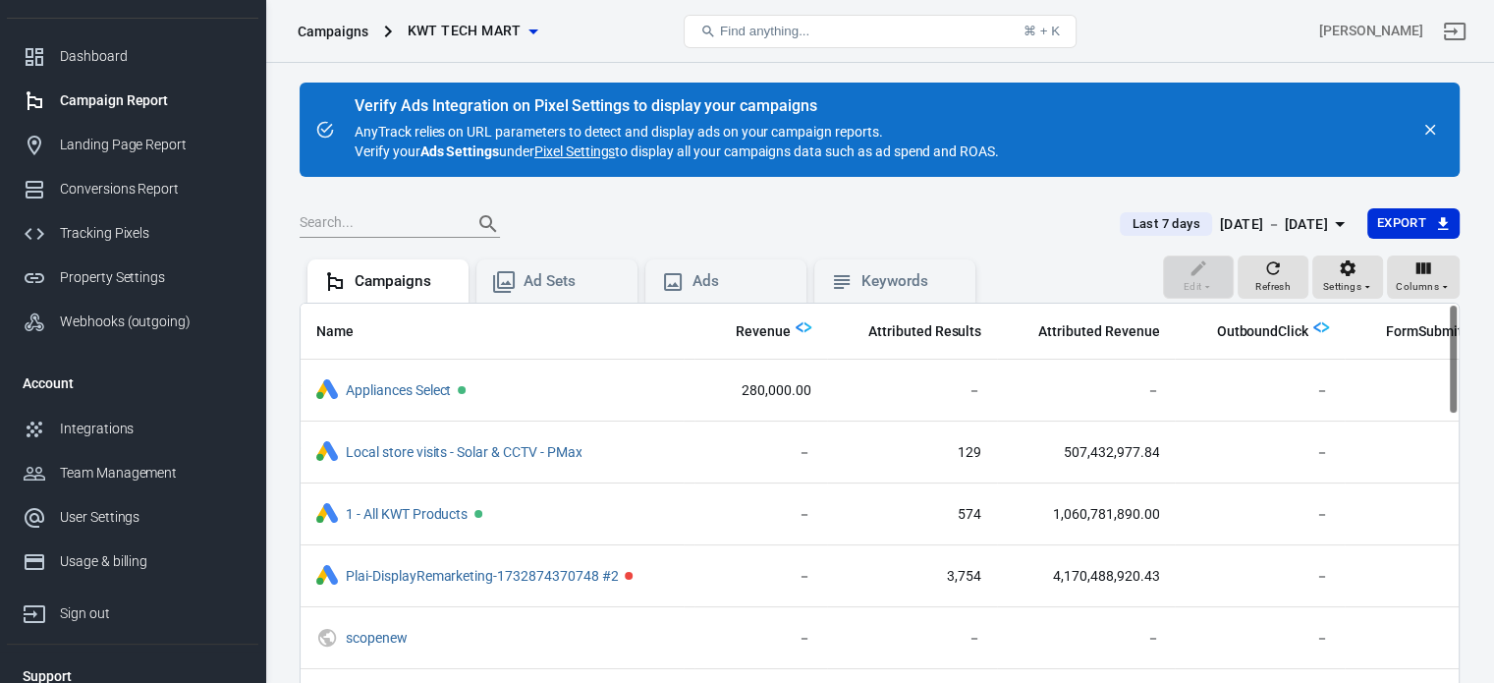
scroll to position [0, 0]
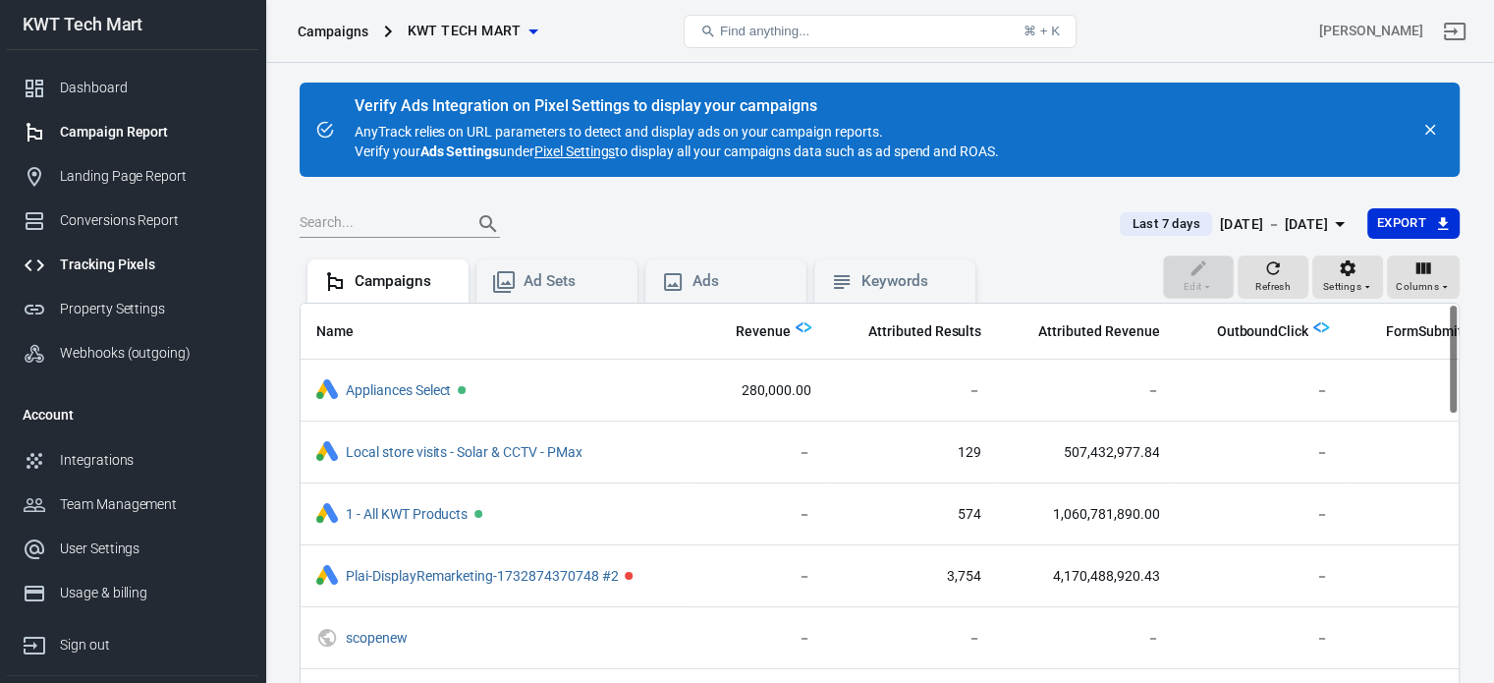
click at [121, 272] on div "Tracking Pixels" at bounding box center [151, 264] width 183 height 21
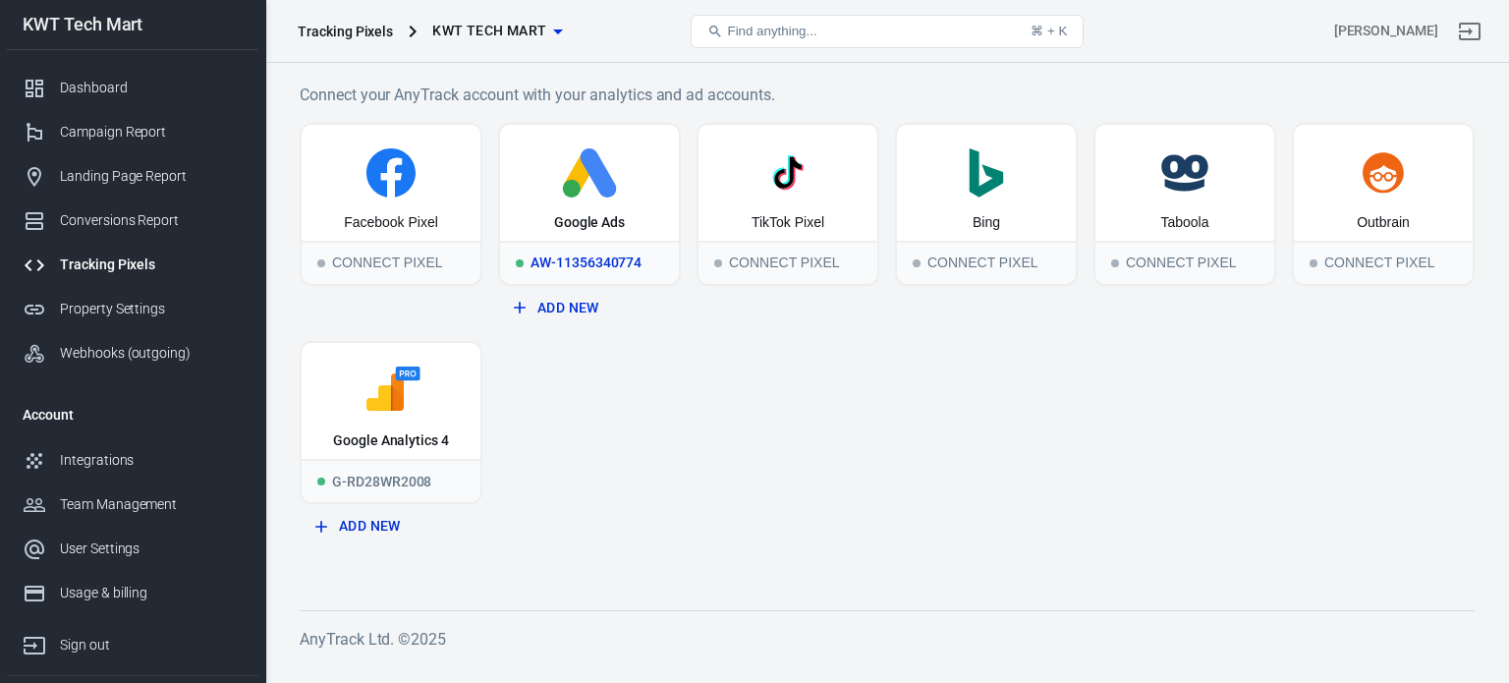
click at [597, 200] on div "Google Ads" at bounding box center [589, 183] width 179 height 116
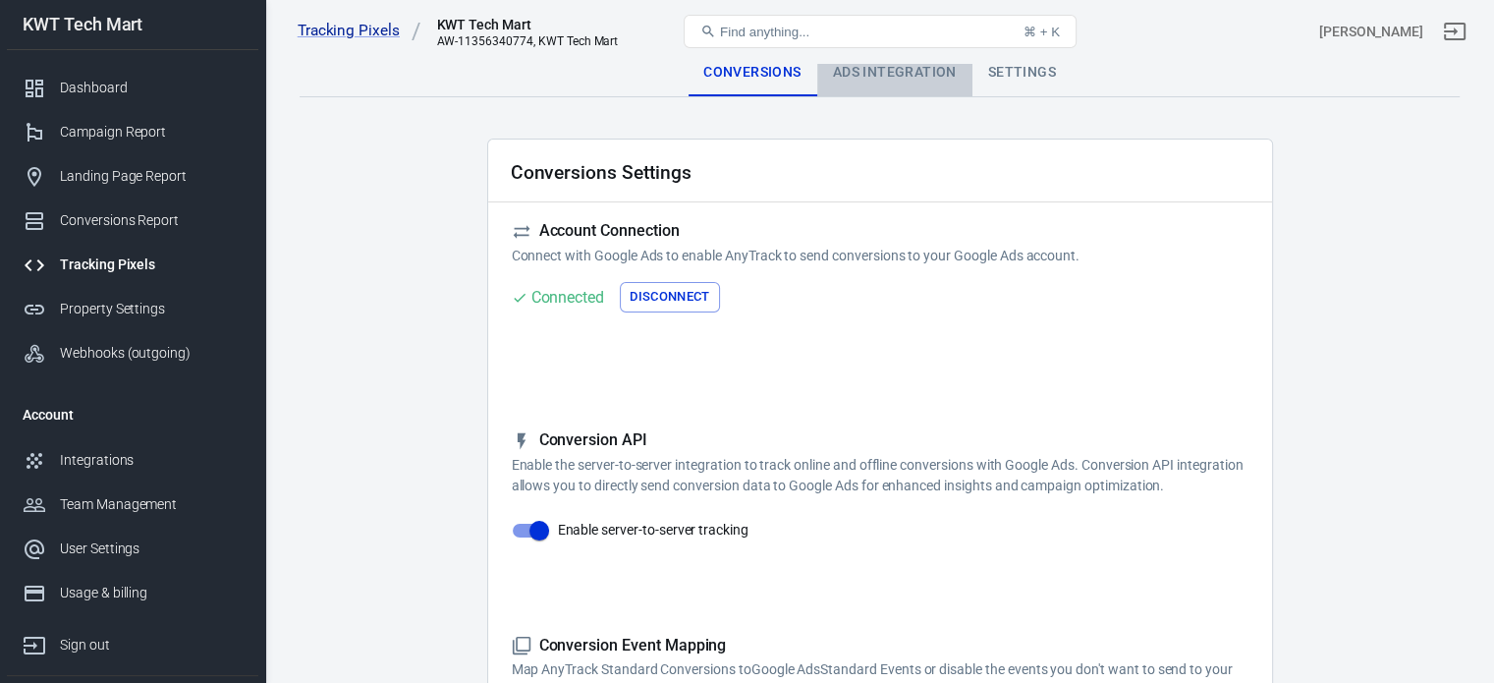
click at [873, 66] on div "Ads Integration" at bounding box center [894, 72] width 155 height 47
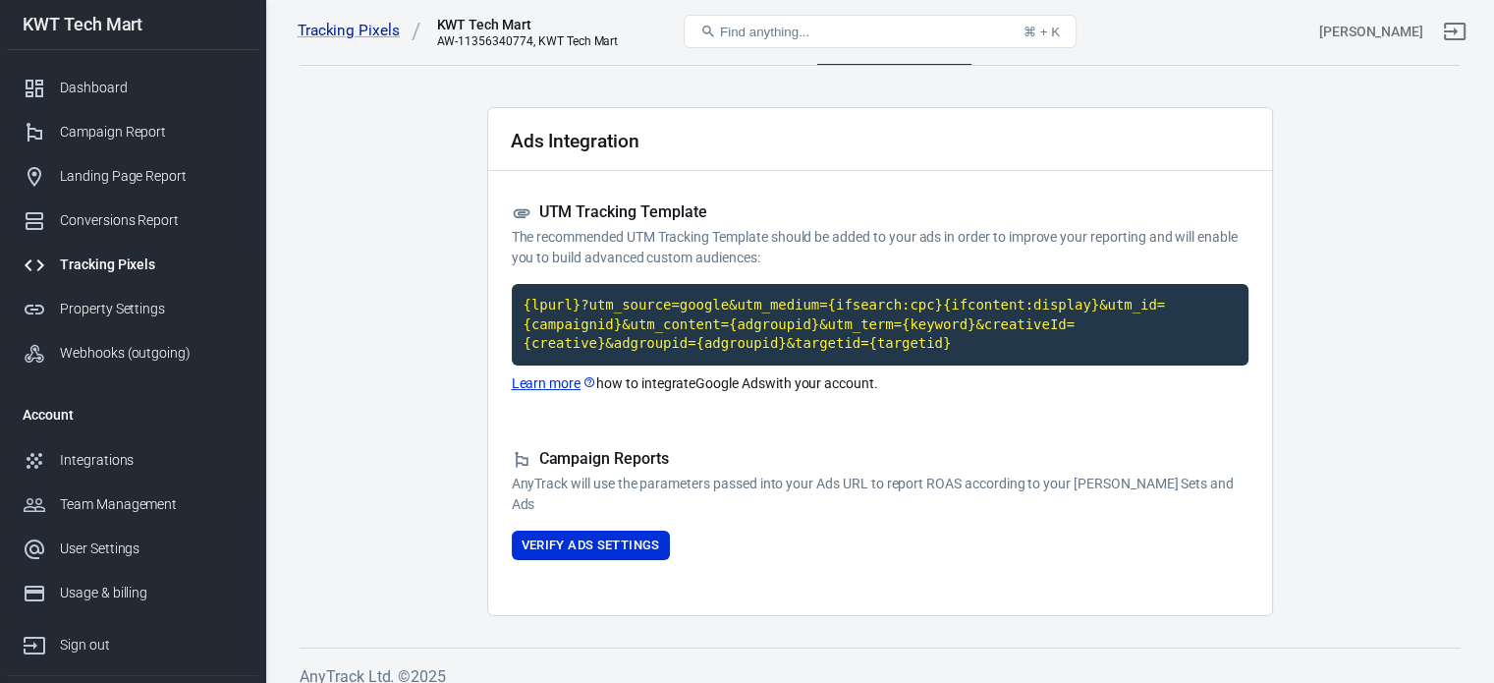
scroll to position [48, 0]
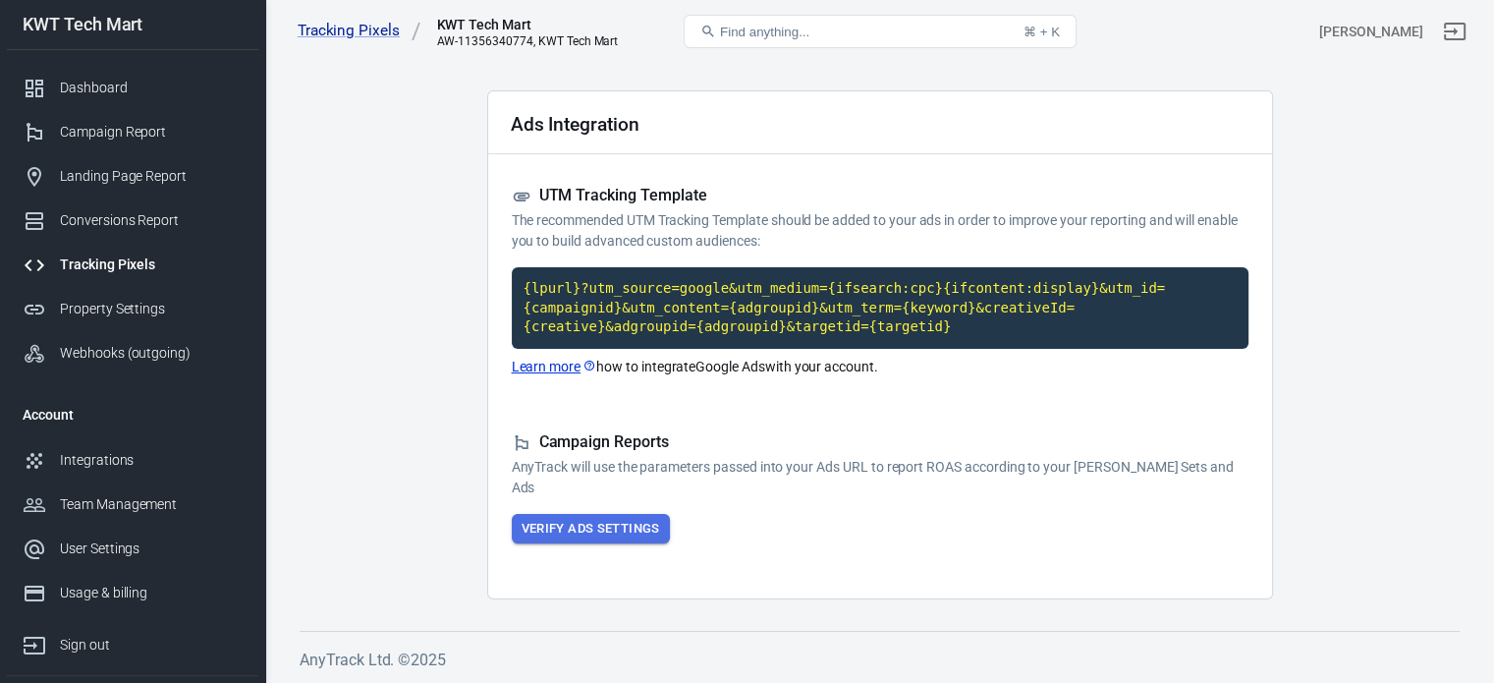
click at [619, 526] on button "Verify Ads Settings" at bounding box center [591, 529] width 158 height 30
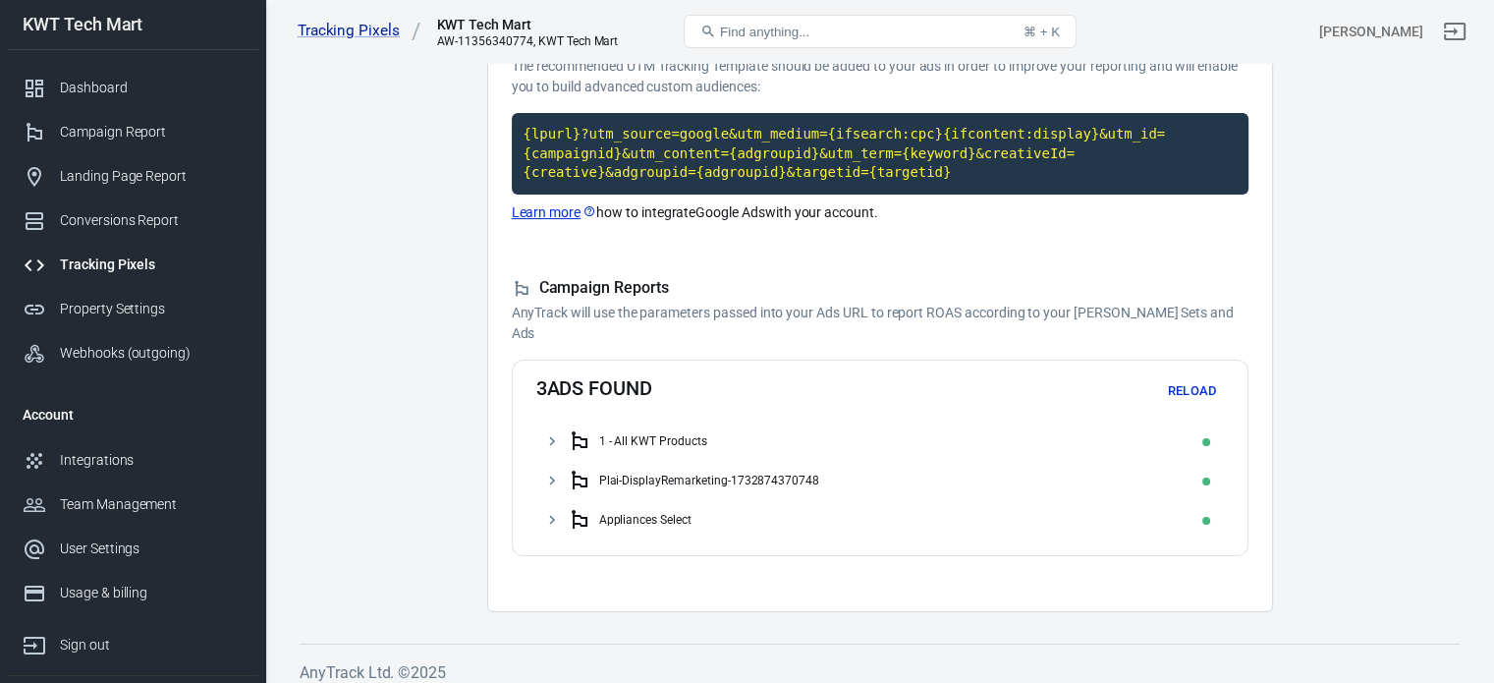
scroll to position [215, 0]
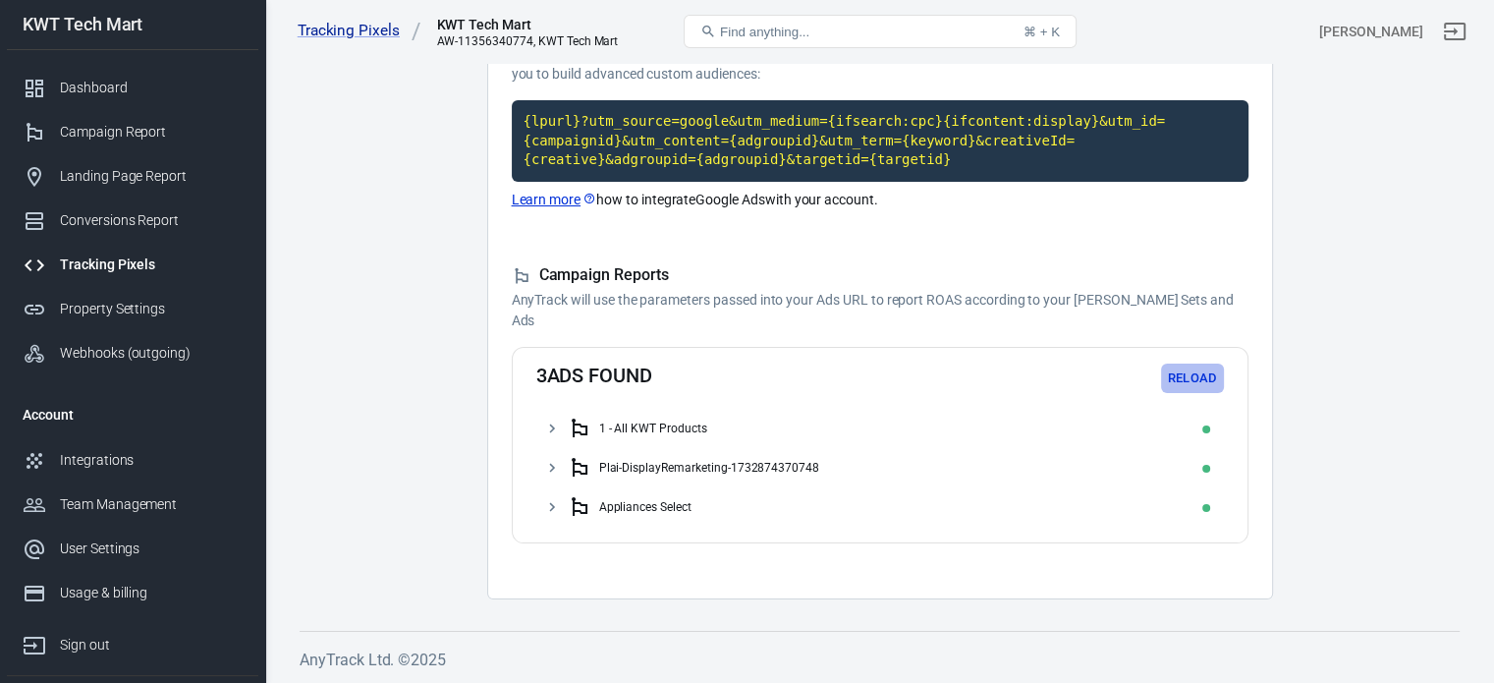
click at [1183, 371] on button "Reload" at bounding box center [1192, 378] width 63 height 30
click at [668, 424] on div "1 - All KWT Products" at bounding box center [653, 428] width 108 height 14
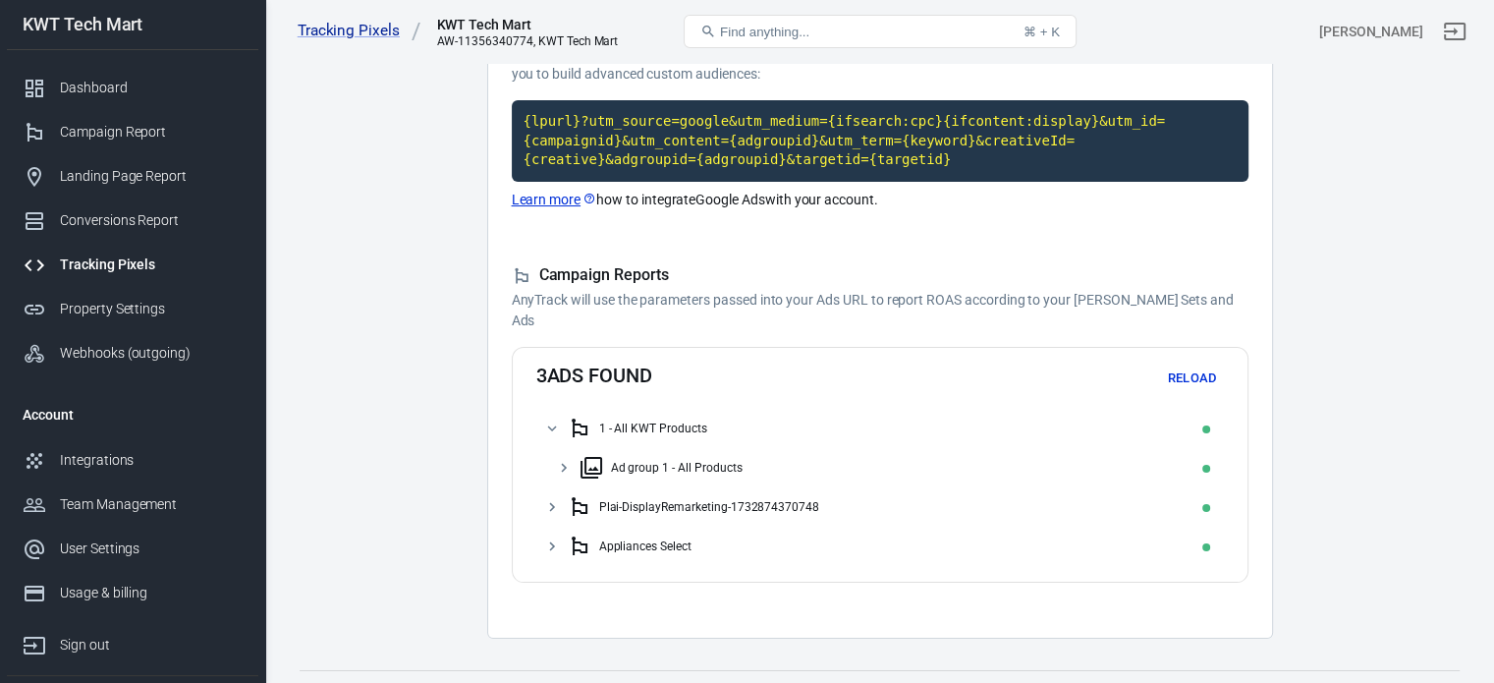
click at [680, 464] on div "Ad group 1 - All Products" at bounding box center [677, 468] width 132 height 14
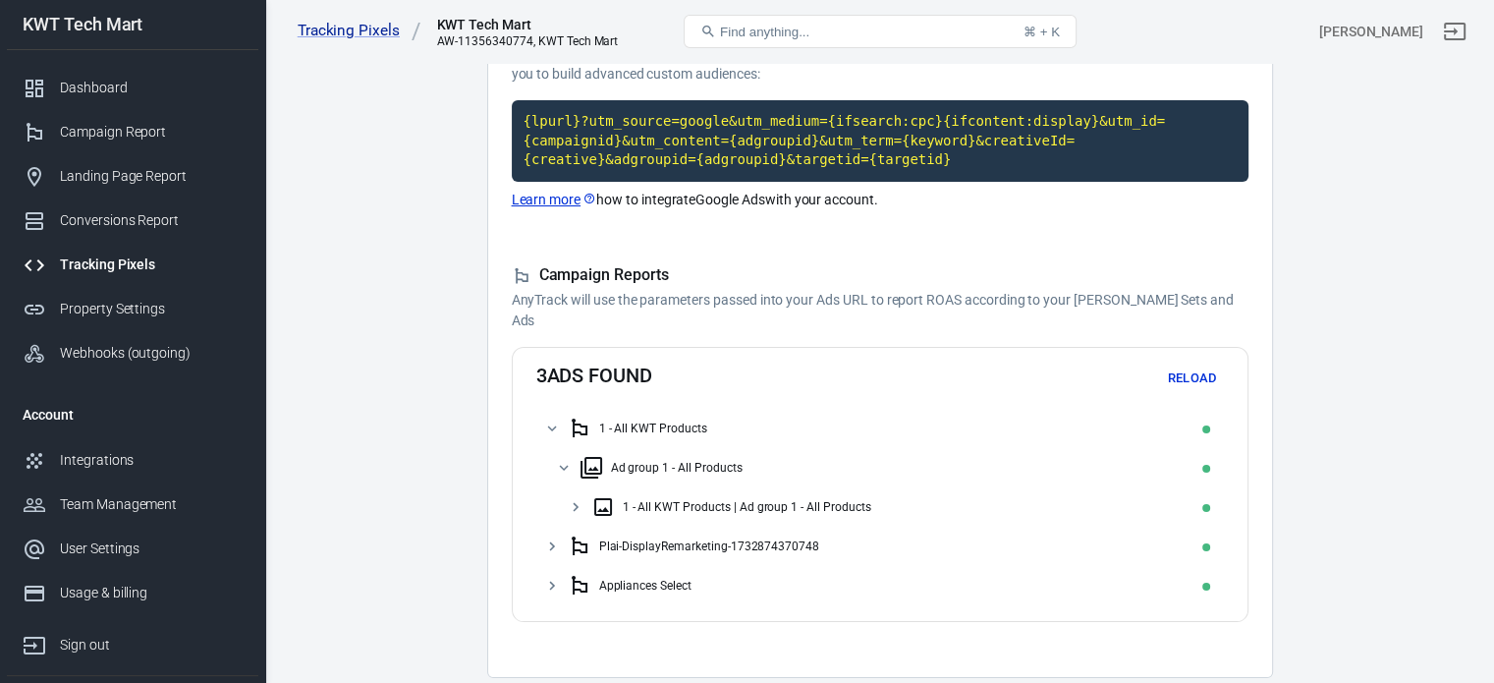
click at [693, 505] on div "1 - All KWT Products | Ad group 1 - All Products" at bounding box center [747, 507] width 249 height 14
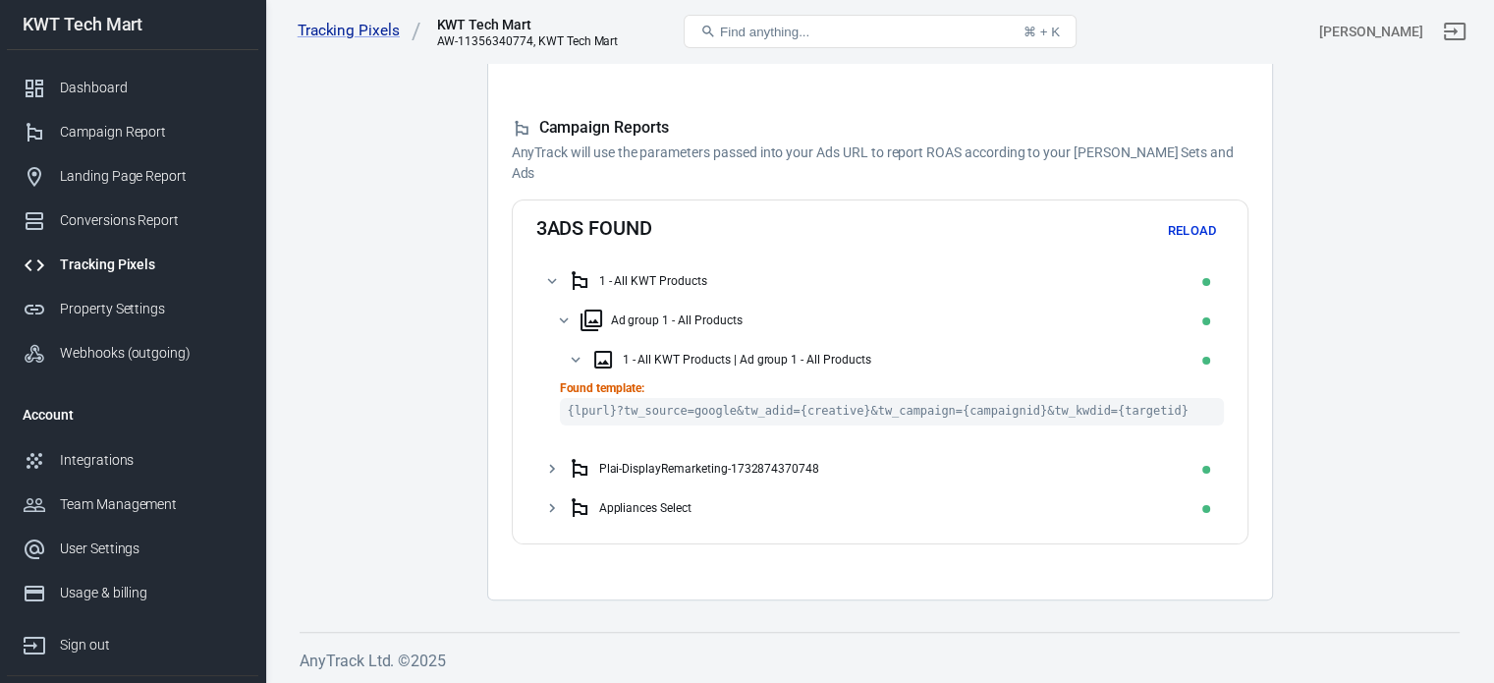
scroll to position [68, 0]
